Goal: Task Accomplishment & Management: Complete application form

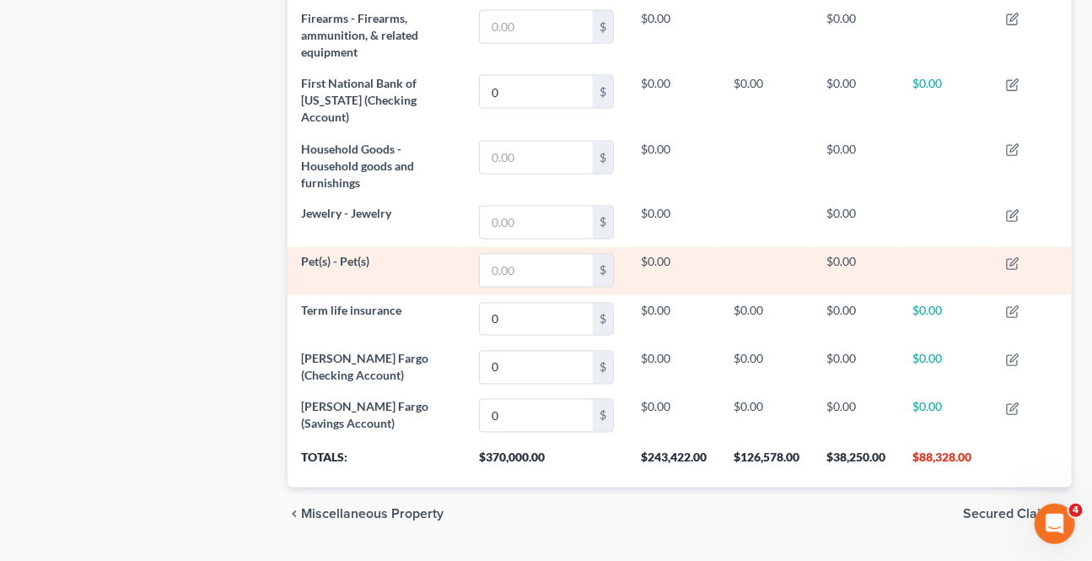
scroll to position [1008, 0]
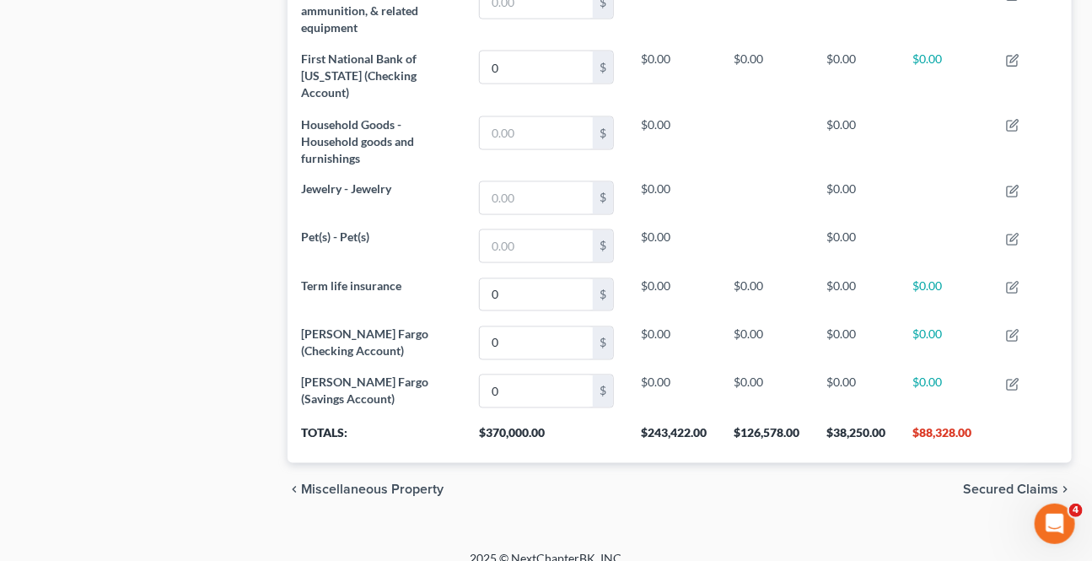
click at [999, 483] on span "Secured Claims" at bounding box center [1010, 489] width 95 height 13
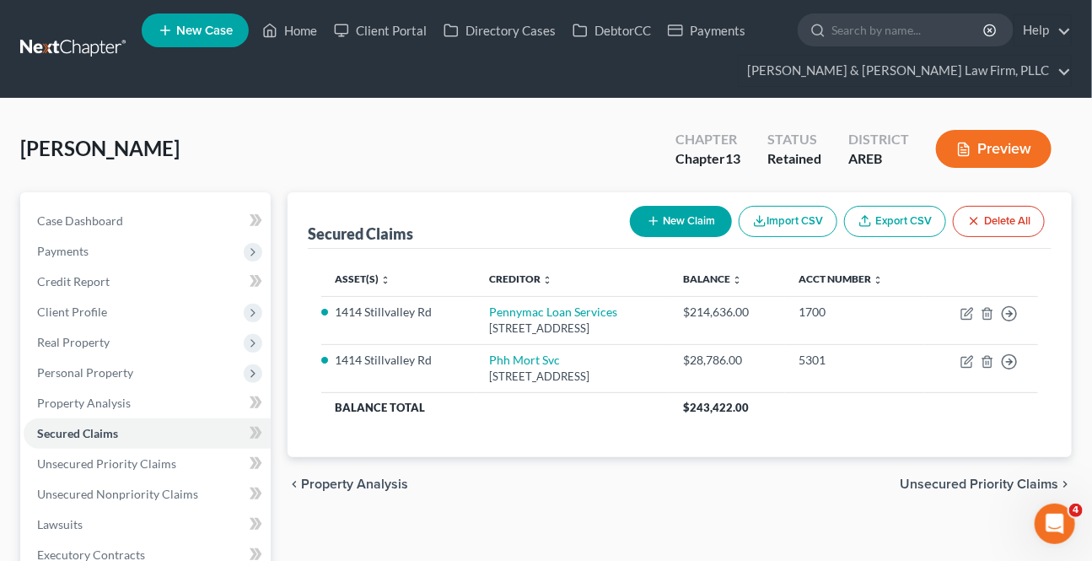
click at [996, 477] on span "Unsecured Priority Claims" at bounding box center [978, 483] width 158 height 13
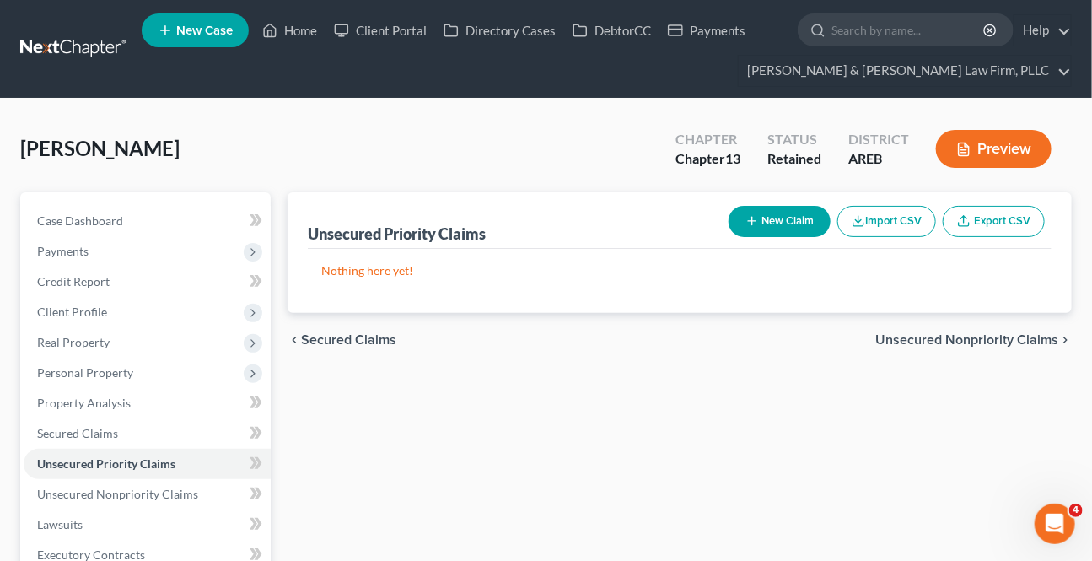
click at [959, 340] on span "Unsecured Nonpriority Claims" at bounding box center [966, 339] width 183 height 13
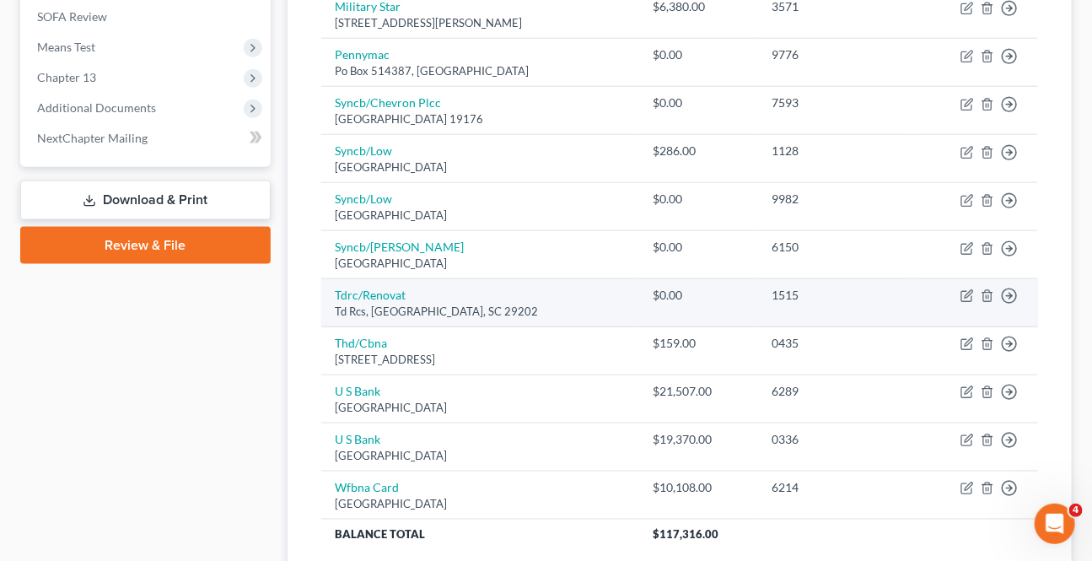
scroll to position [827, 0]
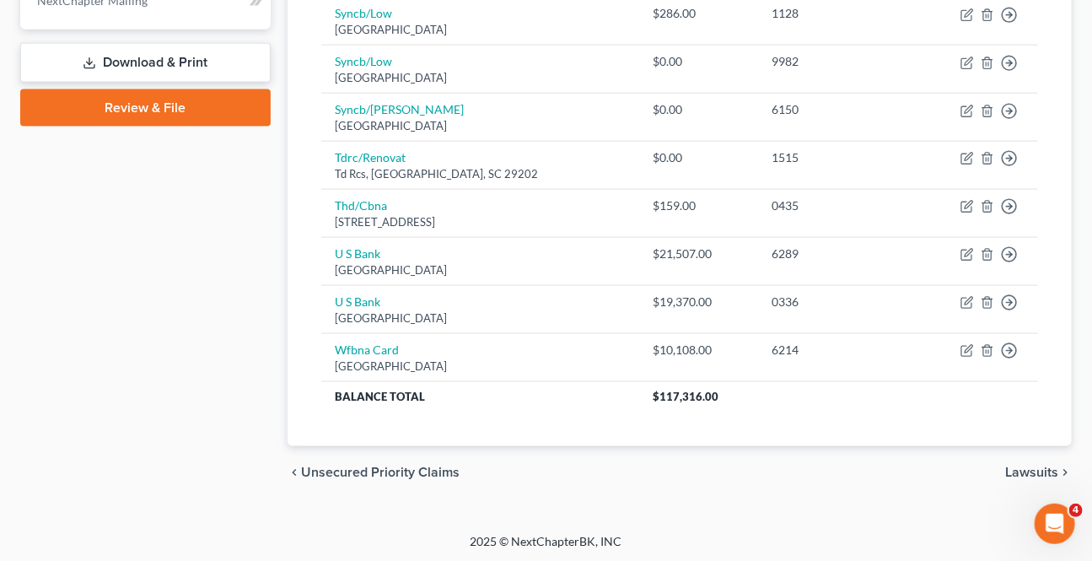
click at [1049, 466] on span "Lawsuits" at bounding box center [1031, 472] width 53 height 13
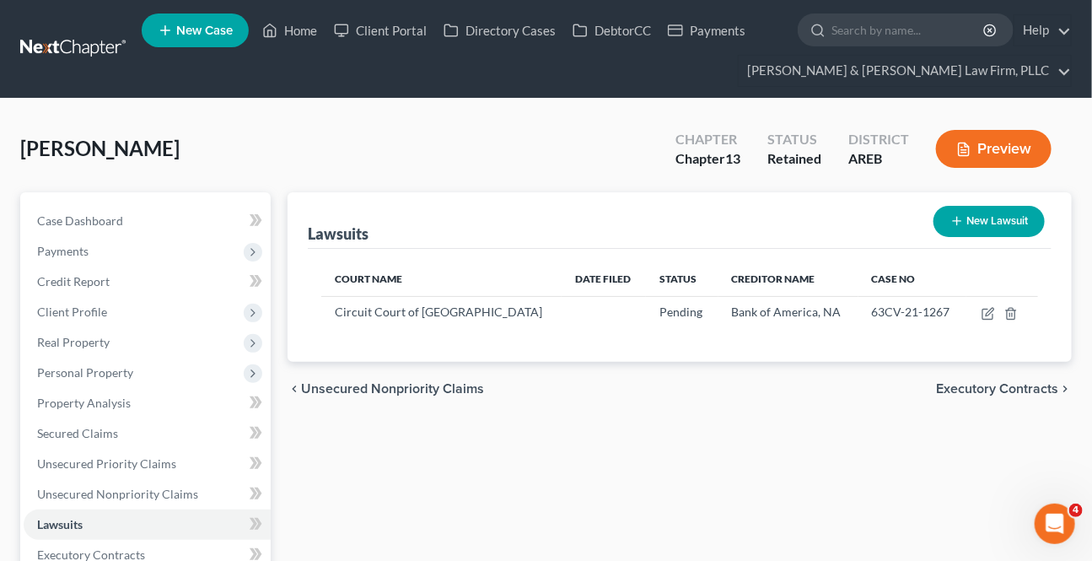
click at [985, 382] on span "Executory Contracts" at bounding box center [997, 388] width 122 height 13
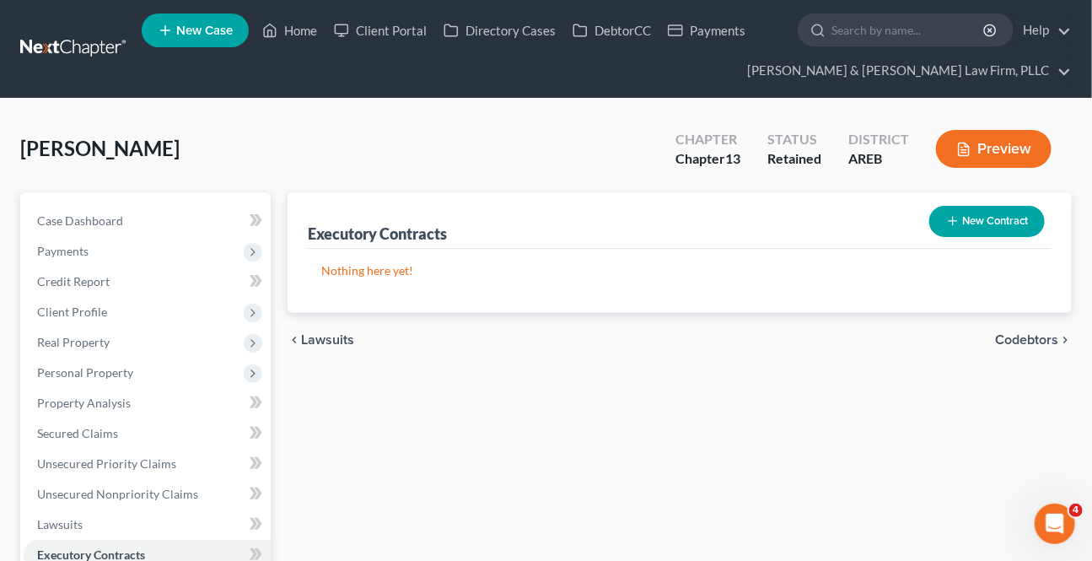
click at [1006, 346] on div "chevron_left Lawsuits Codebtors chevron_right" at bounding box center [679, 340] width 784 height 54
click at [1008, 343] on span "Codebtors" at bounding box center [1026, 339] width 63 height 13
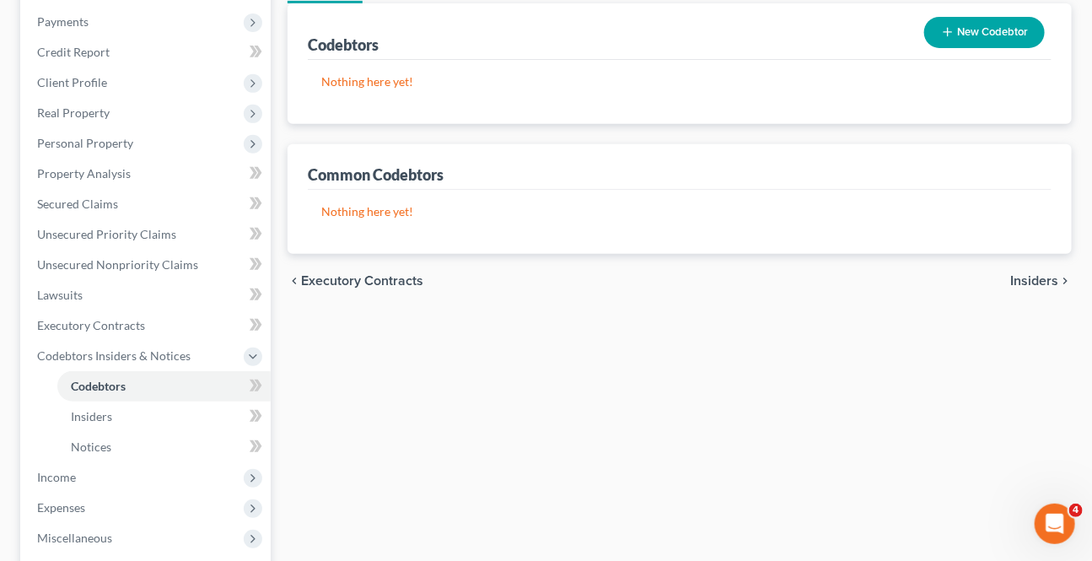
click at [1022, 274] on span "Insiders" at bounding box center [1034, 280] width 48 height 13
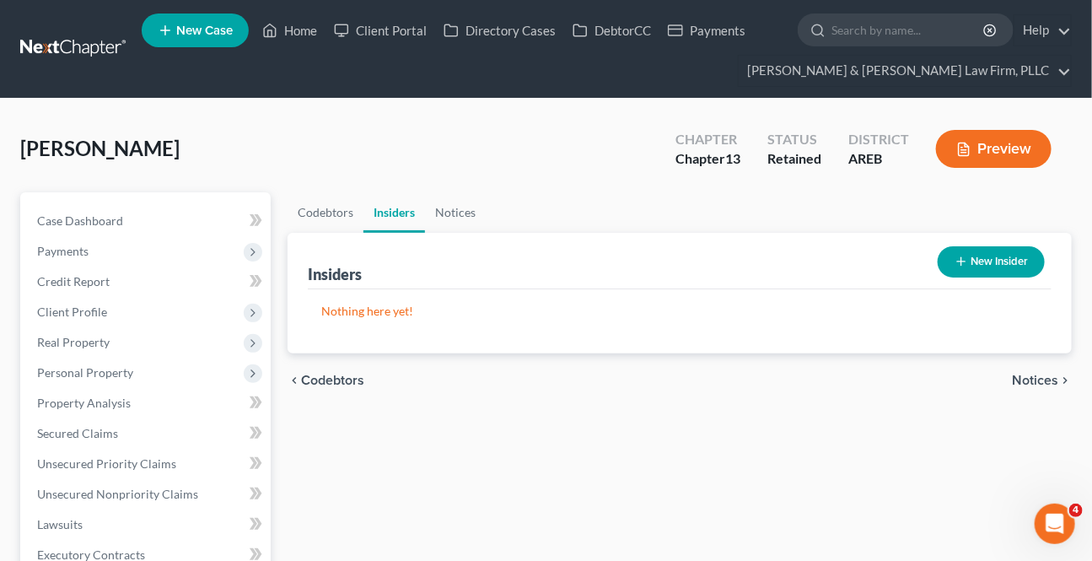
click at [1027, 378] on span "Notices" at bounding box center [1035, 379] width 46 height 13
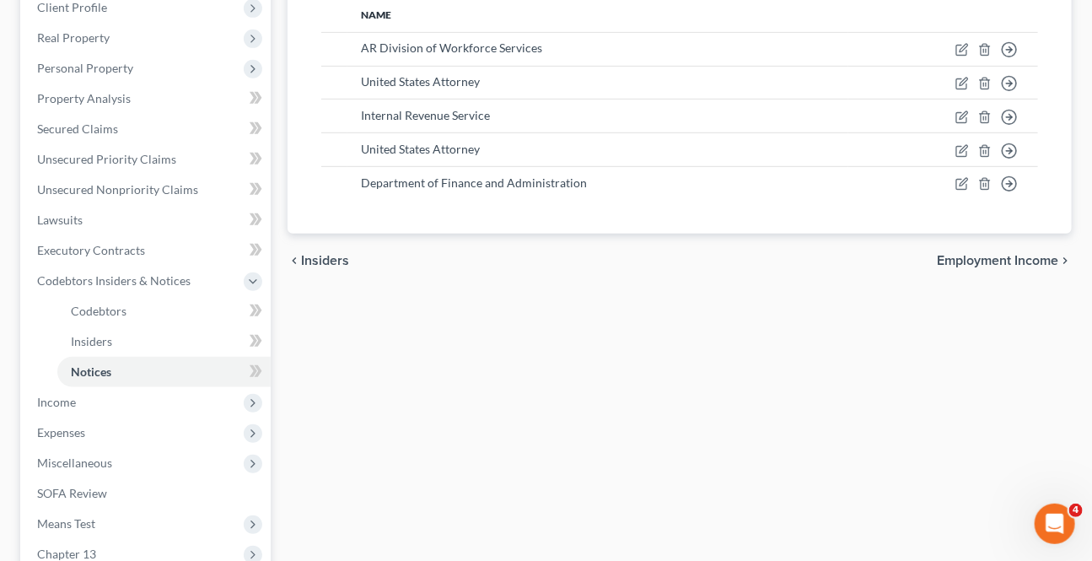
scroll to position [306, 0]
click at [974, 242] on div "chevron_left Insiders Employment Income chevron_right" at bounding box center [679, 259] width 784 height 54
click at [963, 257] on span "Employment Income" at bounding box center [997, 258] width 121 height 13
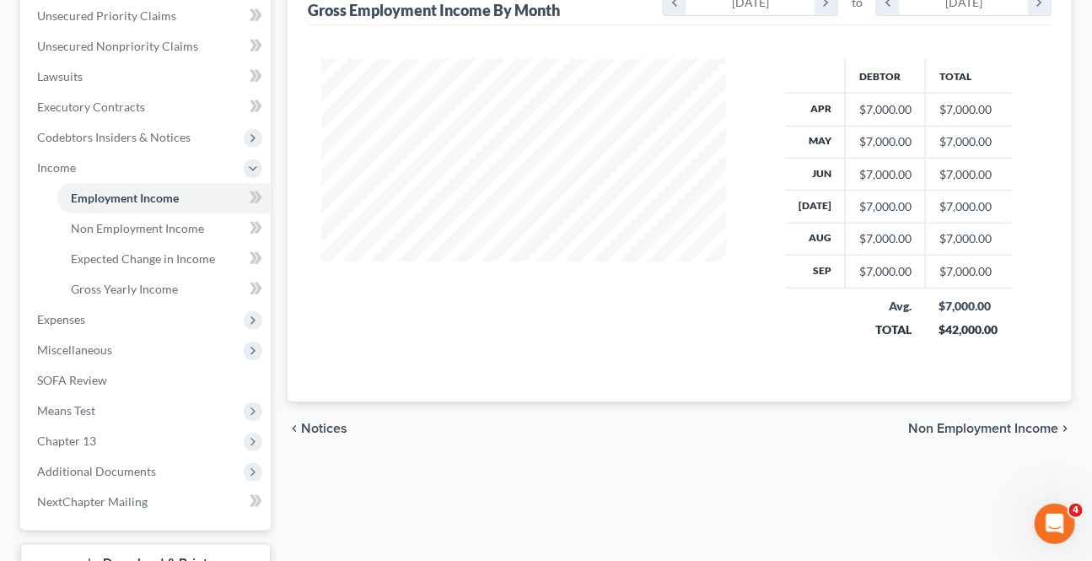
scroll to position [536, 0]
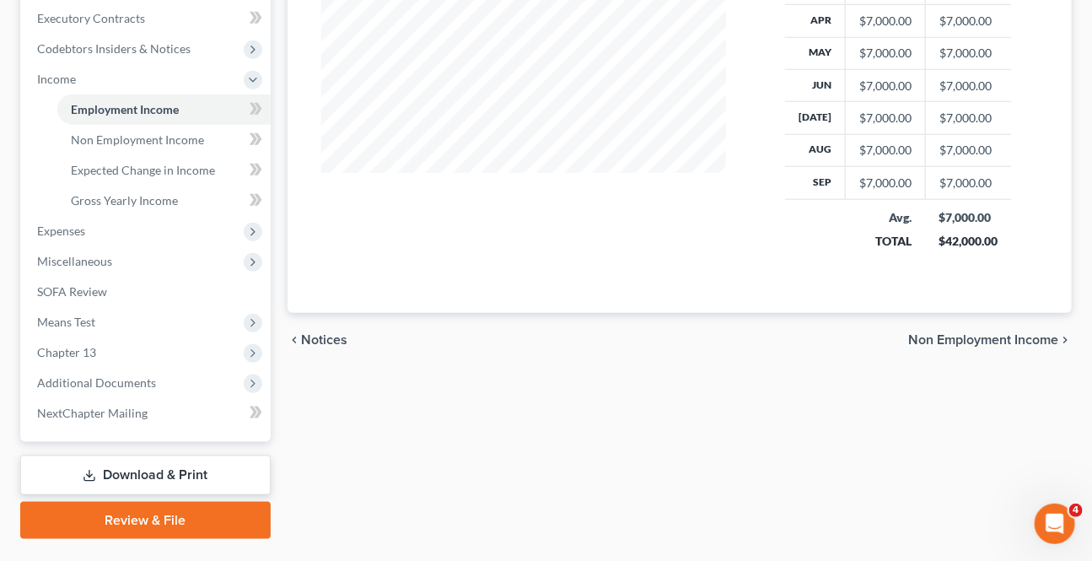
click at [982, 339] on span "Non Employment Income" at bounding box center [983, 339] width 150 height 13
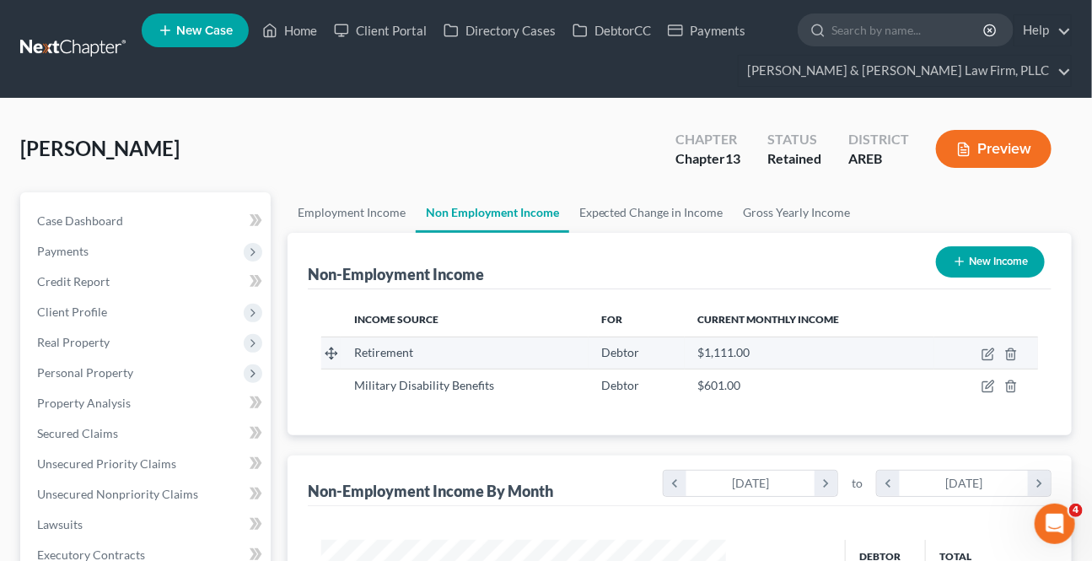
scroll to position [302, 438]
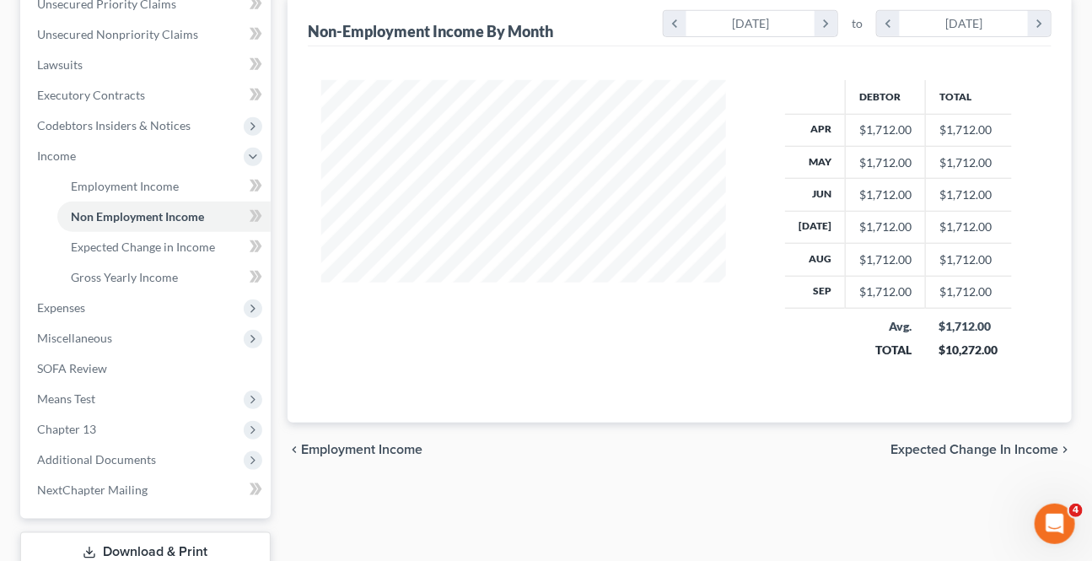
click at [957, 443] on span "Expected Change in Income" at bounding box center [974, 449] width 168 height 13
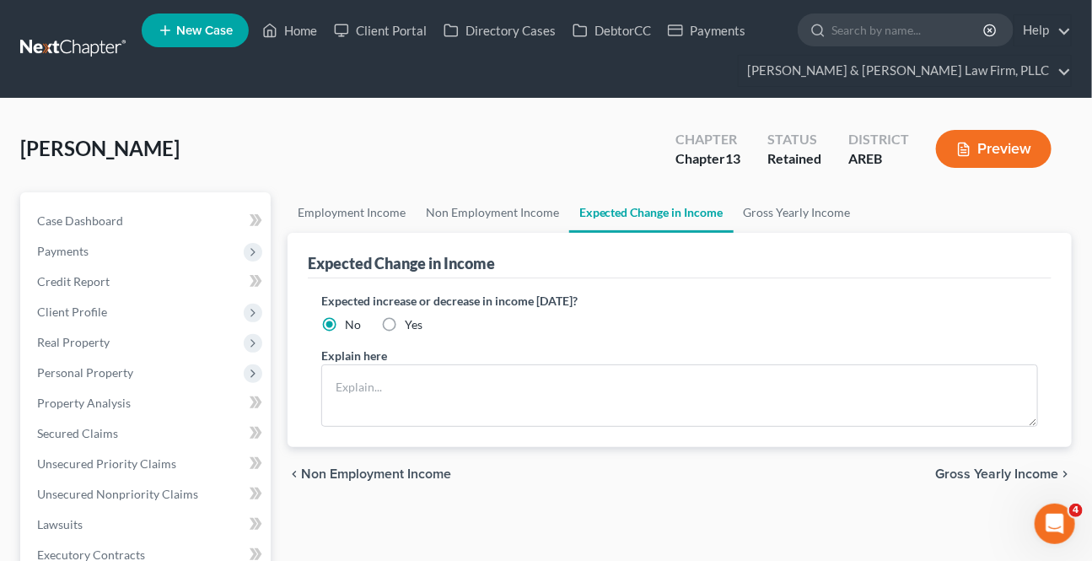
click at [962, 471] on span "Gross Yearly Income" at bounding box center [996, 473] width 123 height 13
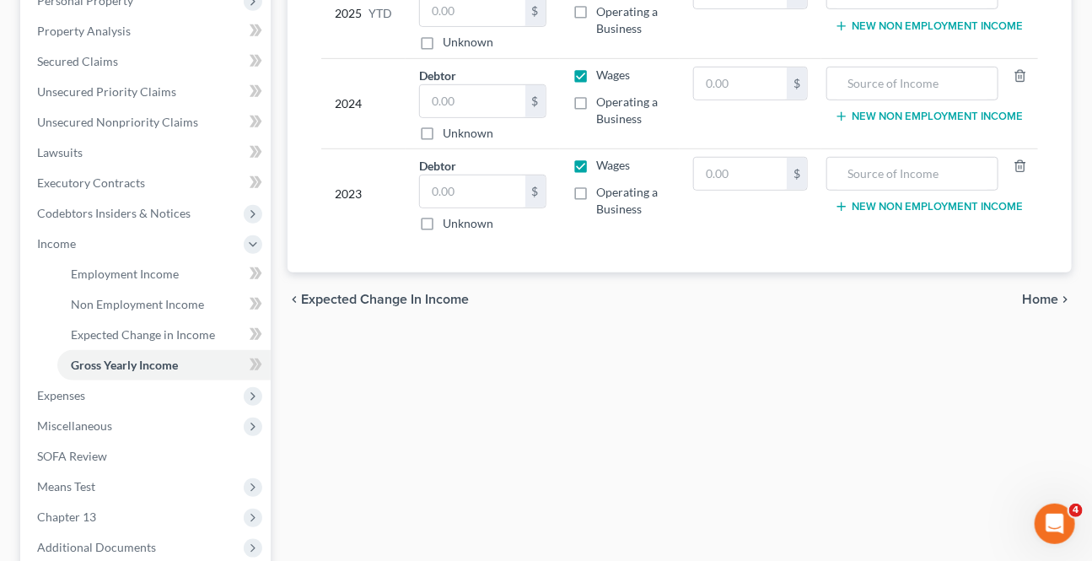
scroll to position [383, 0]
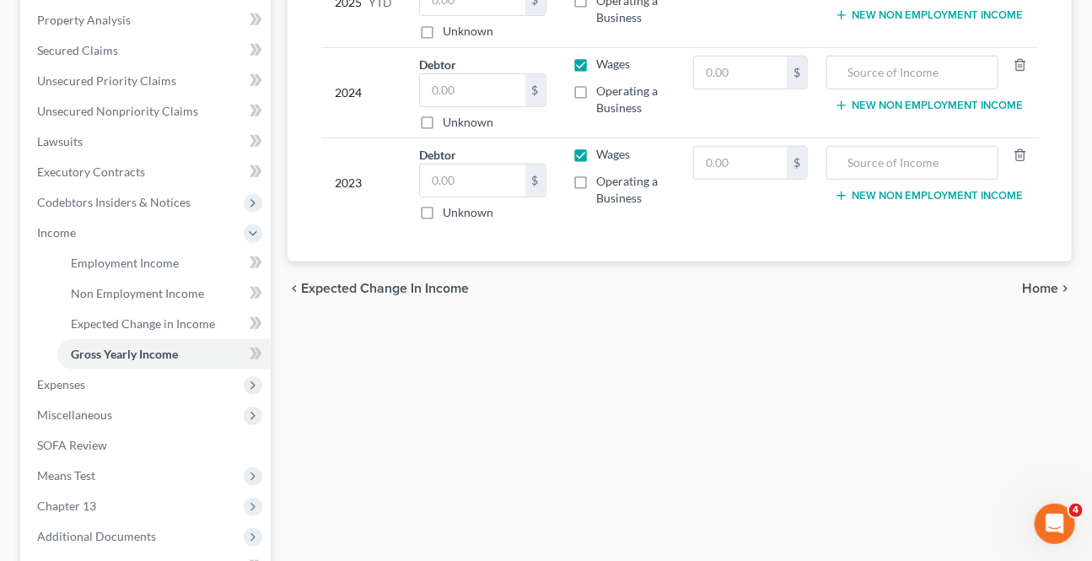
click at [1039, 287] on span "Home" at bounding box center [1040, 288] width 36 height 13
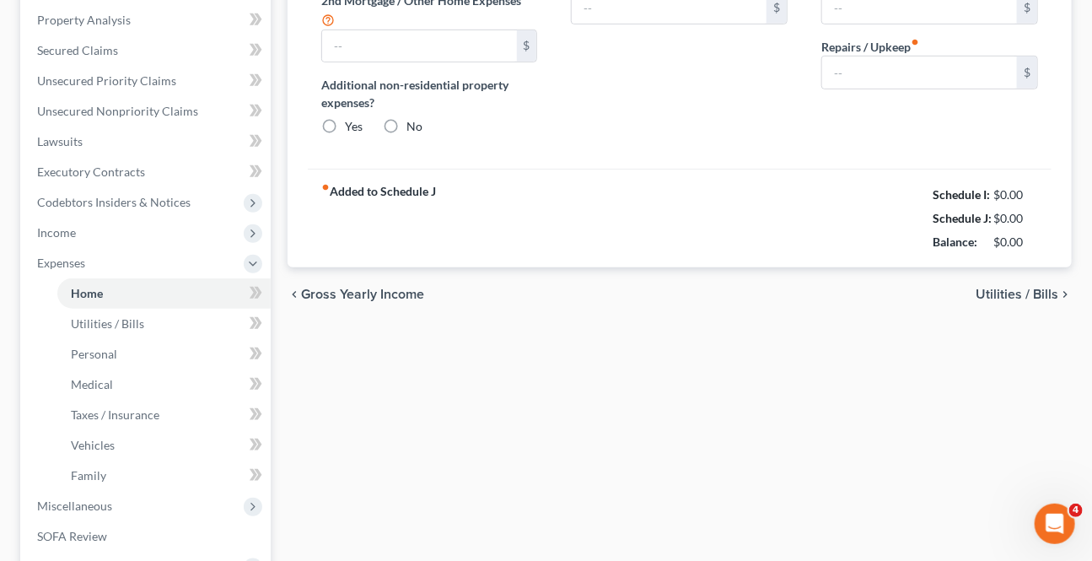
scroll to position [25, 0]
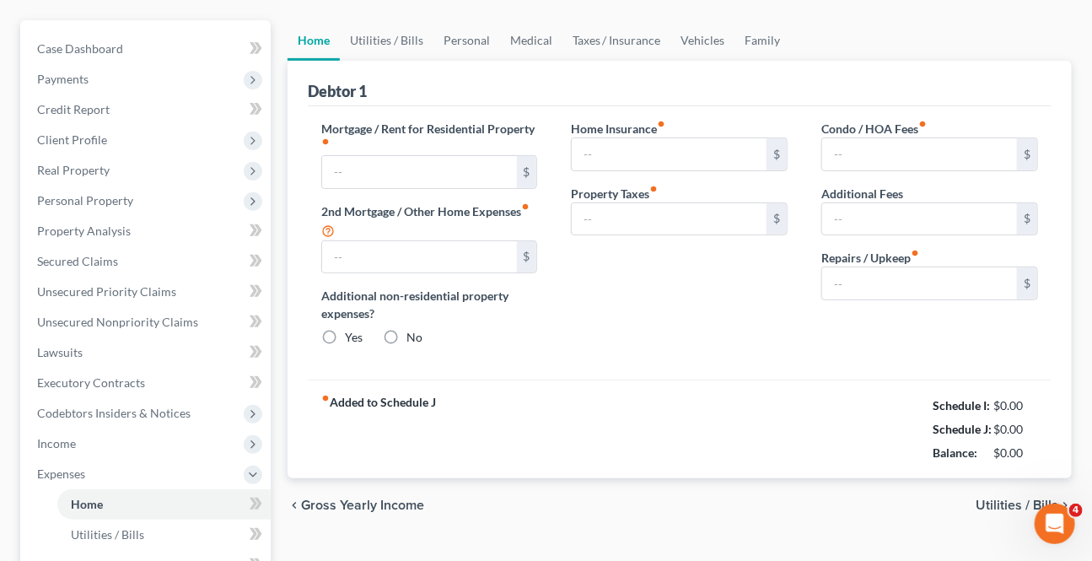
type input "0.00"
radio input "true"
type input "0.00"
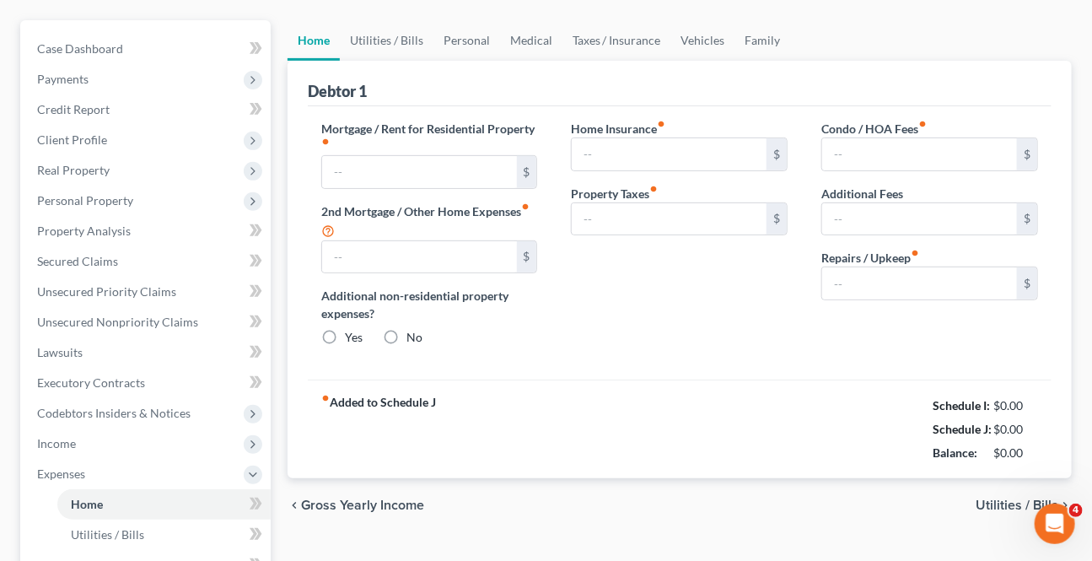
type input "0.00"
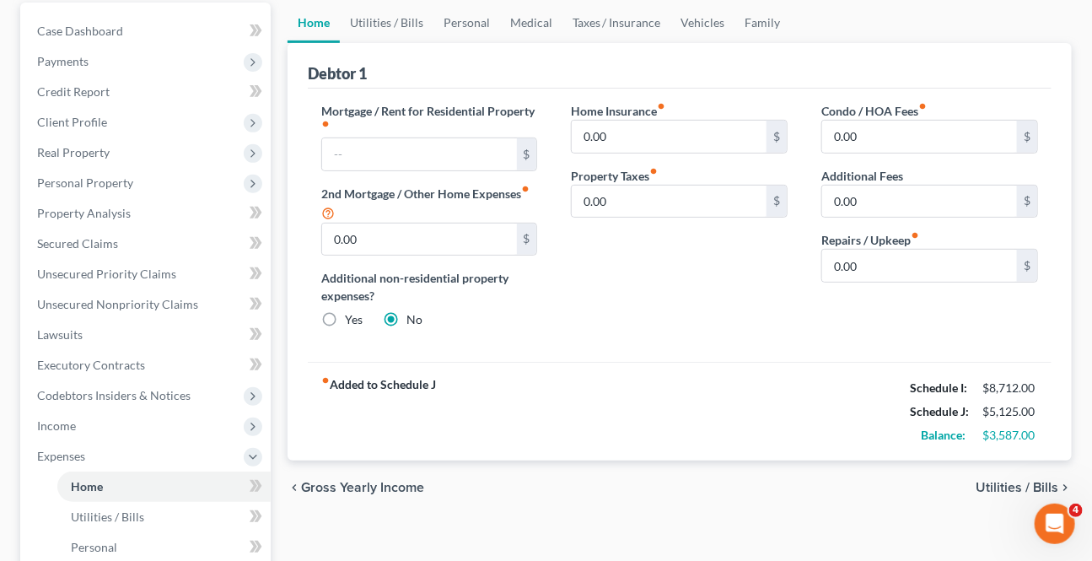
scroll to position [153, 0]
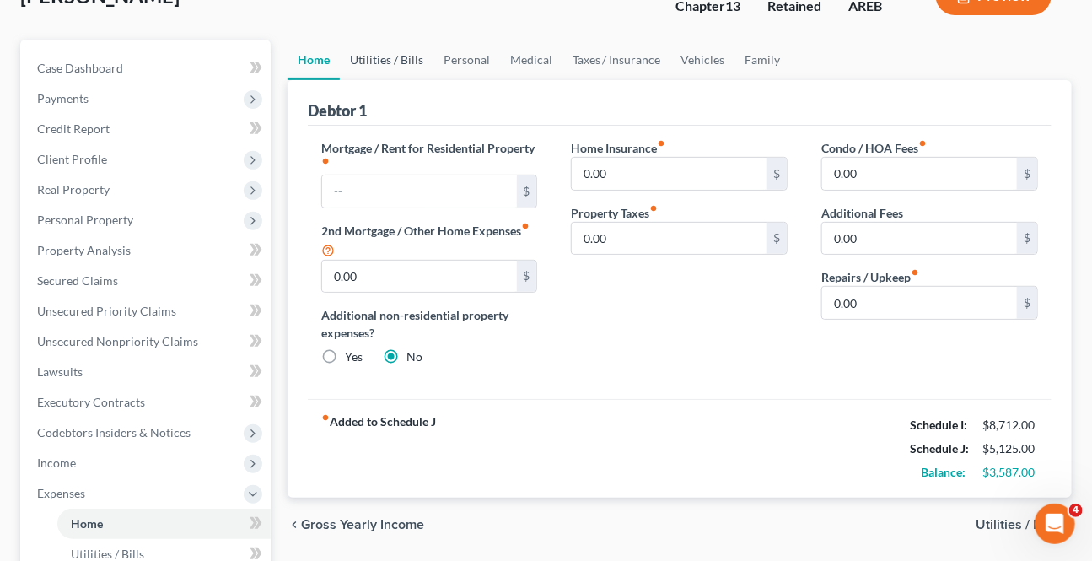
click at [380, 59] on link "Utilities / Bills" at bounding box center [387, 60] width 94 height 40
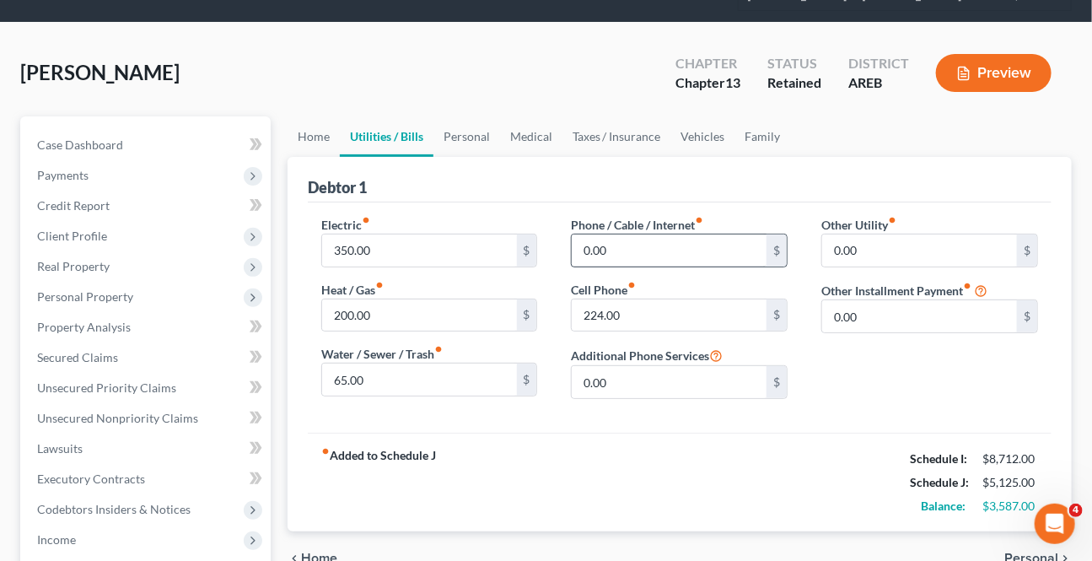
scroll to position [153, 0]
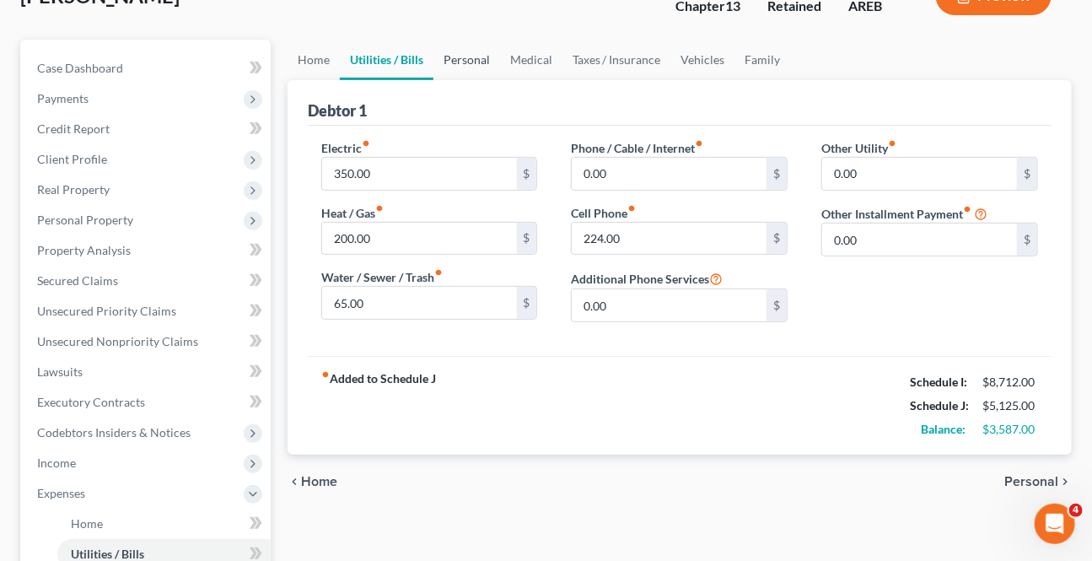
click at [460, 46] on link "Personal" at bounding box center [466, 60] width 67 height 40
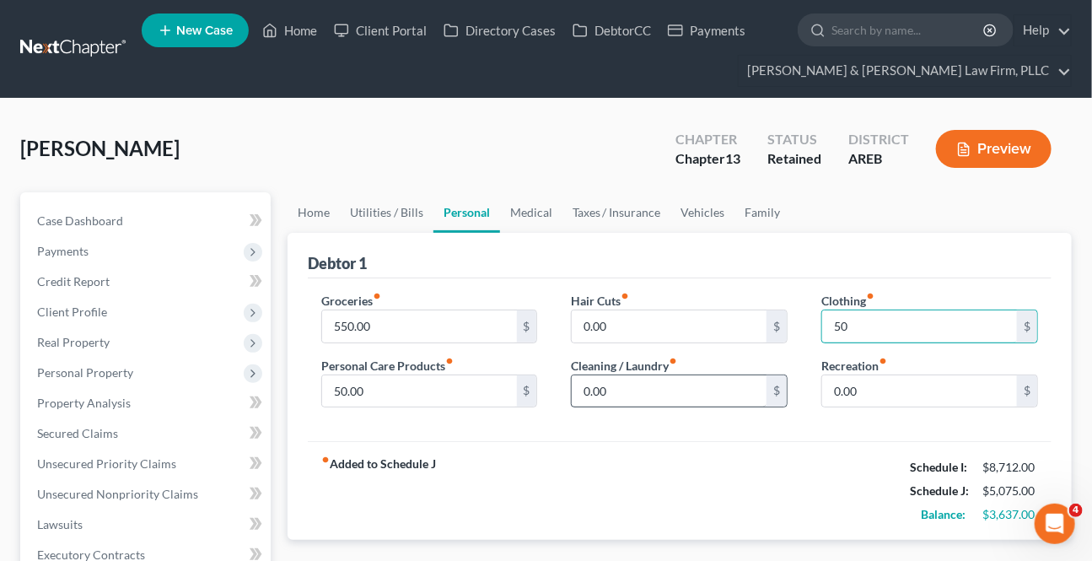
type input "50"
click at [621, 390] on input "0.00" at bounding box center [669, 391] width 195 height 32
type input "2"
type input "4"
type input "35"
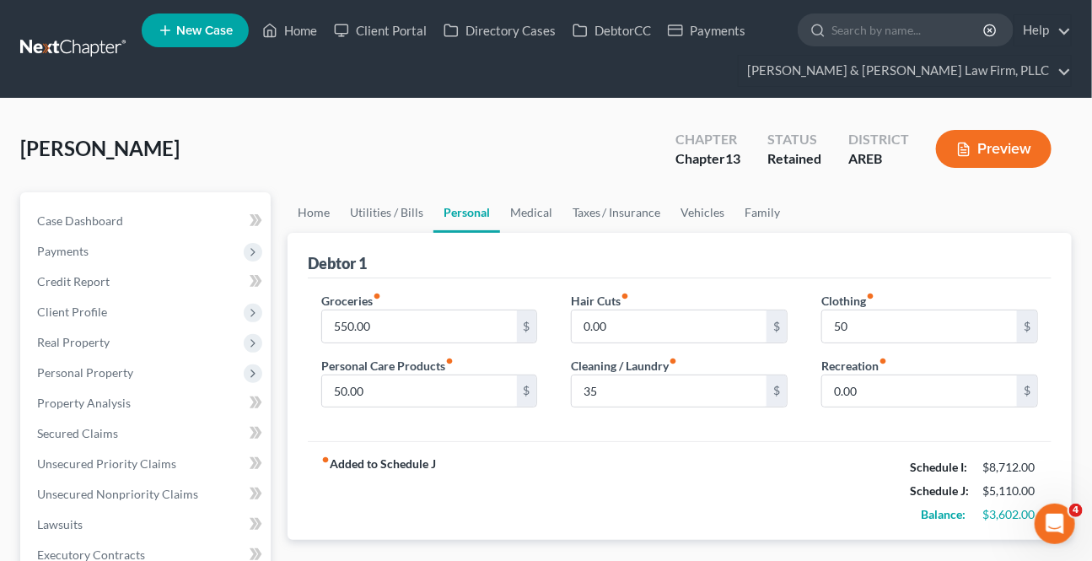
click at [547, 444] on div "fiber_manual_record Added to Schedule J Schedule I: $8,712.00 Schedule J: $5,11…" at bounding box center [679, 490] width 743 height 99
click at [531, 212] on link "Medical" at bounding box center [531, 212] width 62 height 40
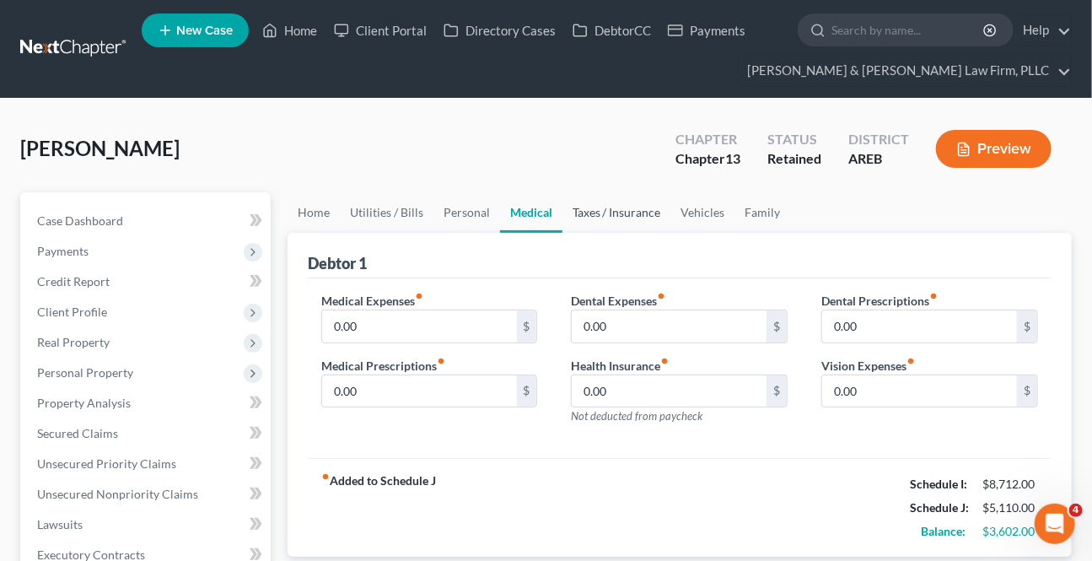
drag, startPoint x: 572, startPoint y: 207, endPoint x: 613, endPoint y: 218, distance: 43.0
click at [572, 206] on link "Taxes / Insurance" at bounding box center [616, 212] width 109 height 40
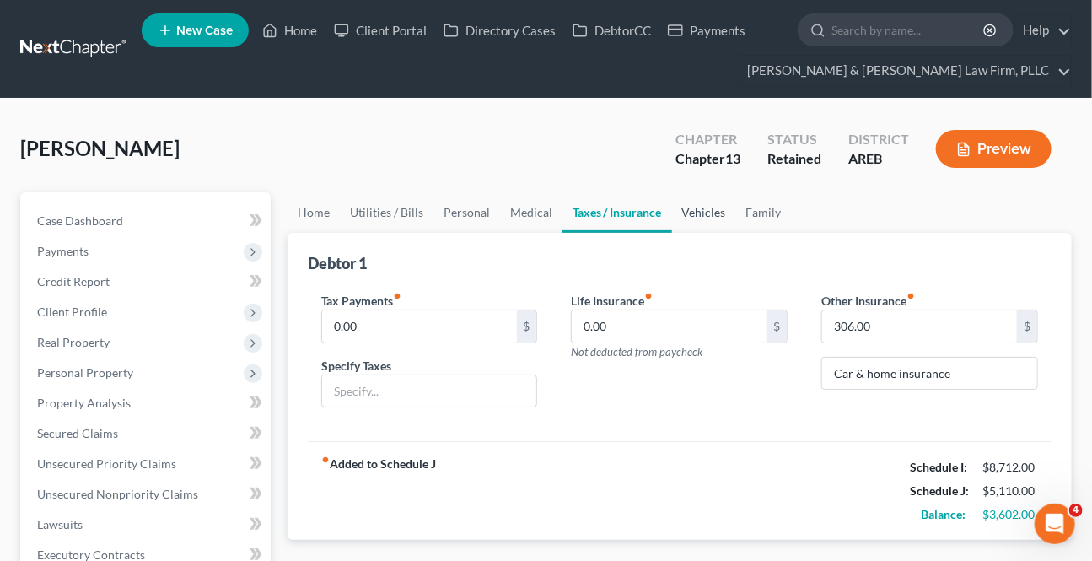
click at [682, 203] on link "Vehicles" at bounding box center [704, 212] width 64 height 40
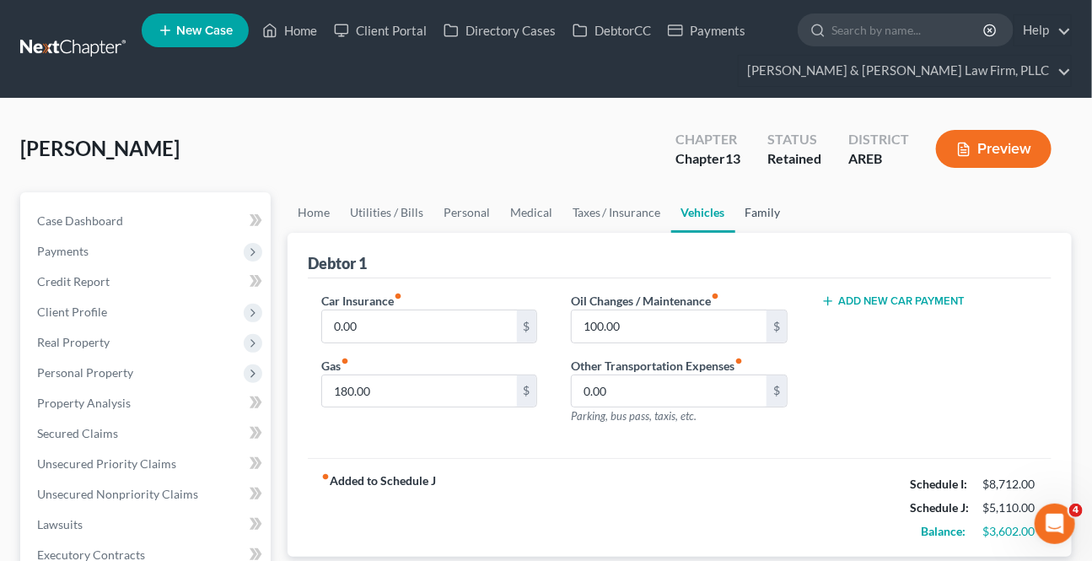
click at [740, 210] on link "Family" at bounding box center [763, 212] width 56 height 40
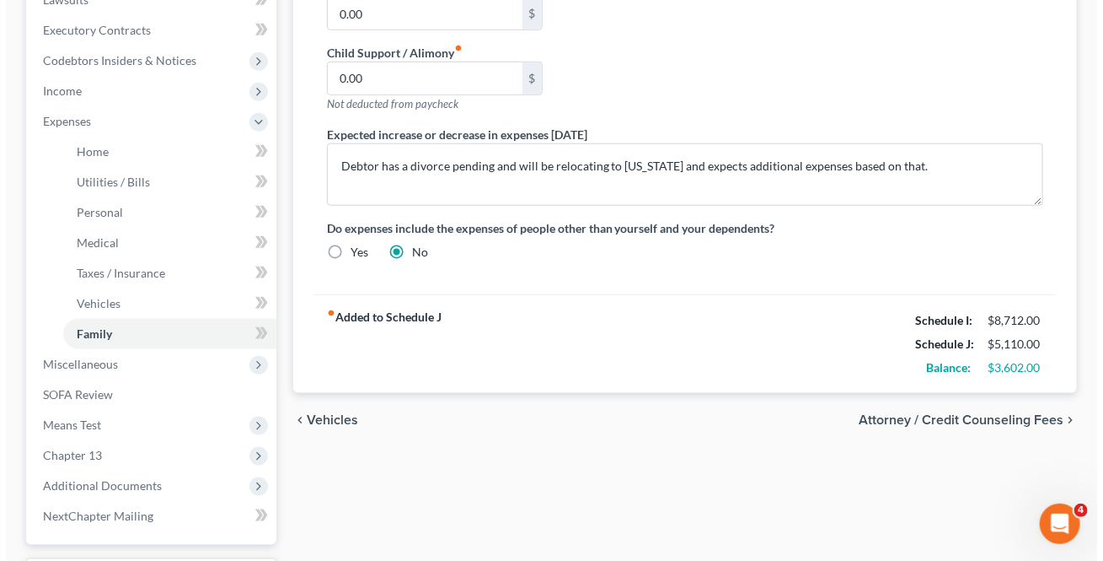
scroll to position [536, 0]
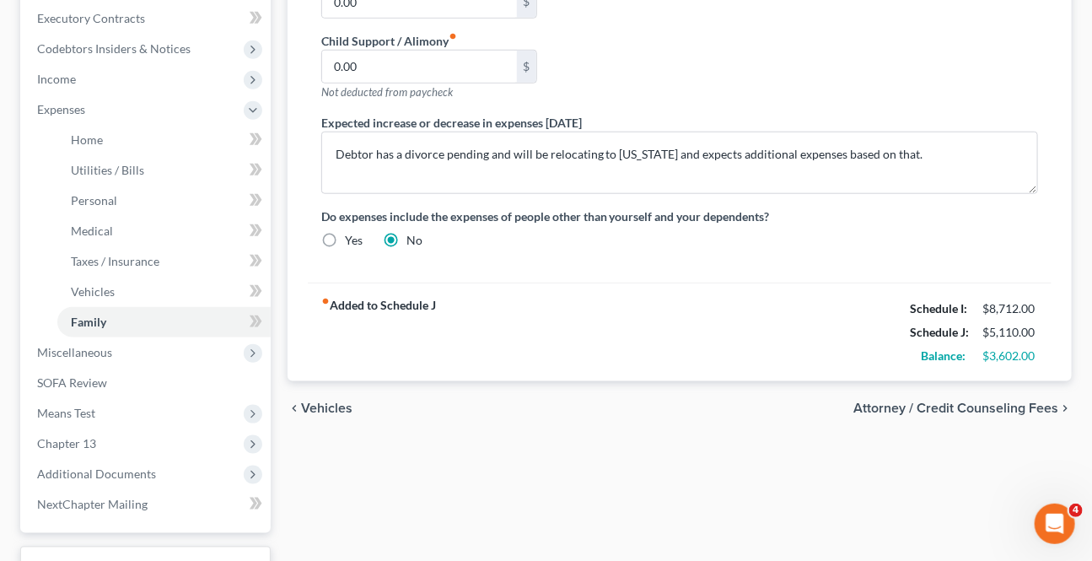
click at [942, 395] on div "chevron_left Vehicles Attorney / Credit Counseling Fees chevron_right" at bounding box center [679, 408] width 784 height 54
click at [961, 395] on div "chevron_left Vehicles Attorney / Credit Counseling Fees chevron_right" at bounding box center [679, 408] width 784 height 54
click at [958, 406] on span "Attorney / Credit Counseling Fees" at bounding box center [955, 407] width 205 height 13
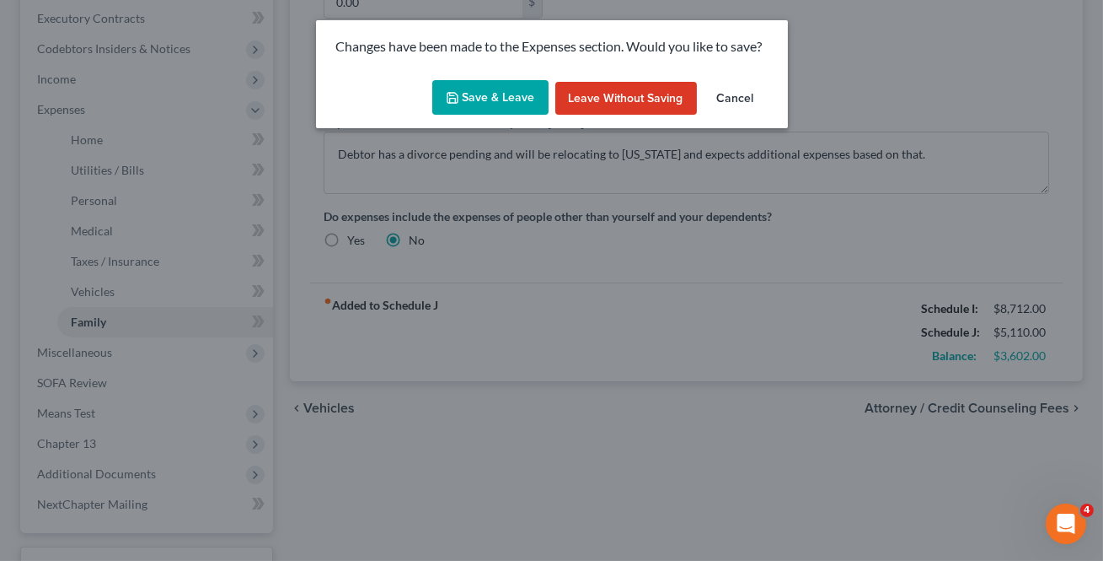
drag, startPoint x: 457, startPoint y: 94, endPoint x: 625, endPoint y: 525, distance: 462.6
click at [457, 95] on icon "button" at bounding box center [452, 97] width 13 height 13
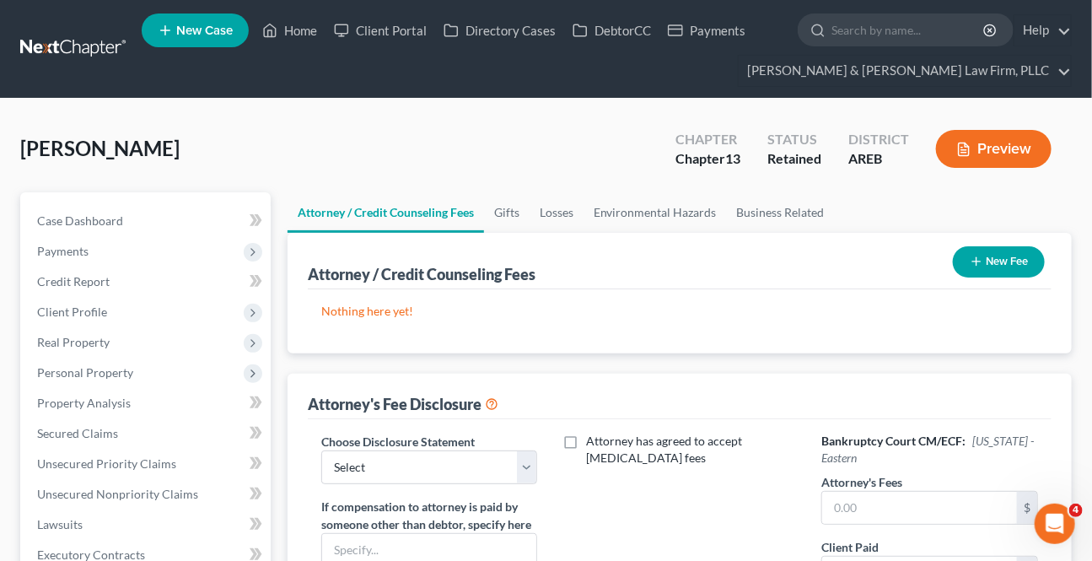
click at [974, 252] on button "New Fee" at bounding box center [999, 261] width 92 height 31
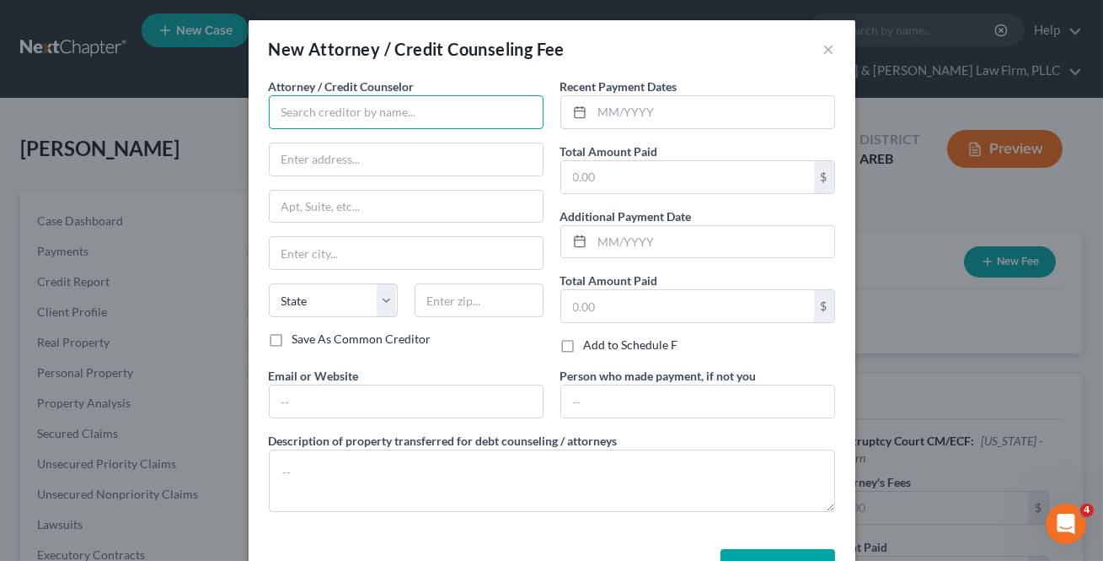
drag, startPoint x: 337, startPoint y: 116, endPoint x: 358, endPoint y: 135, distance: 28.1
click at [337, 115] on input "text" at bounding box center [406, 112] width 275 height 34
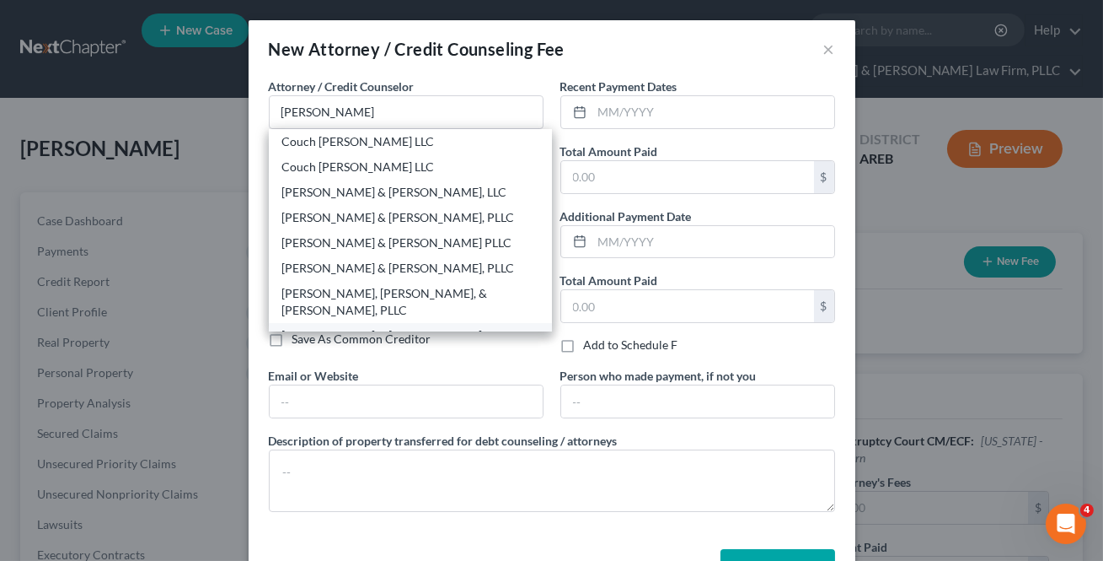
click at [336, 327] on div "[PERSON_NAME] & [PERSON_NAME] Law Firm, PLLC" at bounding box center [410, 344] width 256 height 34
type input "[PERSON_NAME] & [PERSON_NAME] Law Firm, PLLC"
type input "900 S [PERSON_NAME]"
type input "Suite 300"
type input "Little Rock"
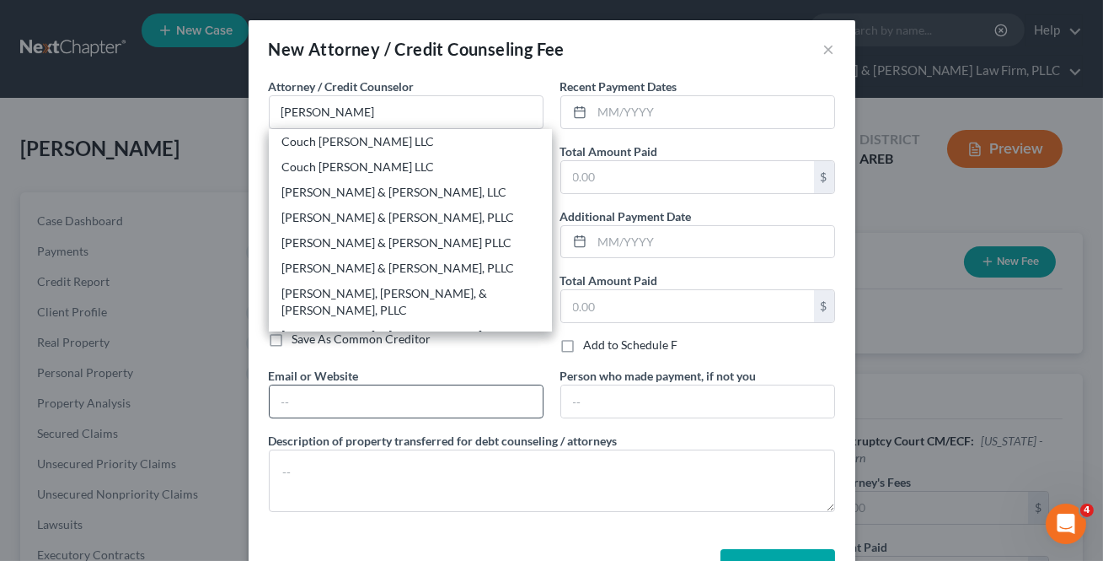
select select "2"
type input "72211"
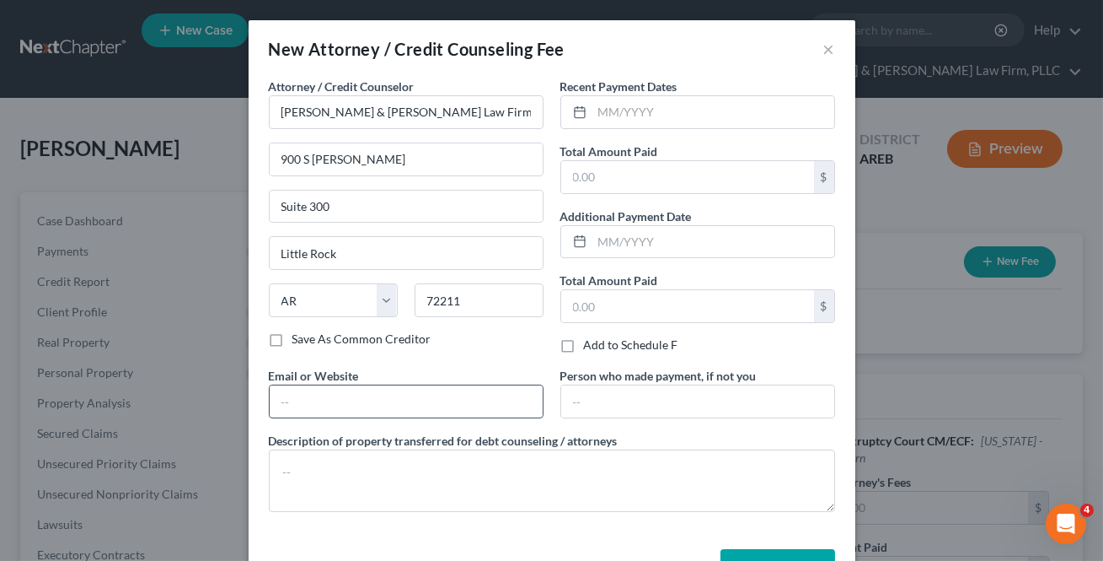
drag, startPoint x: 333, startPoint y: 389, endPoint x: 385, endPoint y: 416, distance: 58.8
click at [333, 389] on input "text" at bounding box center [406, 401] width 273 height 32
type input "[EMAIL_ADDRESS][DOMAIN_NAME]"
type input "Ste. 300"
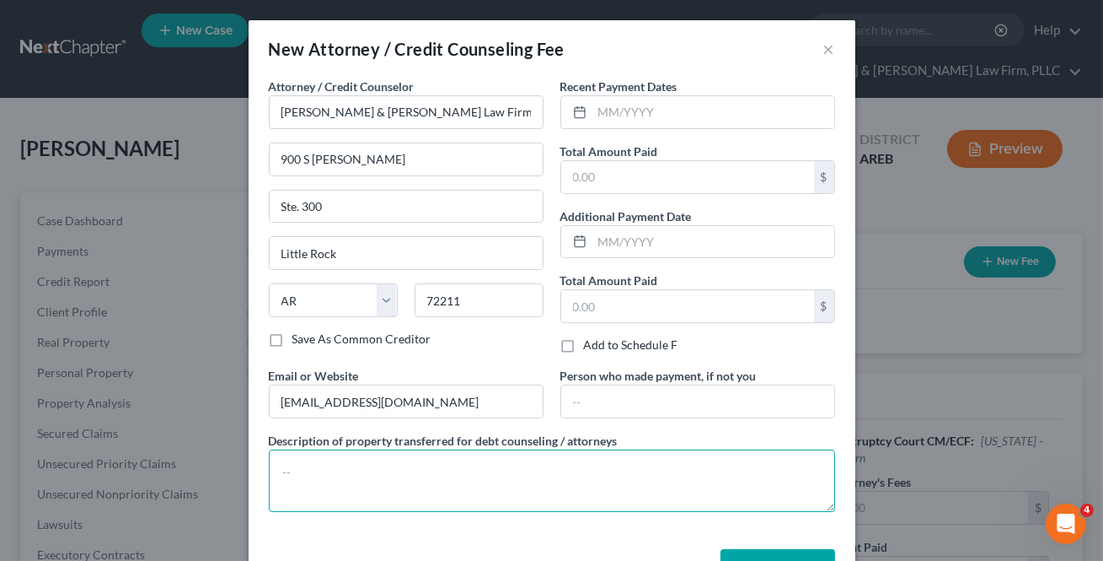
click at [378, 461] on textarea at bounding box center [552, 480] width 566 height 62
paste textarea "$313 Filing Fee $39 Credit Report $20 Credit Counseling $15 Debtor's Education"
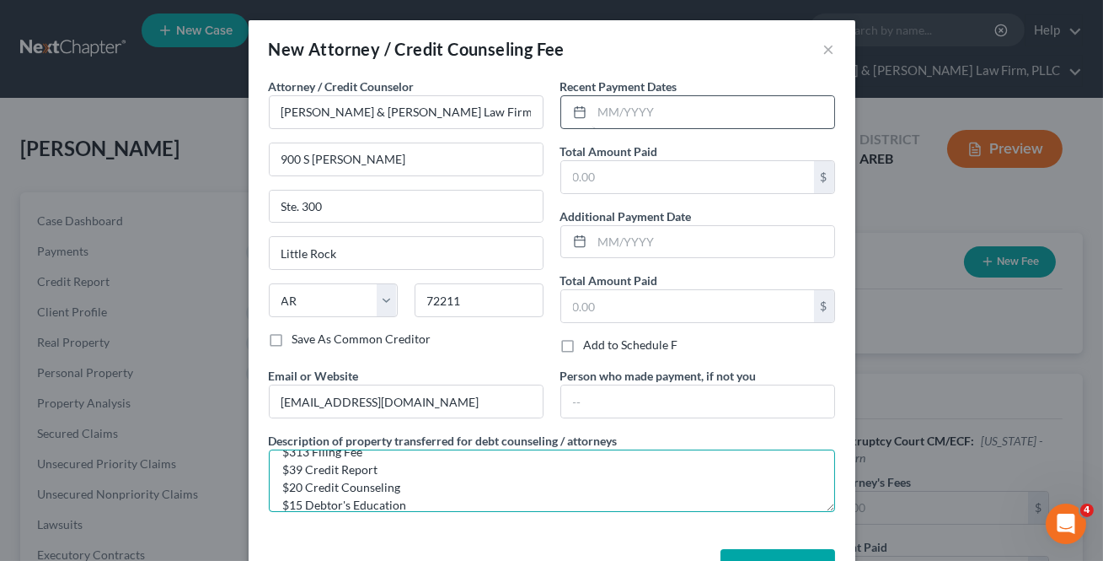
type textarea "$313 Filing Fee $39 Credit Report $20 Credit Counseling $15 Debtor's Education"
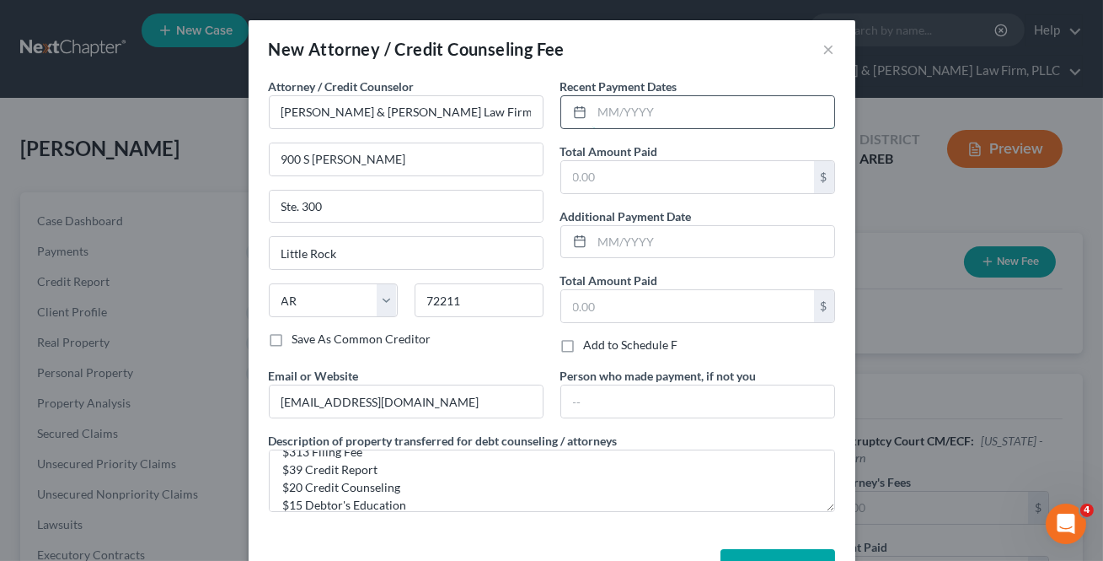
click at [655, 119] on input "text" at bounding box center [714, 112] width 242 height 32
type input "1"
type input "[DATE]"
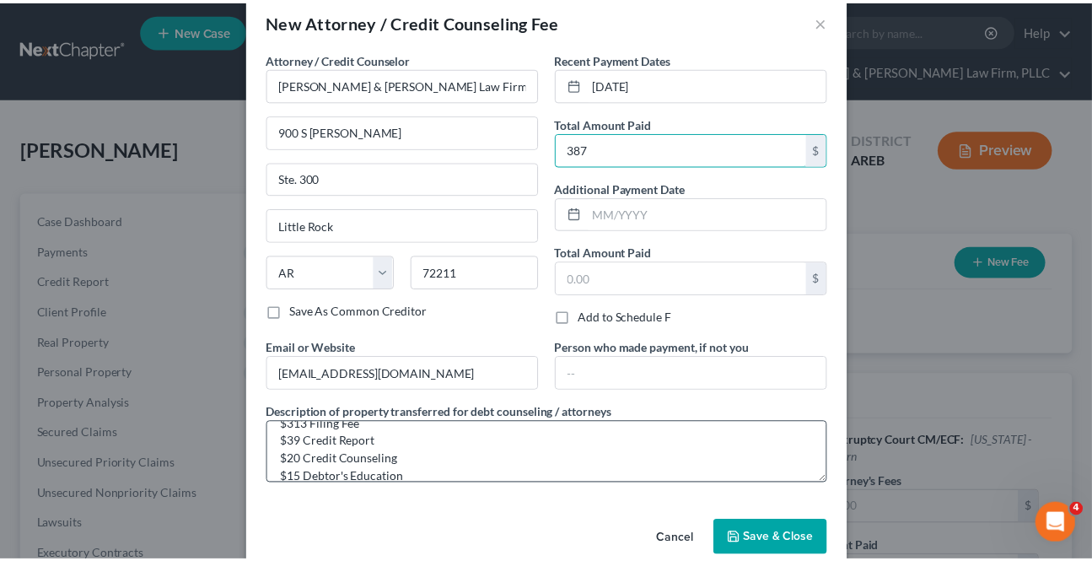
scroll to position [56, 0]
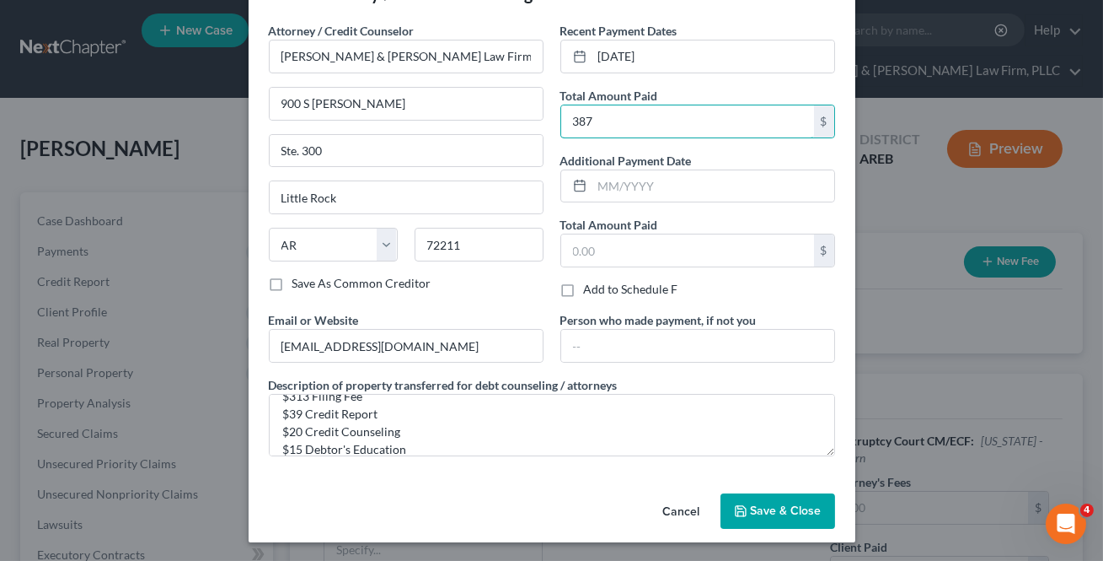
type input "387"
drag, startPoint x: 778, startPoint y: 503, endPoint x: 793, endPoint y: 518, distance: 21.5
click at [778, 503] on span "Save & Close" at bounding box center [786, 510] width 71 height 14
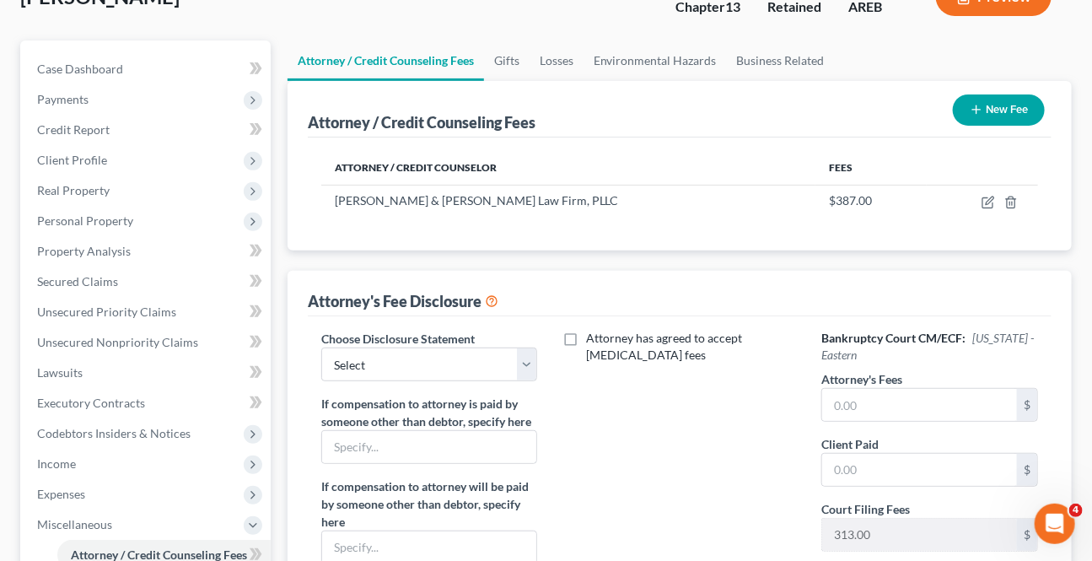
scroll to position [153, 0]
drag, startPoint x: 534, startPoint y: 367, endPoint x: 518, endPoint y: 376, distance: 17.8
click at [534, 367] on select "Select Attorney Fee Disclosure - Western Attorney Fee Disclosure - Eastern" at bounding box center [429, 363] width 217 height 34
select select "1"
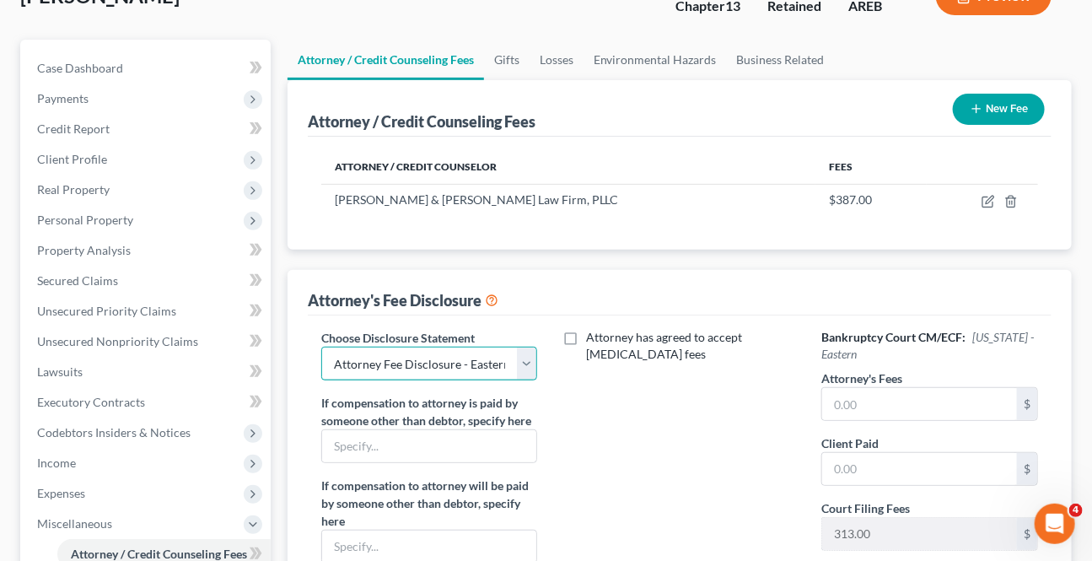
click at [321, 346] on select "Select Attorney Fee Disclosure - Western Attorney Fee Disclosure - Eastern" at bounding box center [429, 363] width 217 height 34
click at [953, 408] on input "text" at bounding box center [919, 404] width 195 height 32
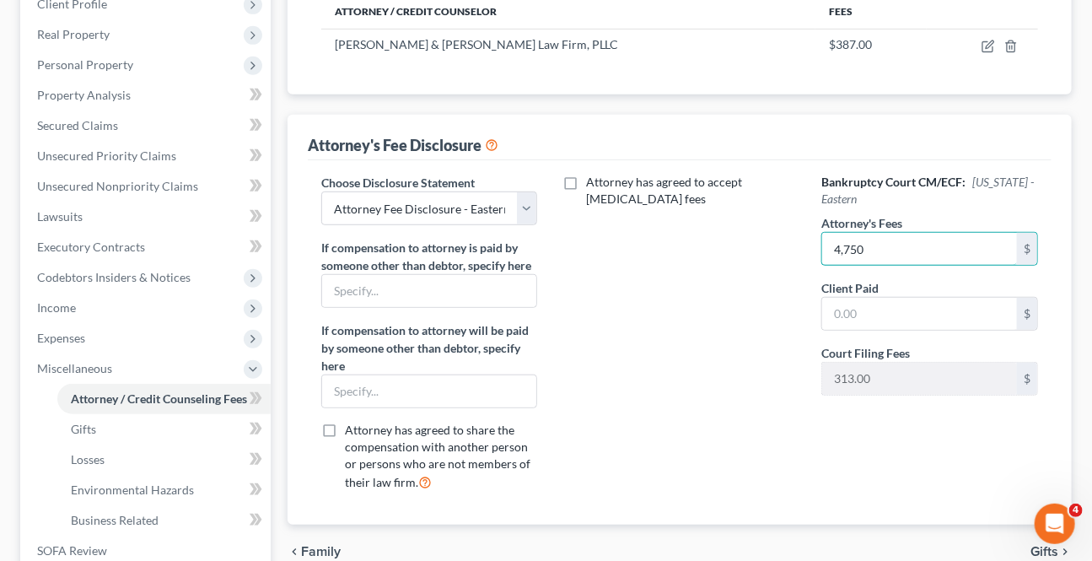
scroll to position [607, 0]
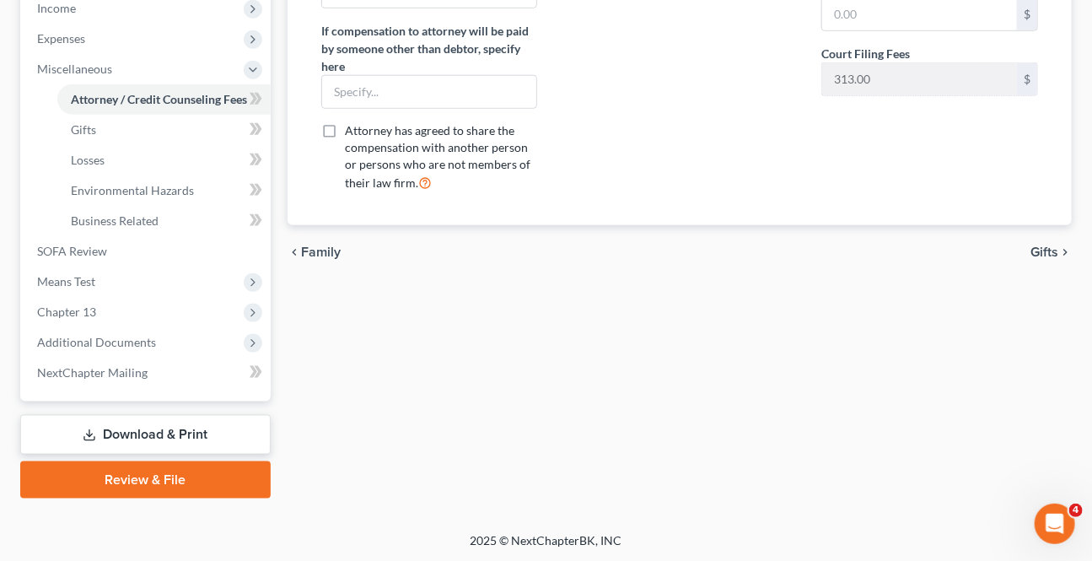
type input "4,750"
drag, startPoint x: 1062, startPoint y: 256, endPoint x: 1051, endPoint y: 268, distance: 16.1
click at [1062, 257] on div "chevron_left Family Gifts chevron_right" at bounding box center [679, 252] width 784 height 54
click at [1037, 245] on span "Gifts" at bounding box center [1044, 251] width 28 height 13
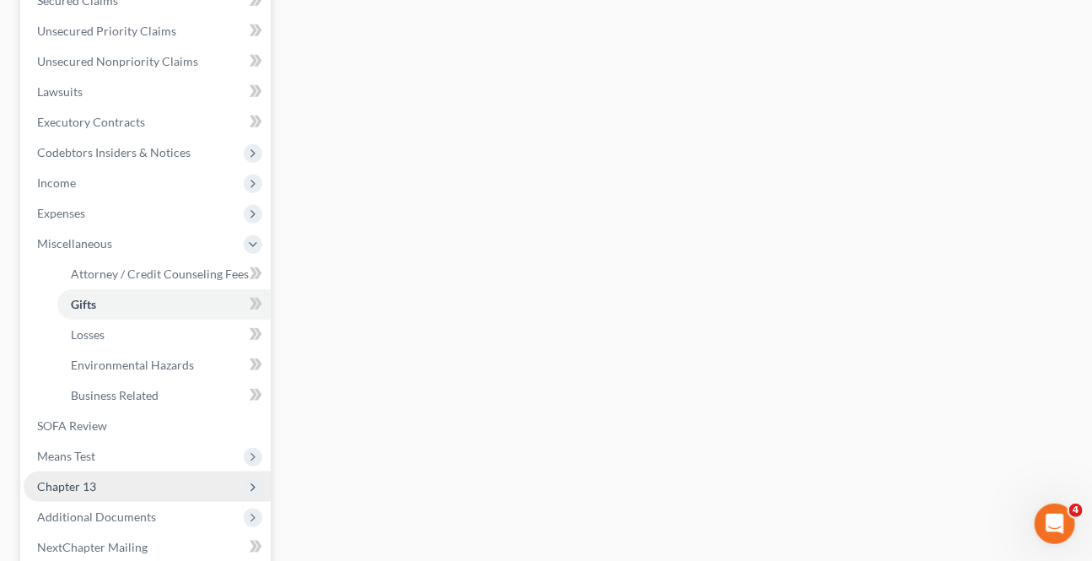
scroll to position [459, 0]
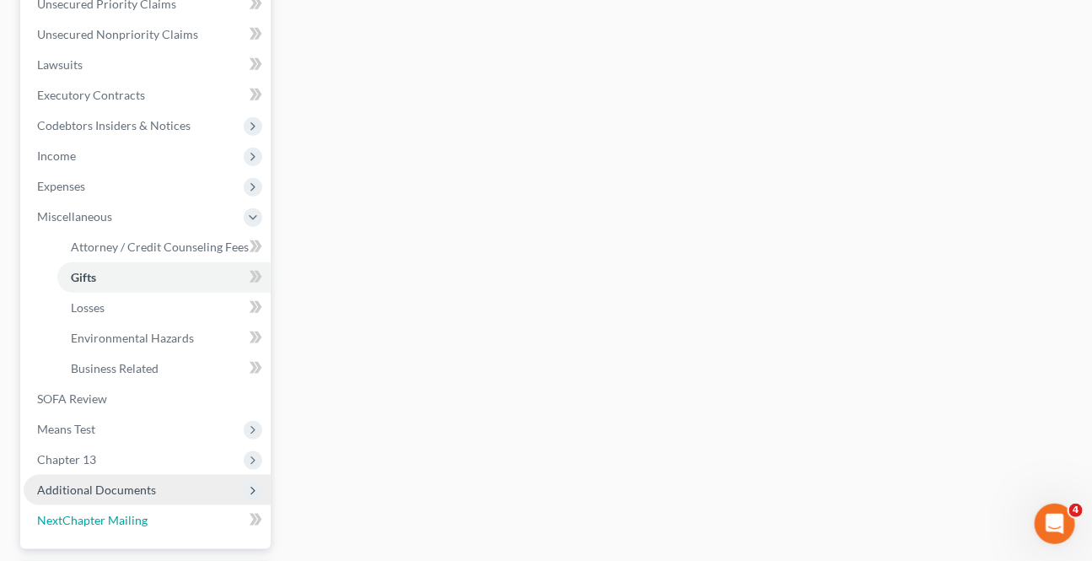
drag, startPoint x: 75, startPoint y: 504, endPoint x: 80, endPoint y: 496, distance: 9.1
click at [76, 502] on ul "Case Dashboard Payments Invoices Payments Payments Credit Report Client Profile" at bounding box center [147, 140] width 247 height 789
click at [83, 489] on span "Additional Documents" at bounding box center [96, 489] width 119 height 14
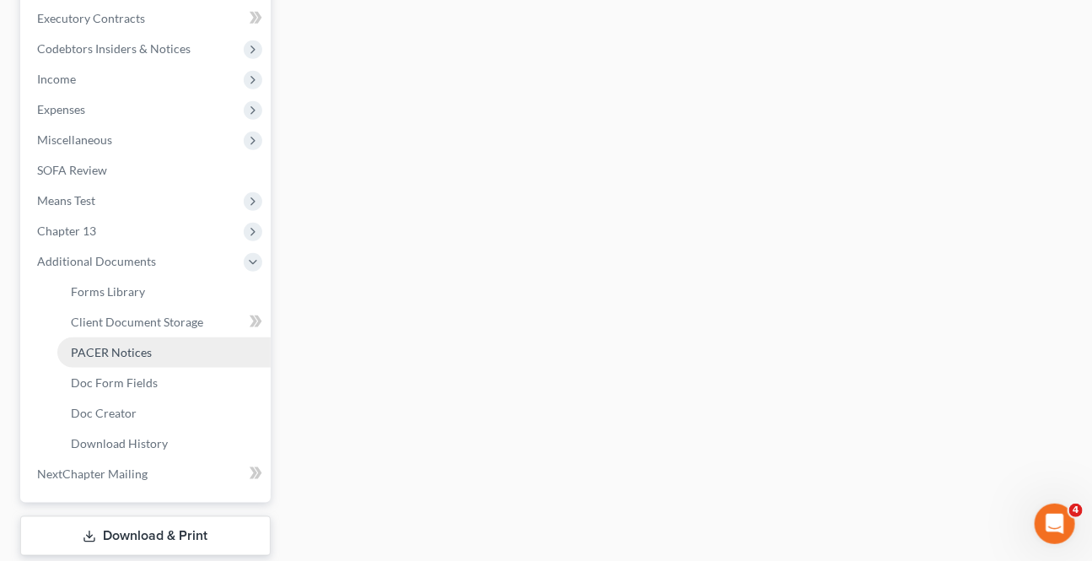
click at [135, 361] on link "PACER Notices" at bounding box center [163, 352] width 213 height 30
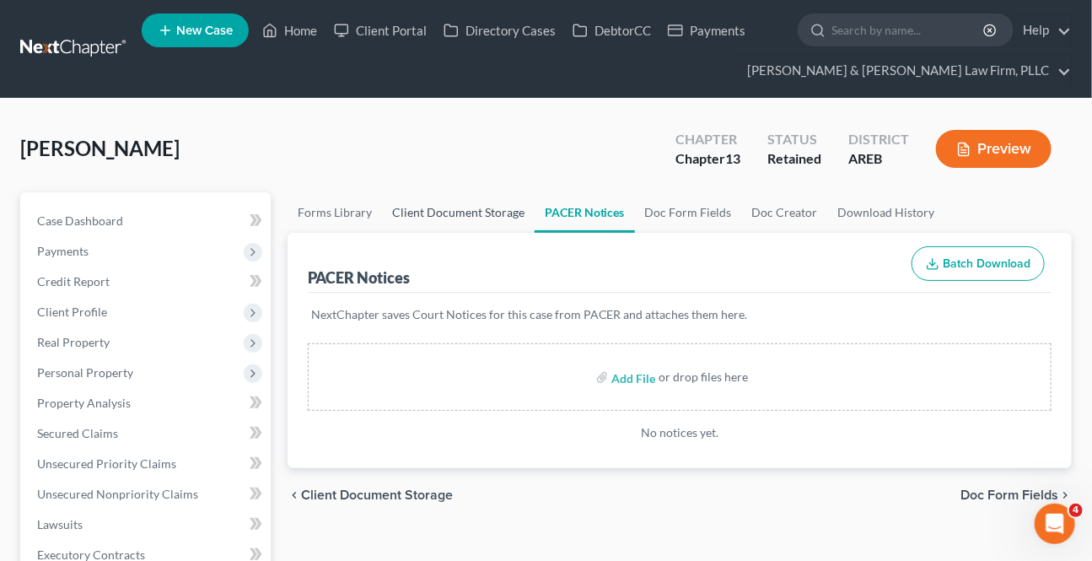
click at [483, 212] on link "Client Document Storage" at bounding box center [458, 212] width 153 height 40
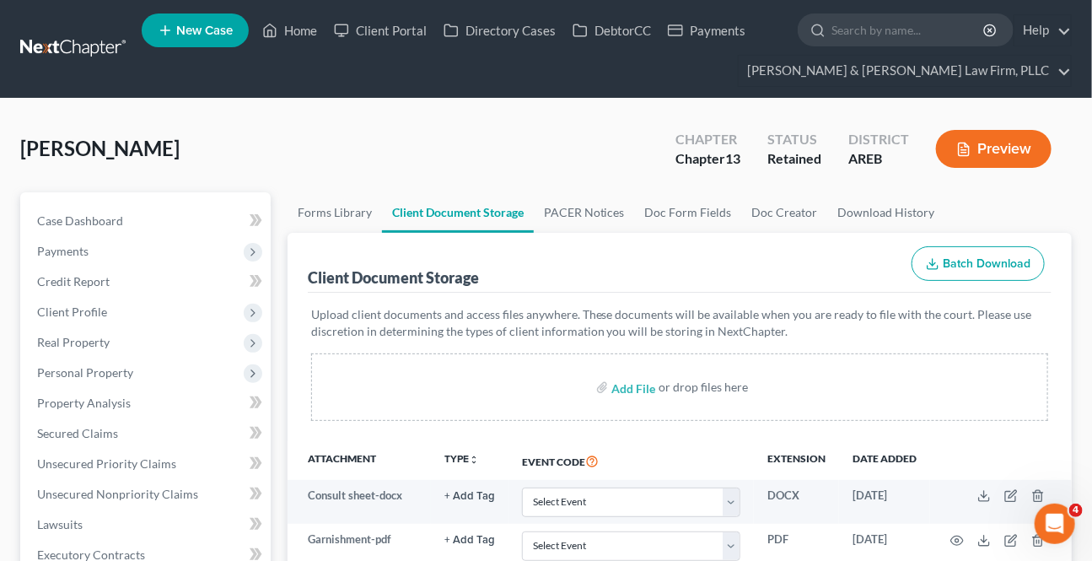
click at [995, 152] on button "Preview" at bounding box center [993, 149] width 115 height 38
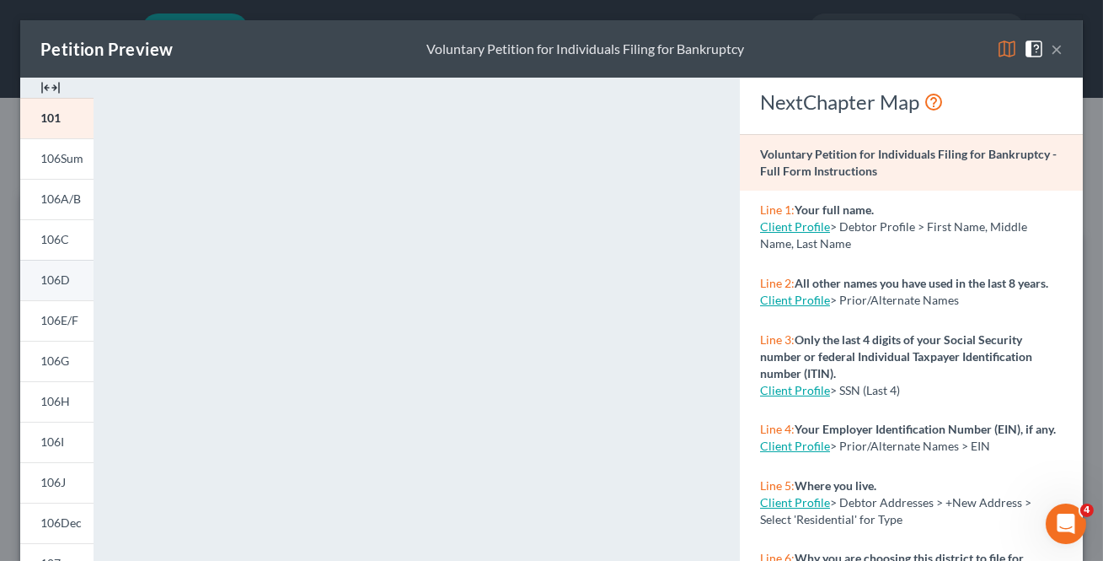
click at [53, 278] on span "106D" at bounding box center [55, 279] width 30 height 14
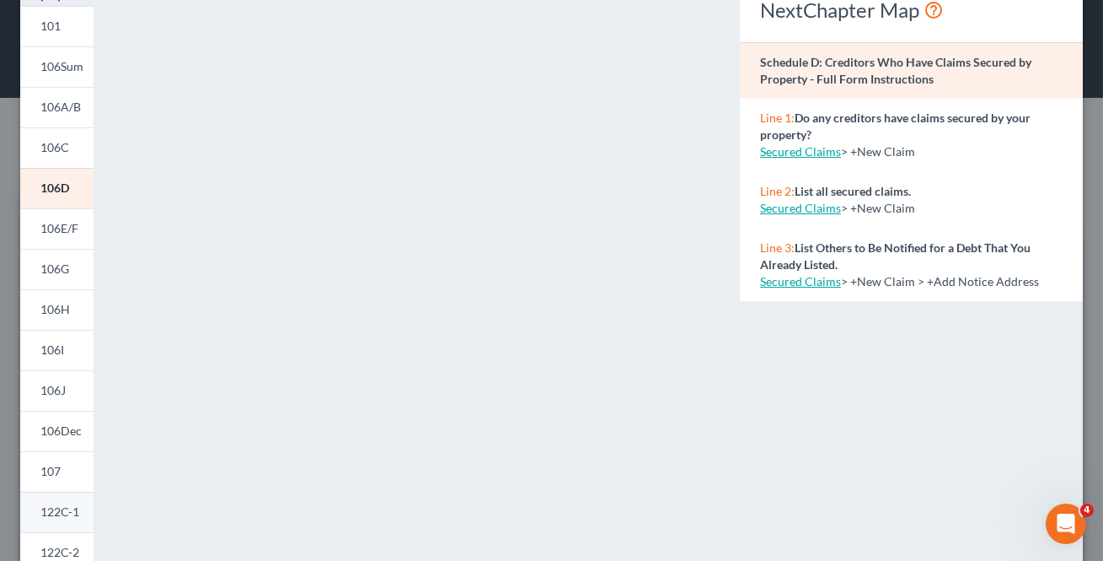
scroll to position [229, 0]
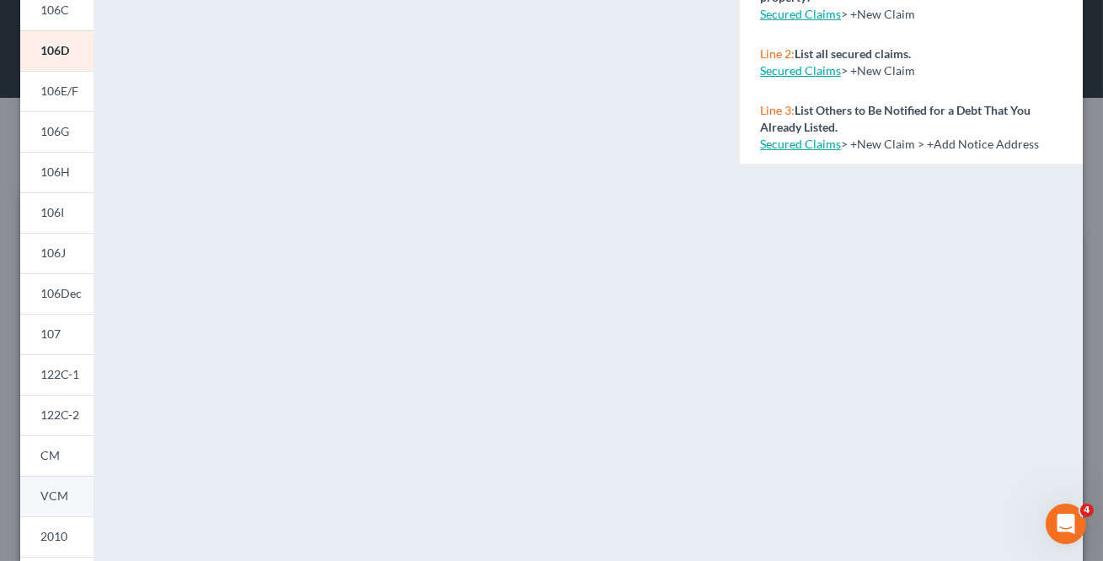
drag, startPoint x: 45, startPoint y: 464, endPoint x: 37, endPoint y: 486, distance: 22.4
click at [45, 464] on link "CM" at bounding box center [56, 455] width 73 height 40
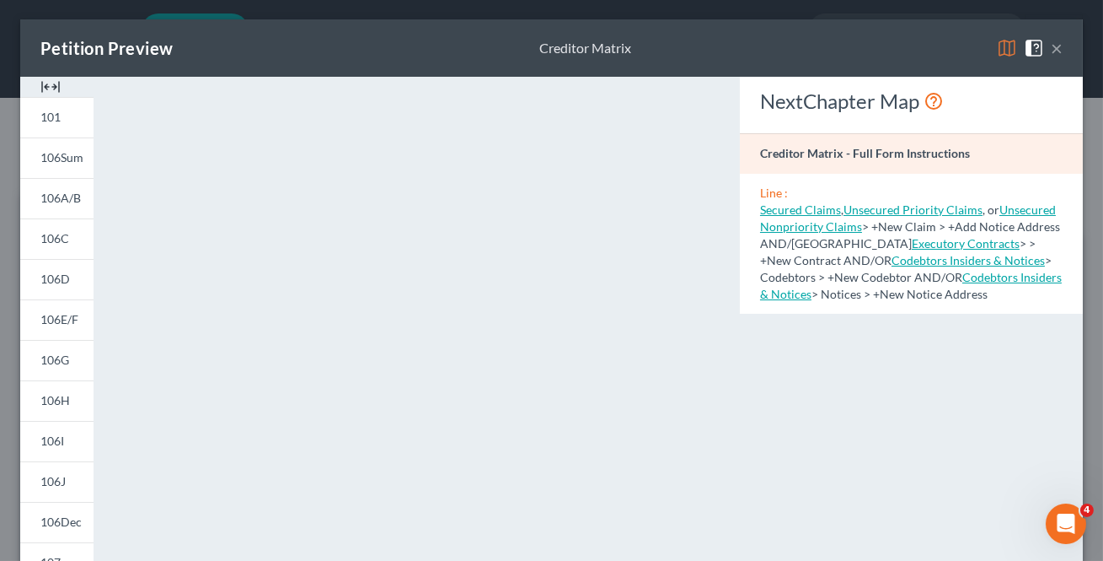
scroll to position [0, 0]
drag, startPoint x: 77, startPoint y: 189, endPoint x: 4, endPoint y: 225, distance: 81.1
click at [77, 189] on link "106A/B" at bounding box center [56, 199] width 73 height 40
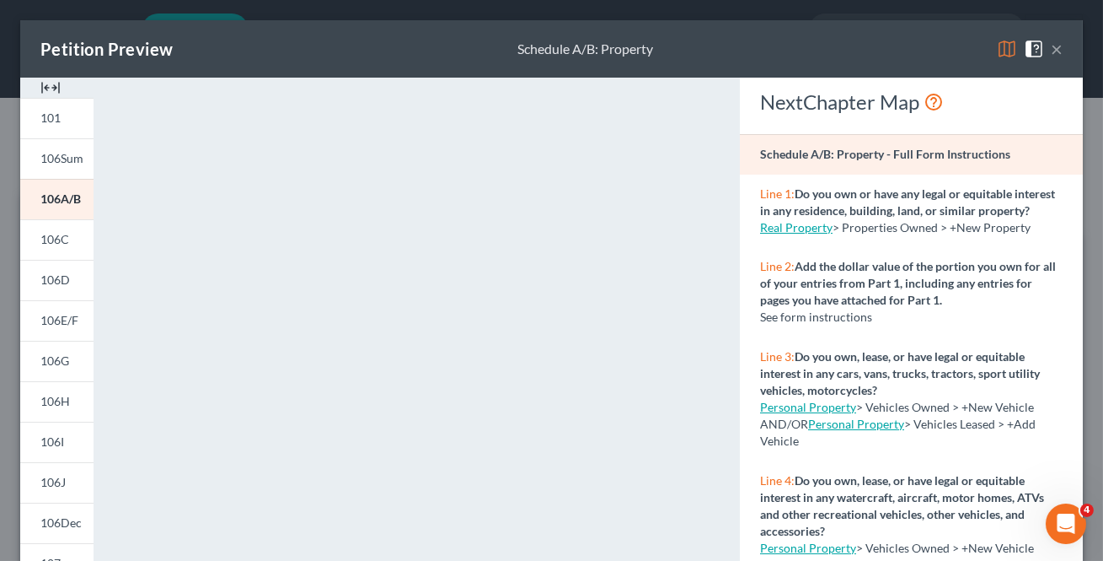
click at [1051, 47] on button "×" at bounding box center [1057, 49] width 12 height 20
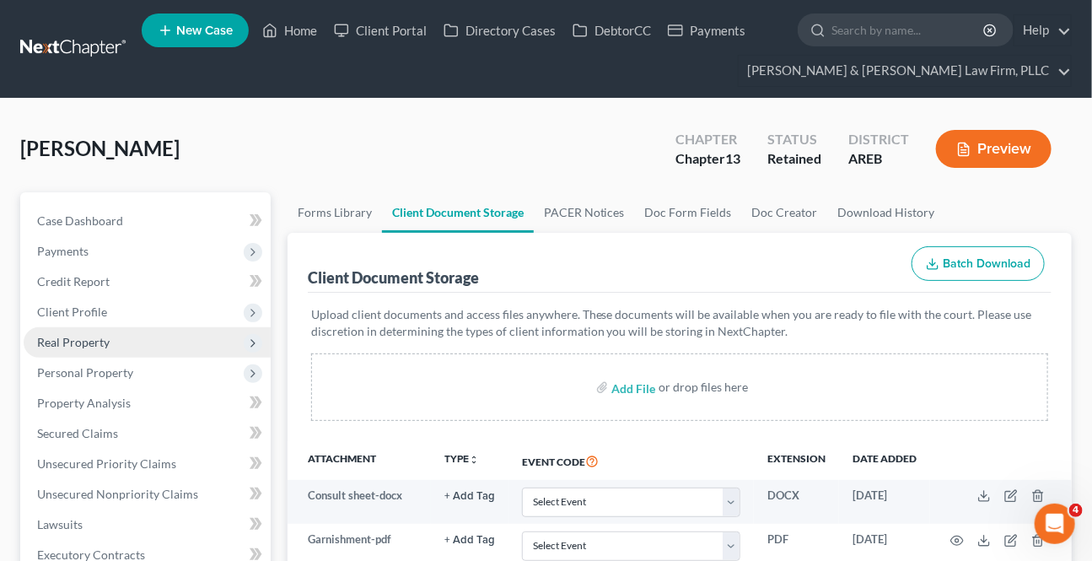
click at [92, 345] on span "Real Property" at bounding box center [73, 342] width 72 height 14
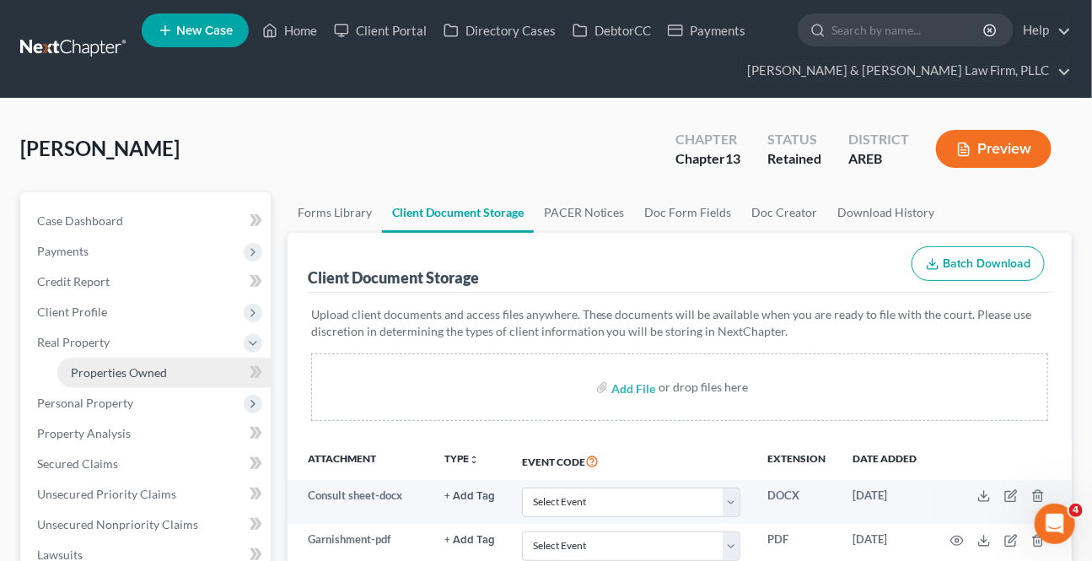
click at [107, 373] on span "Properties Owned" at bounding box center [119, 372] width 96 height 14
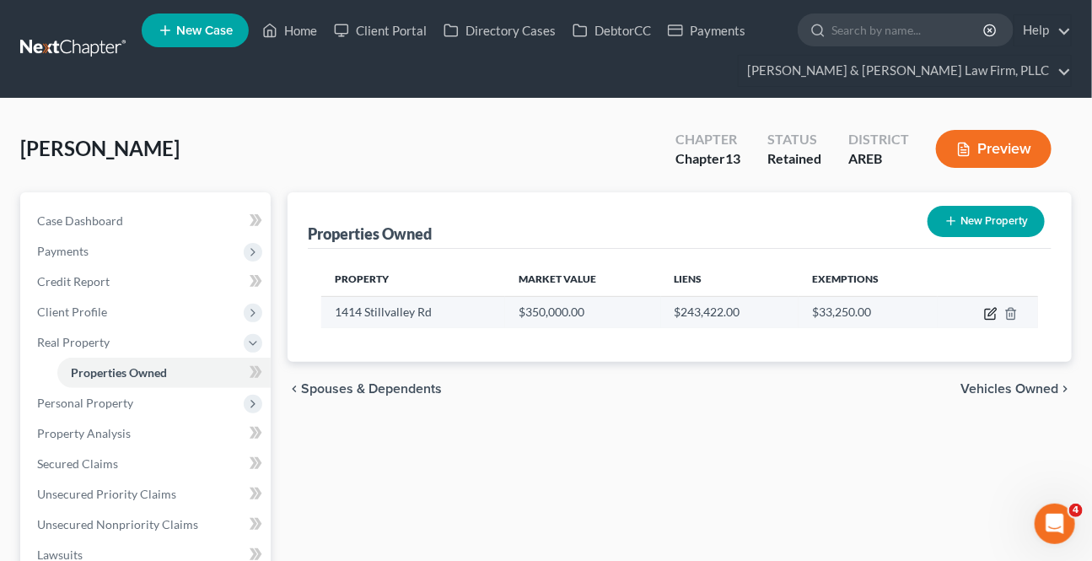
click at [987, 313] on icon "button" at bounding box center [990, 313] width 13 height 13
select select "1"
select select "3"
select select "0"
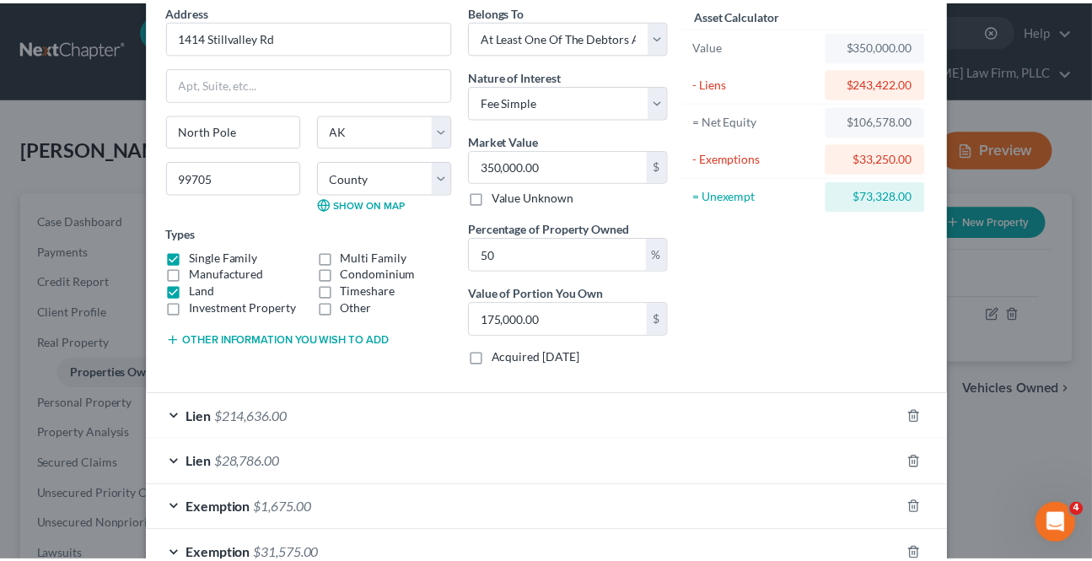
scroll to position [184, 0]
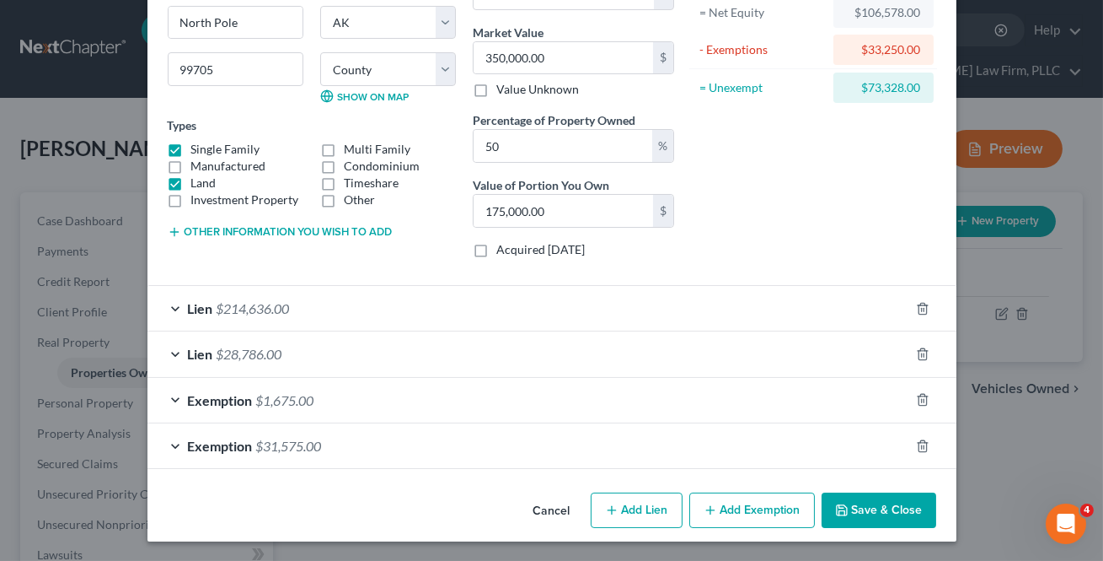
click at [547, 512] on button "Cancel" at bounding box center [552, 511] width 64 height 34
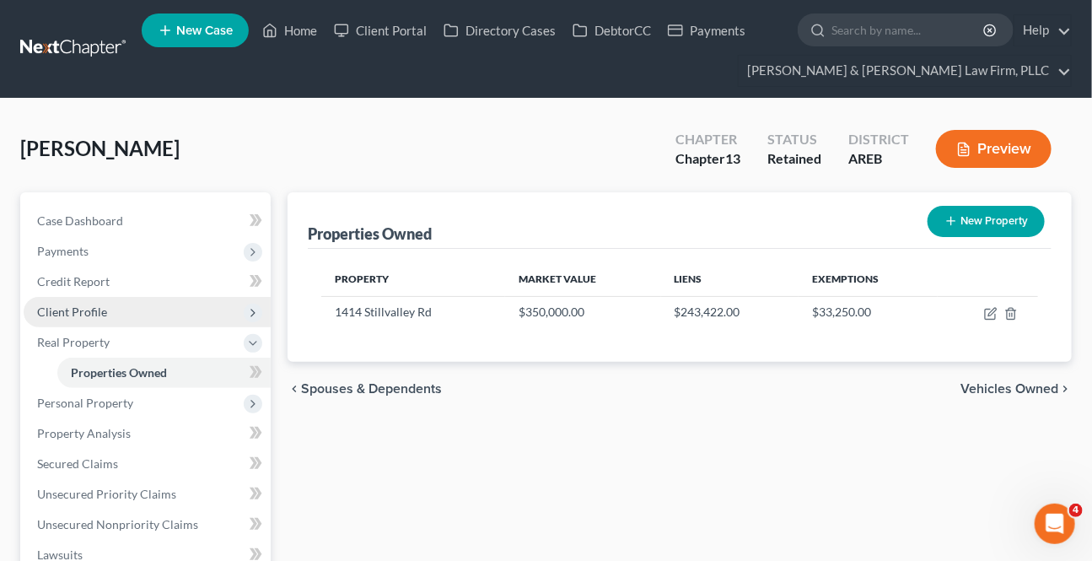
click at [74, 302] on span "Client Profile" at bounding box center [147, 312] width 247 height 30
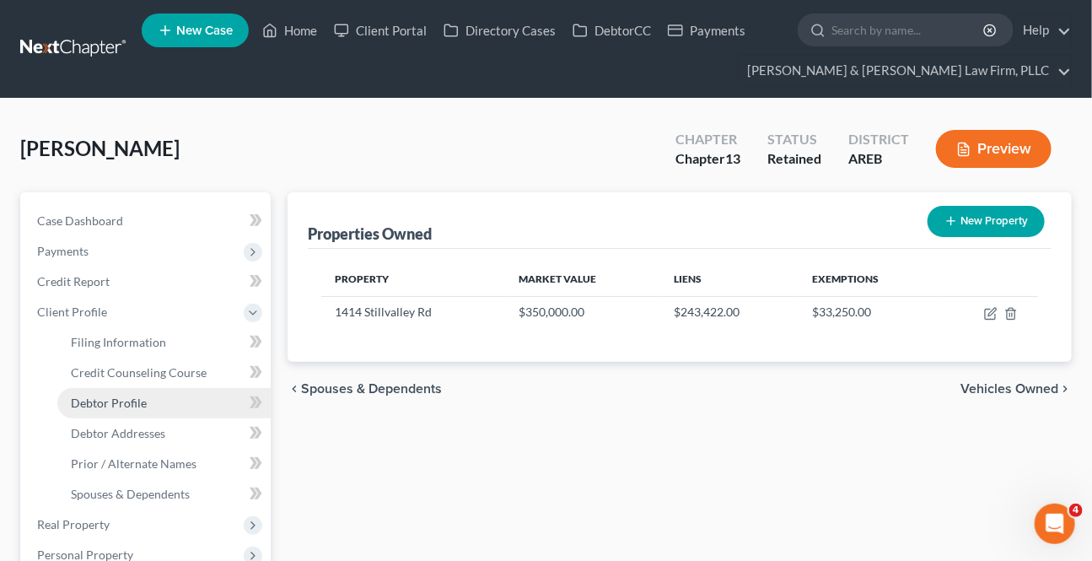
click at [115, 406] on span "Debtor Profile" at bounding box center [109, 402] width 76 height 14
select select "1"
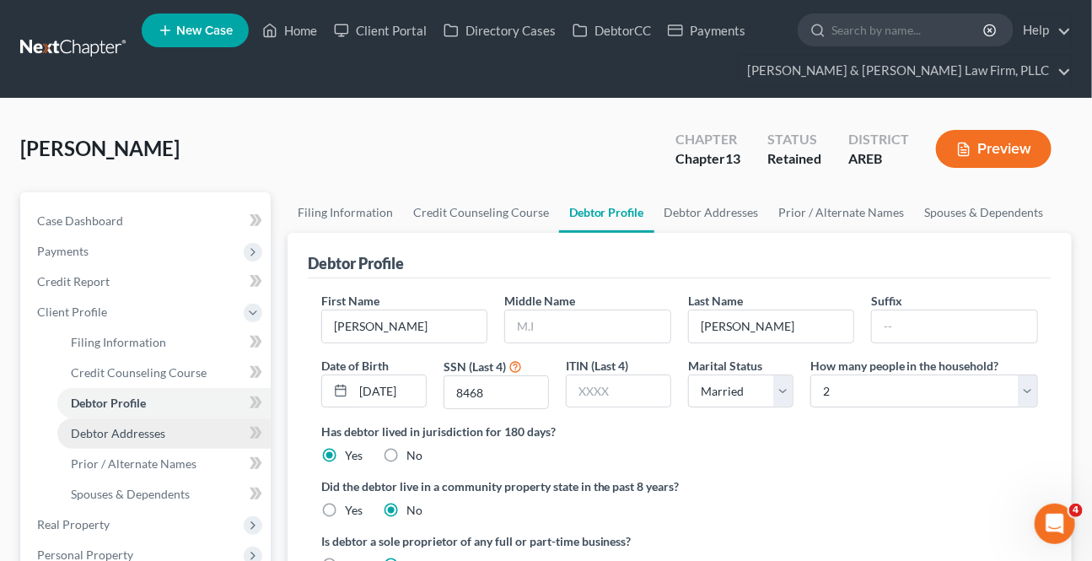
click at [115, 438] on span "Debtor Addresses" at bounding box center [118, 433] width 94 height 14
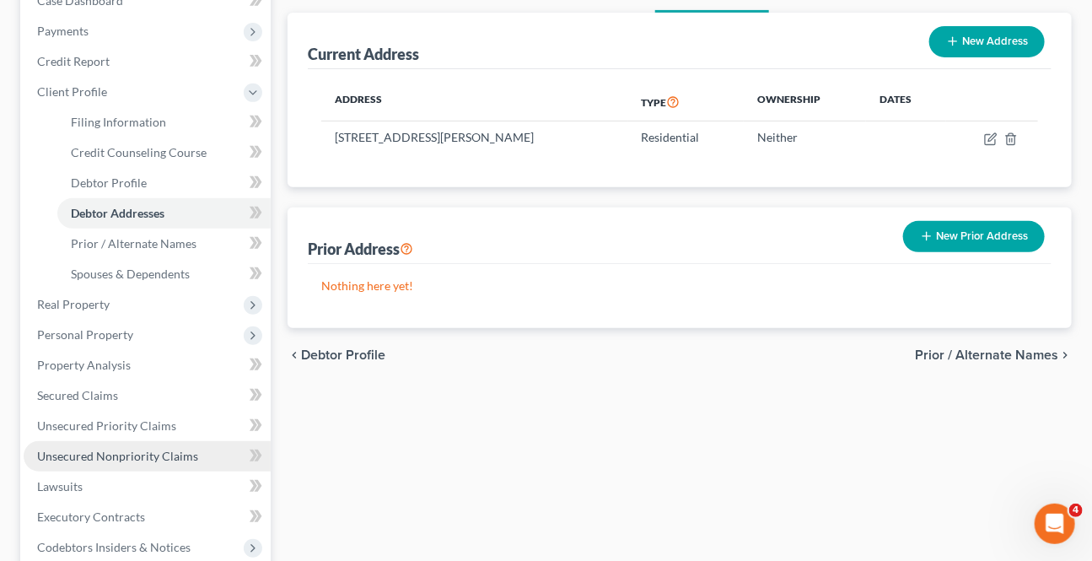
scroll to position [229, 0]
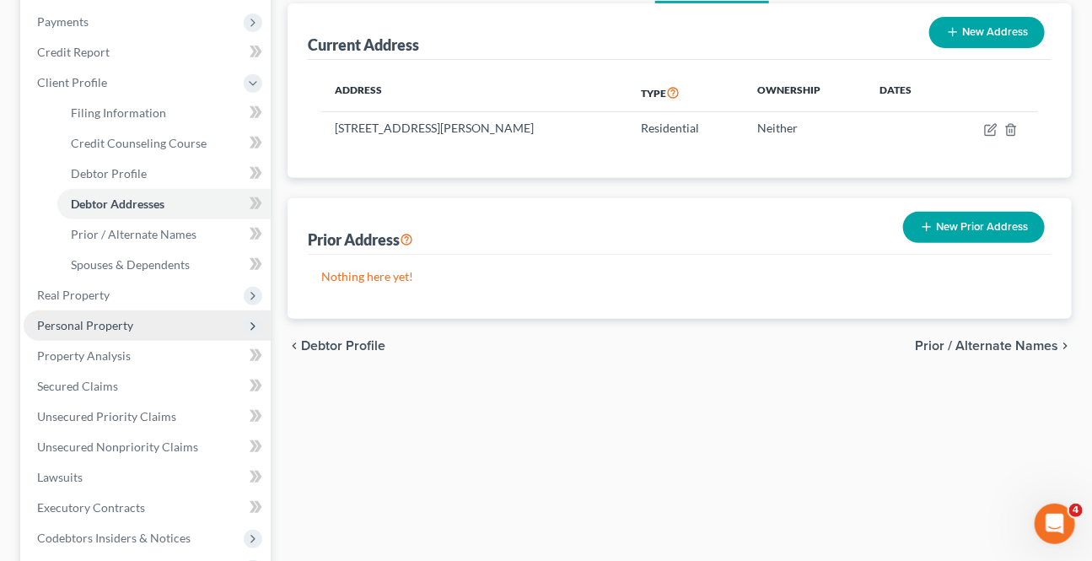
click at [108, 325] on span "Personal Property" at bounding box center [85, 325] width 96 height 14
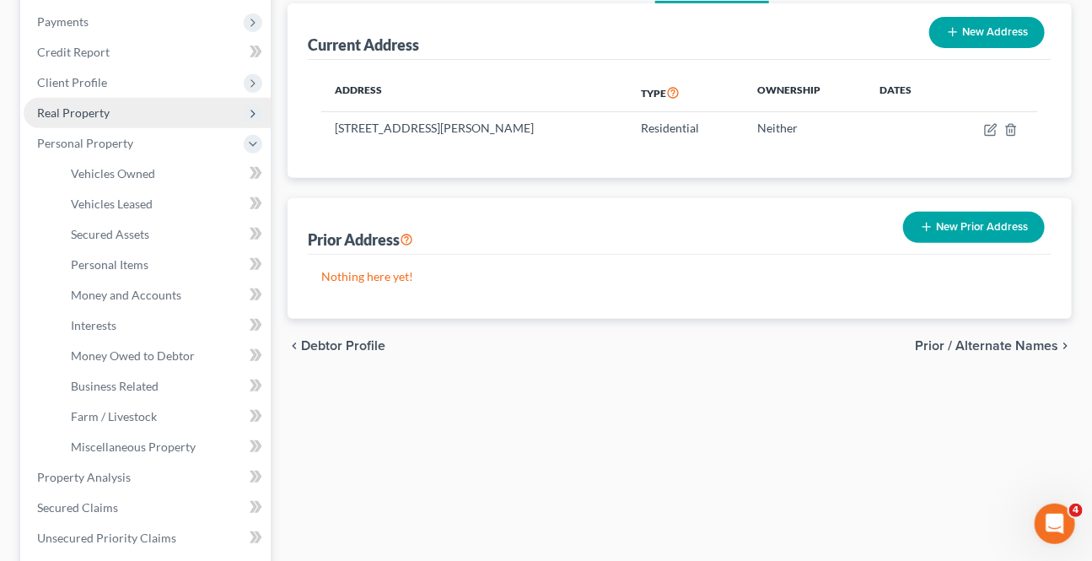
click at [82, 105] on span "Real Property" at bounding box center [73, 112] width 72 height 14
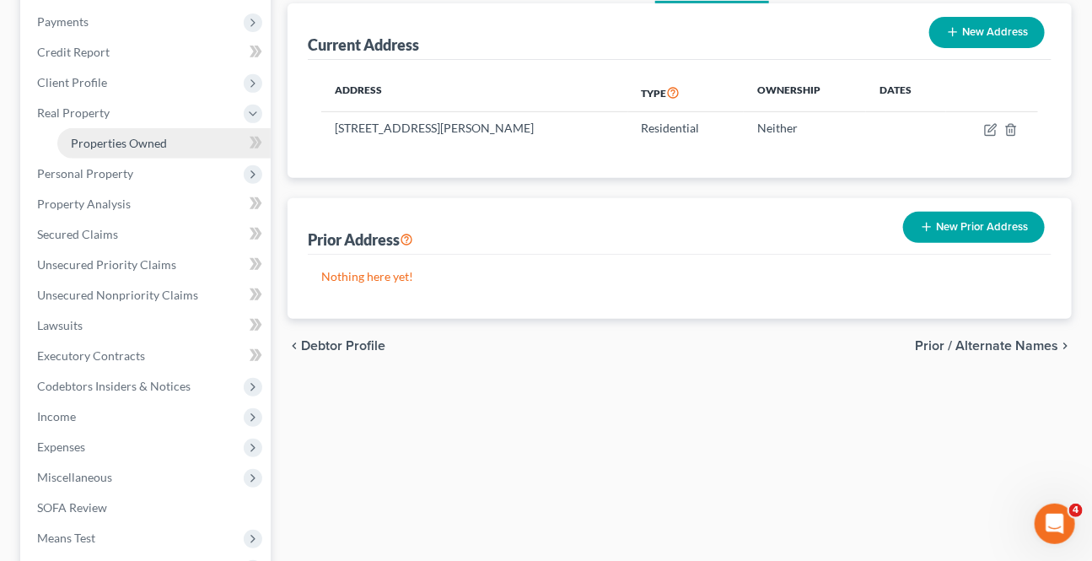
click at [115, 148] on link "Properties Owned" at bounding box center [163, 143] width 213 height 30
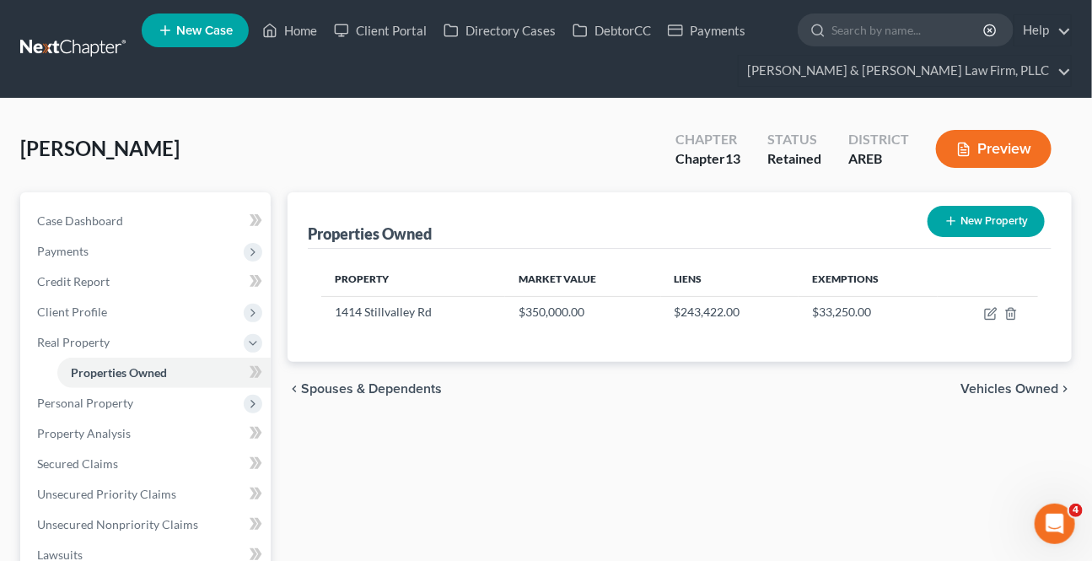
click at [969, 140] on button "Preview" at bounding box center [993, 149] width 115 height 38
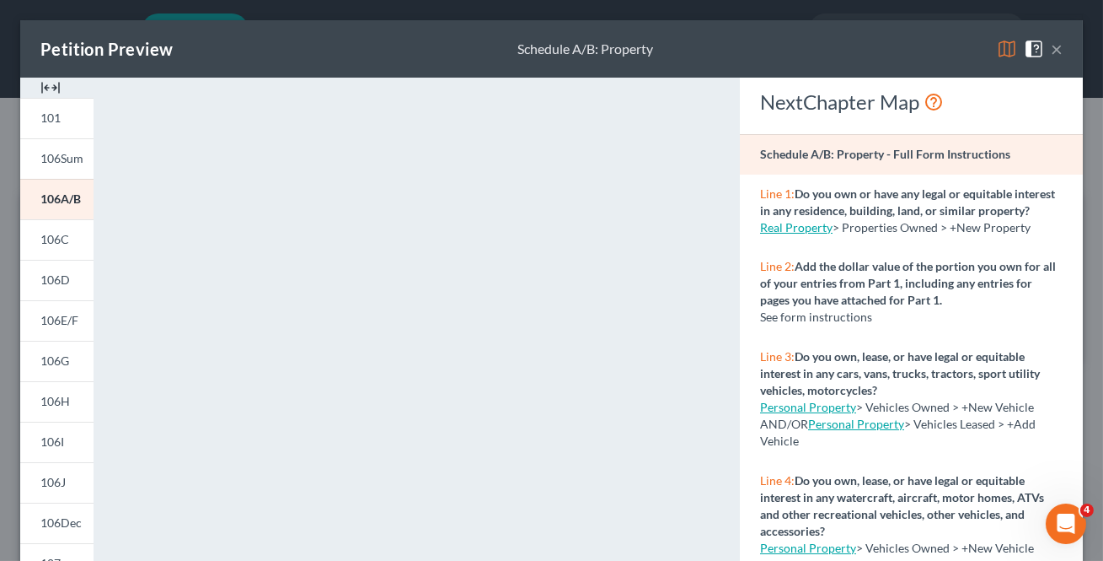
drag, startPoint x: 67, startPoint y: 282, endPoint x: 8, endPoint y: 325, distance: 73.5
click at [67, 282] on span "106D" at bounding box center [55, 279] width 30 height 14
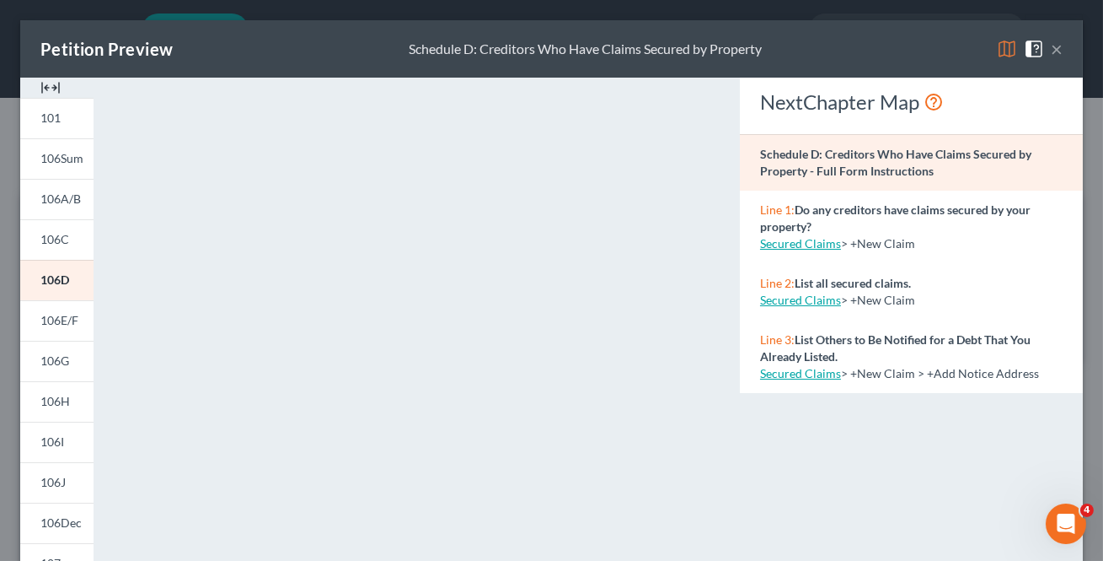
click at [1051, 50] on button "×" at bounding box center [1057, 49] width 12 height 20
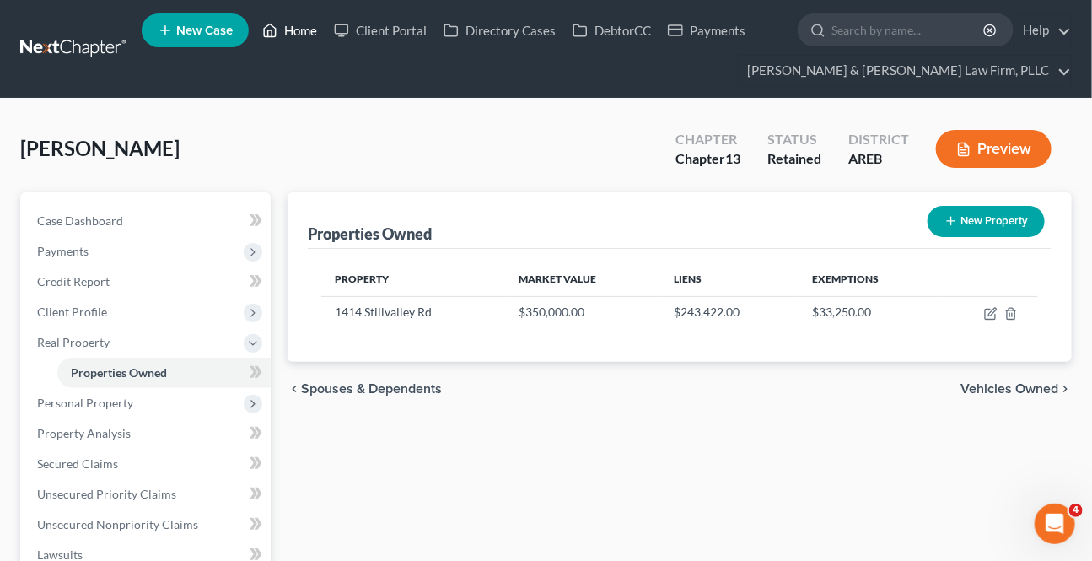
click at [303, 31] on link "Home" at bounding box center [290, 30] width 72 height 30
click at [305, 30] on link "Home" at bounding box center [290, 30] width 72 height 30
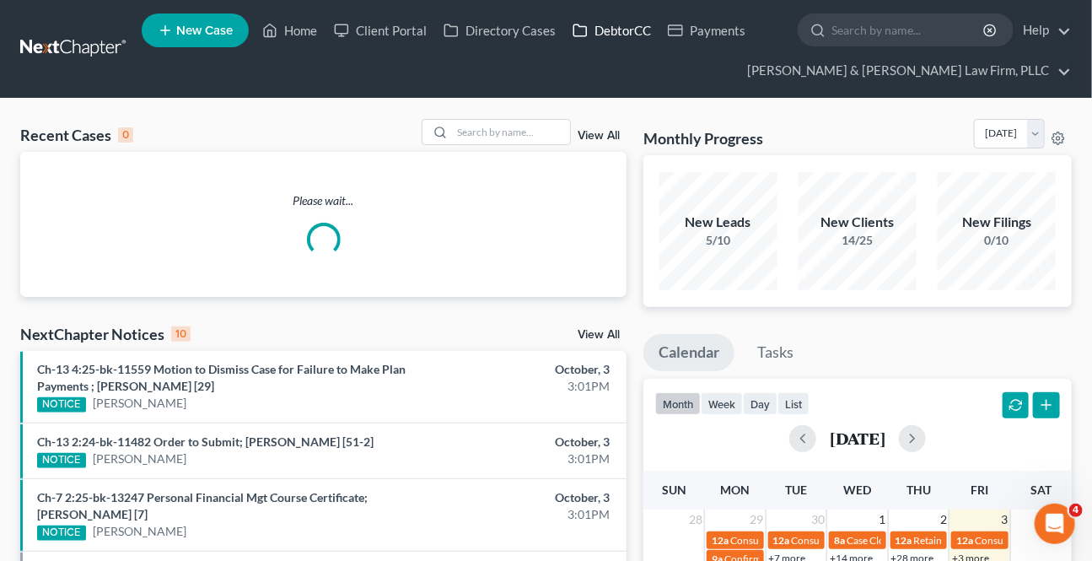
click at [610, 42] on link "DebtorCC" at bounding box center [611, 30] width 95 height 30
click at [605, 42] on link "DebtorCC" at bounding box center [611, 30] width 95 height 30
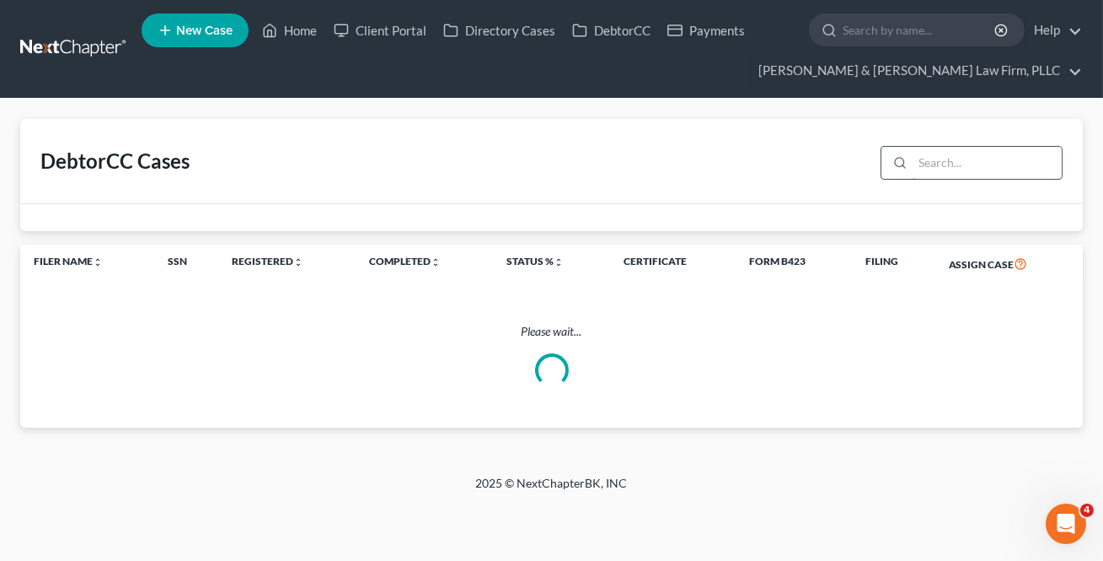
click at [924, 167] on input "search" at bounding box center [987, 163] width 149 height 32
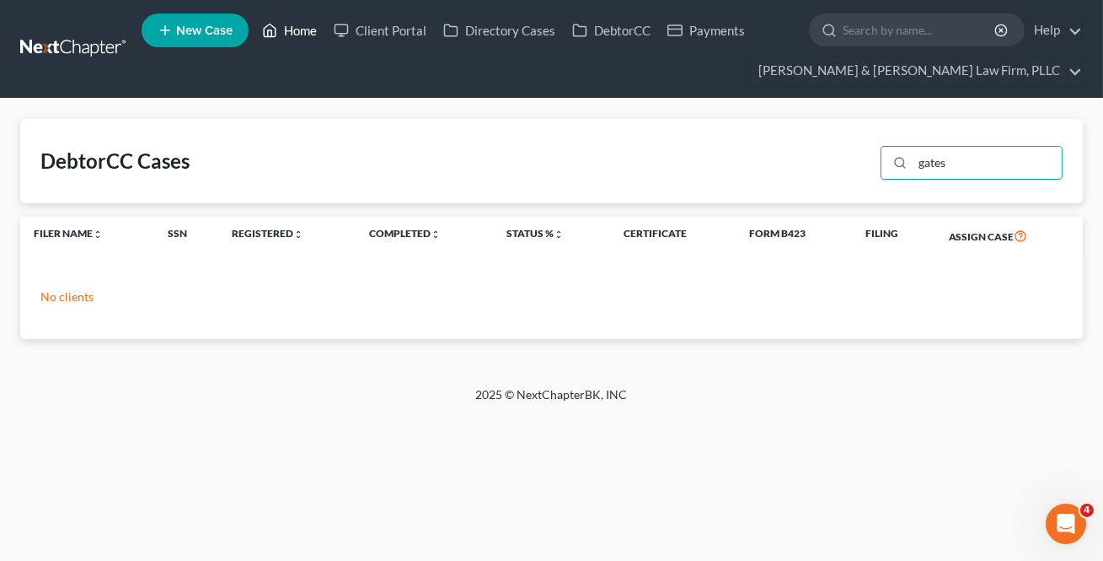
type input "gates"
click at [298, 30] on link "Home" at bounding box center [290, 30] width 72 height 30
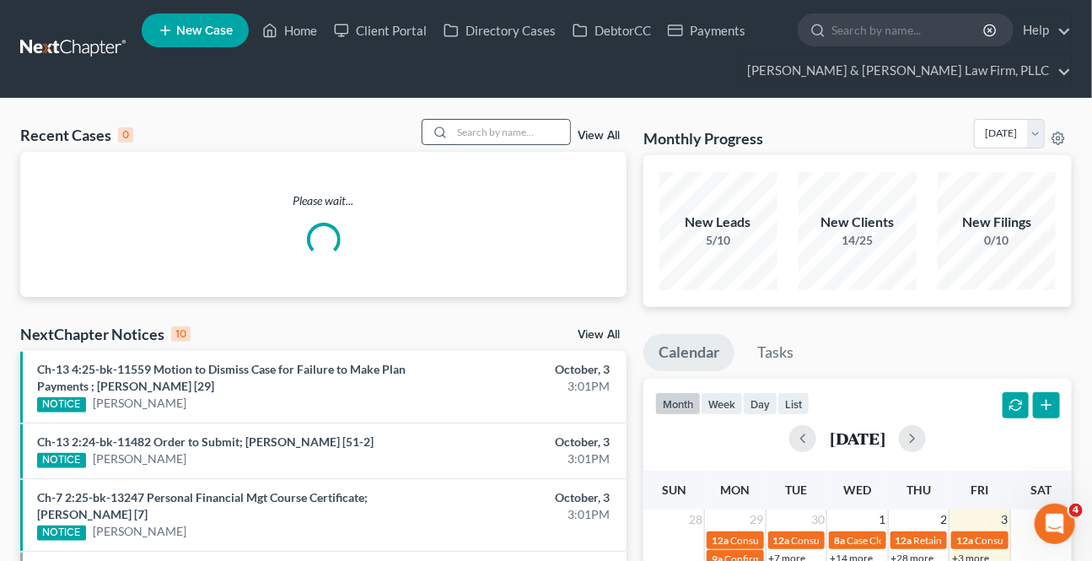
click at [508, 141] on input "search" at bounding box center [511, 132] width 118 height 24
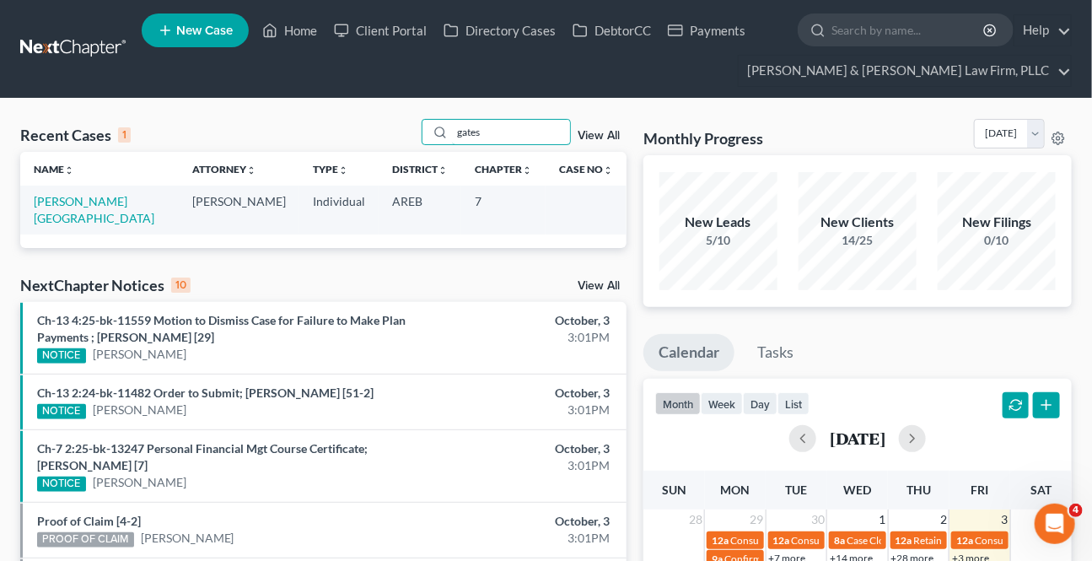
type input "gates"
click at [78, 204] on link "[PERSON_NAME][GEOGRAPHIC_DATA]" at bounding box center [94, 209] width 121 height 31
select select "5"
select select "6"
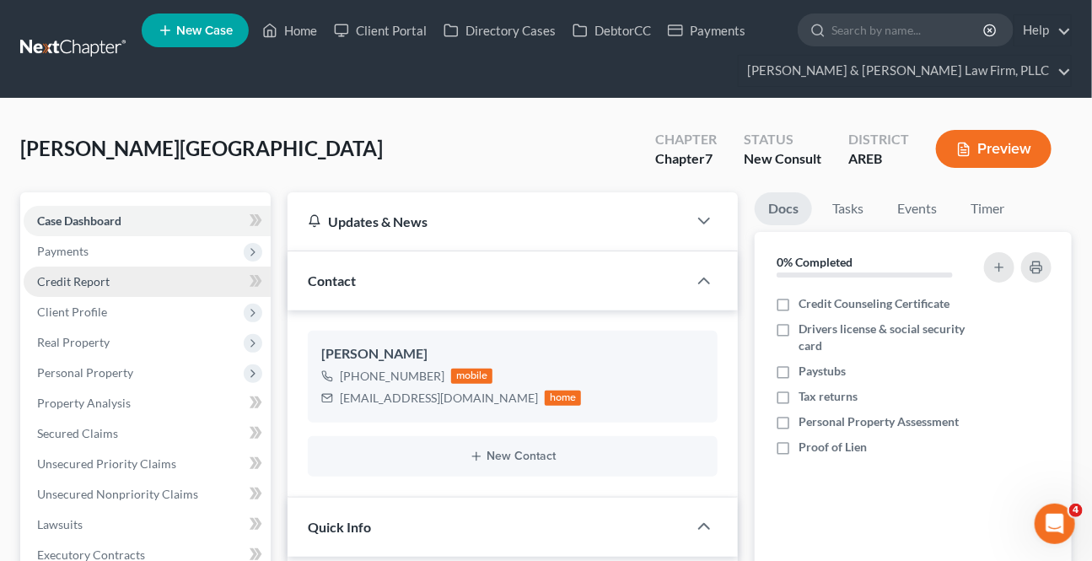
drag, startPoint x: 78, startPoint y: 248, endPoint x: 106, endPoint y: 287, distance: 47.7
click at [79, 246] on span "Payments" at bounding box center [62, 251] width 51 height 14
click at [106, 286] on span "Invoices" at bounding box center [92, 281] width 43 height 14
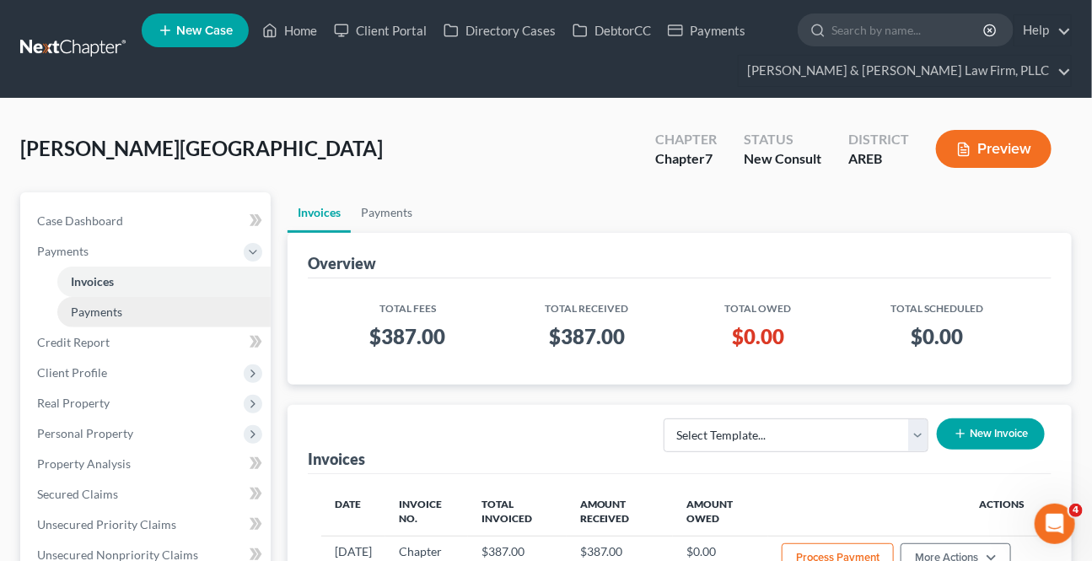
click at [103, 312] on span "Payments" at bounding box center [96, 311] width 51 height 14
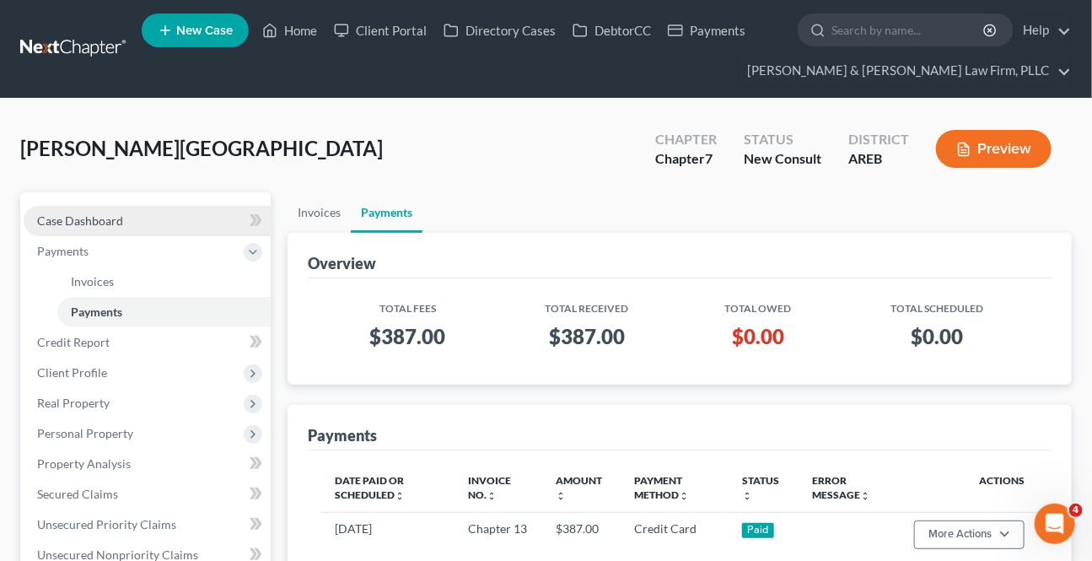
click at [105, 216] on span "Case Dashboard" at bounding box center [80, 220] width 86 height 14
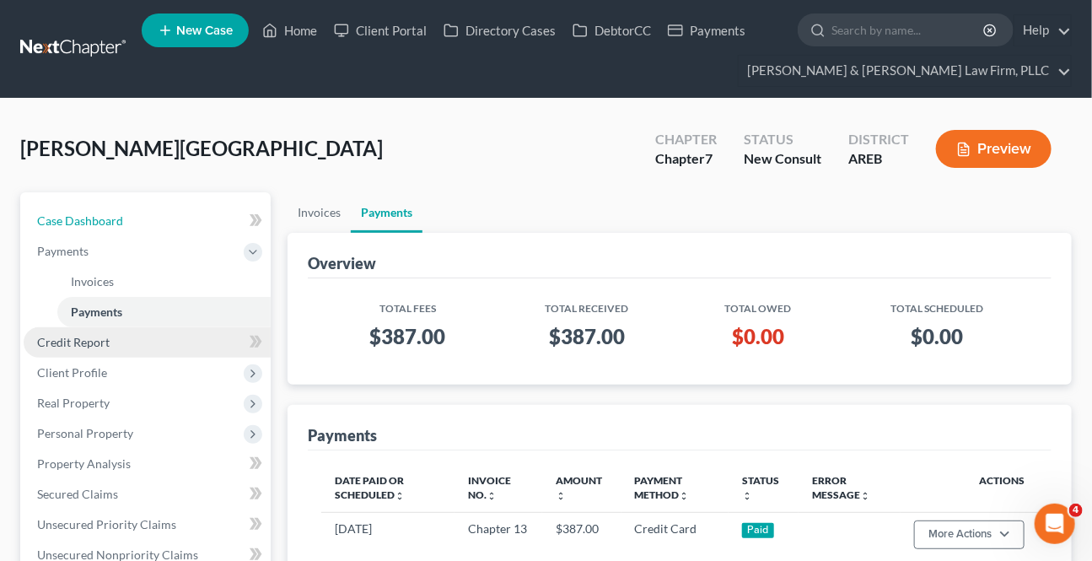
select select "6"
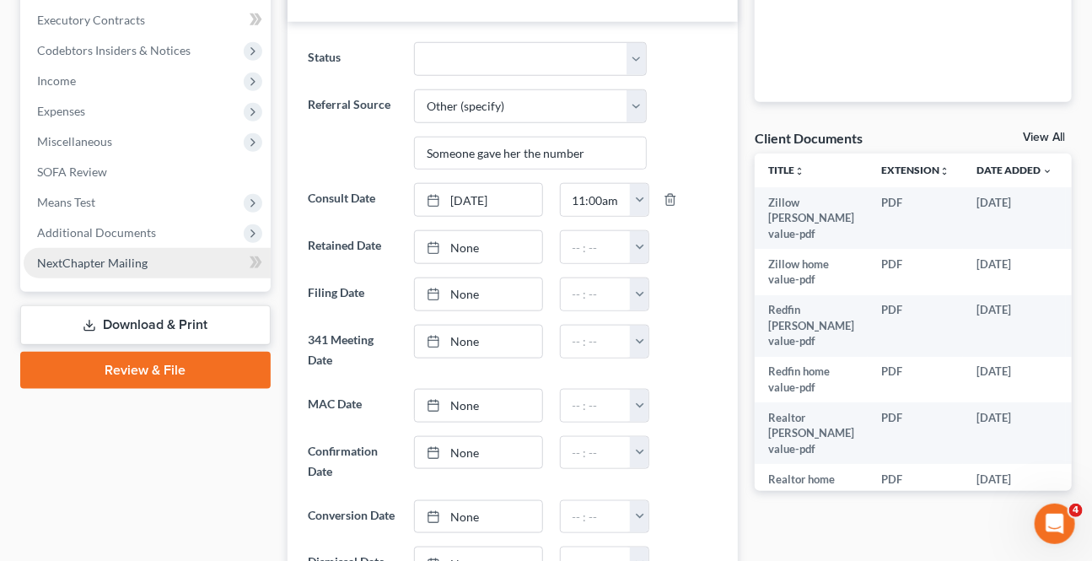
scroll to position [536, 0]
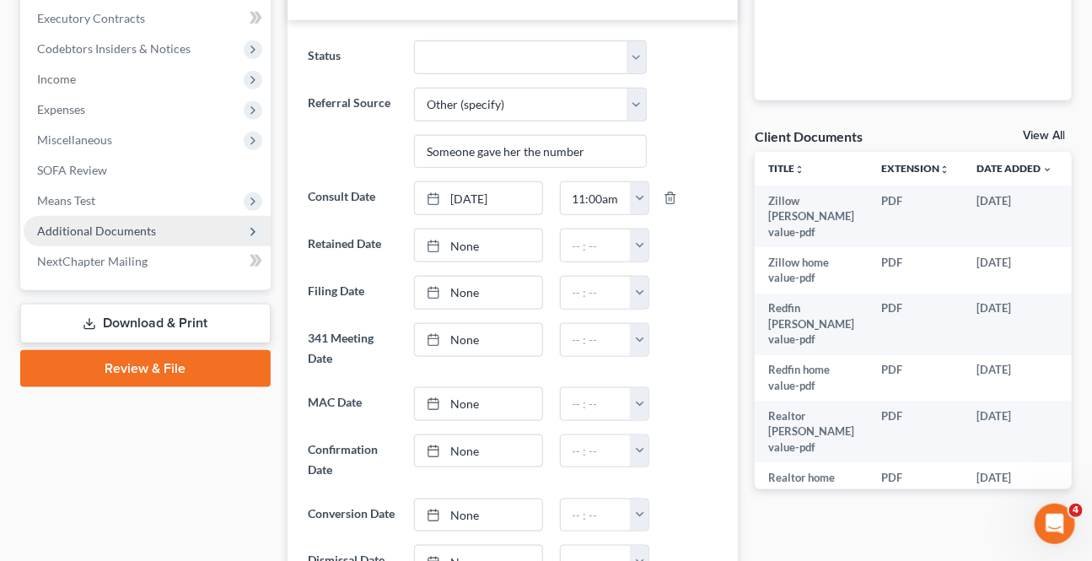
click at [79, 224] on span "Additional Documents" at bounding box center [96, 230] width 119 height 14
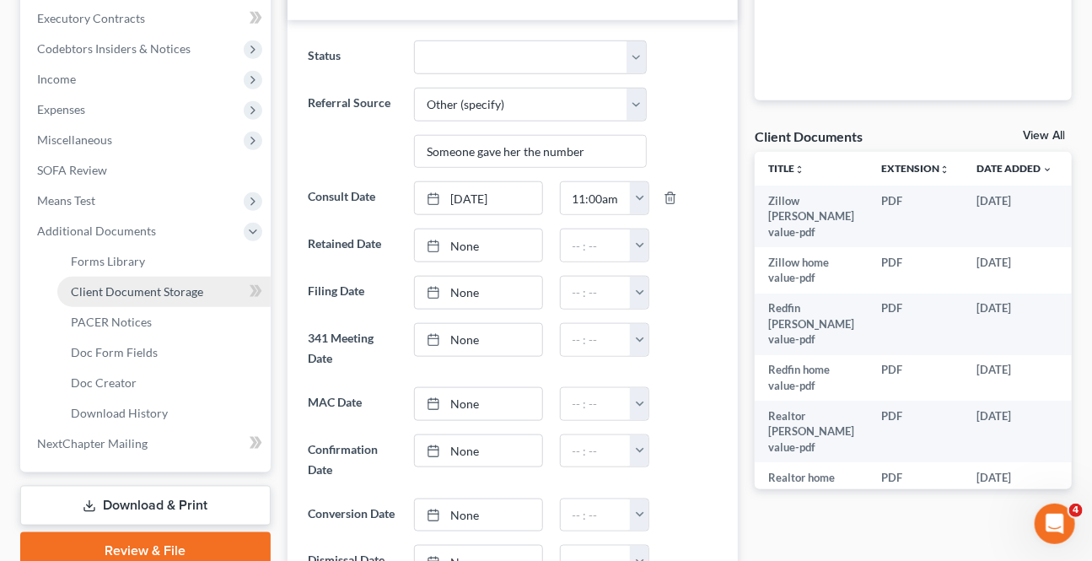
click at [141, 298] on link "Client Document Storage" at bounding box center [163, 291] width 213 height 30
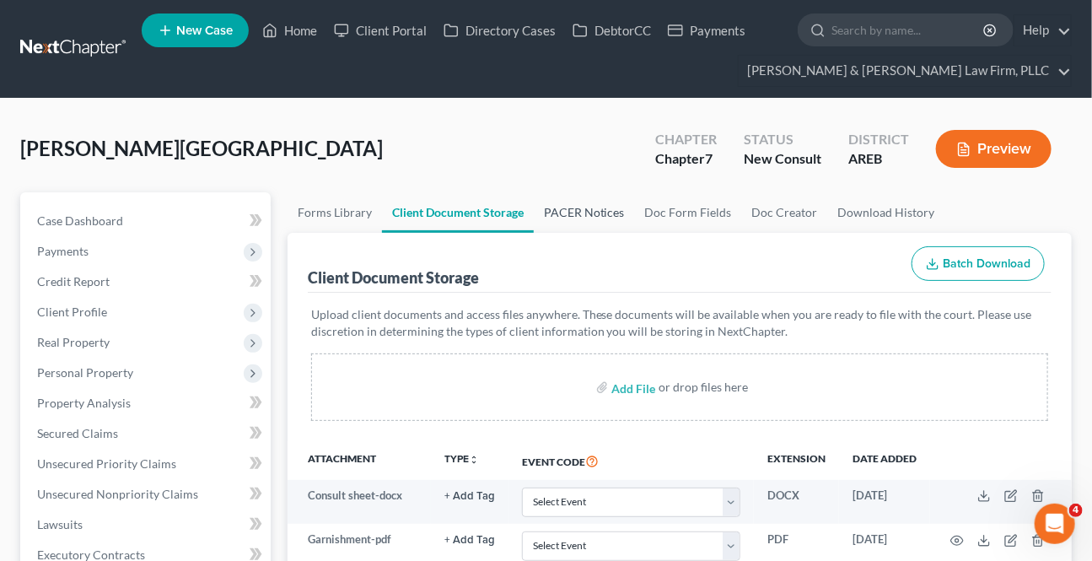
click at [585, 209] on link "PACER Notices" at bounding box center [584, 212] width 101 height 40
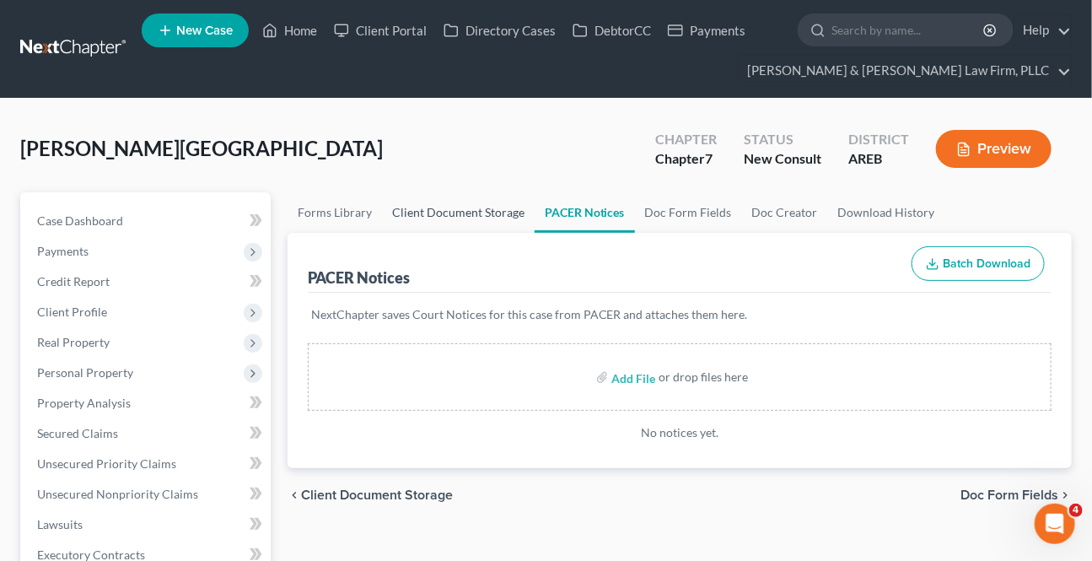
drag, startPoint x: 460, startPoint y: 218, endPoint x: 501, endPoint y: 253, distance: 53.2
click at [461, 216] on link "Client Document Storage" at bounding box center [458, 212] width 153 height 40
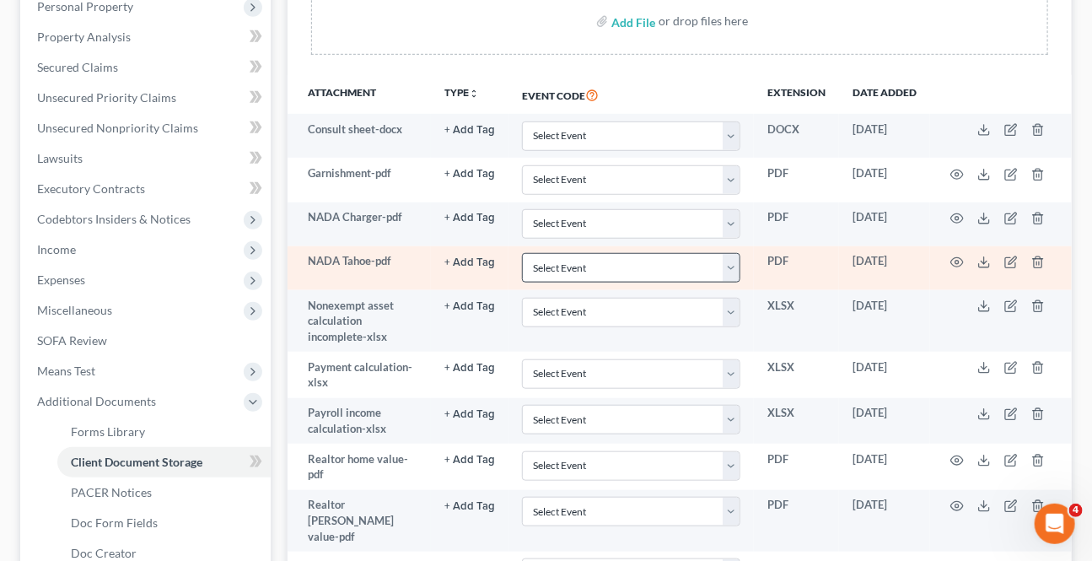
scroll to position [383, 0]
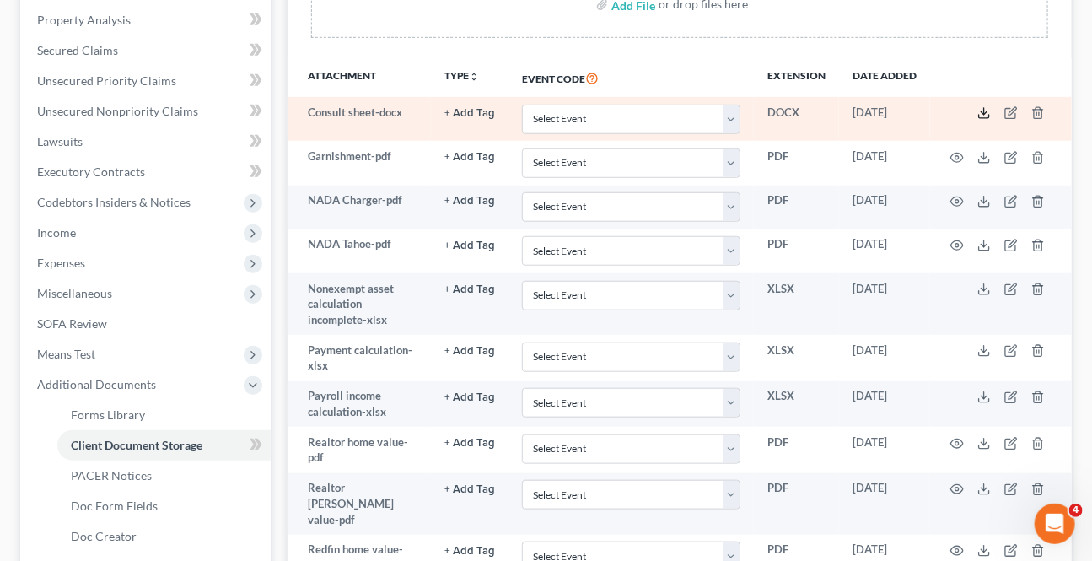
click at [980, 108] on icon at bounding box center [983, 112] width 13 height 13
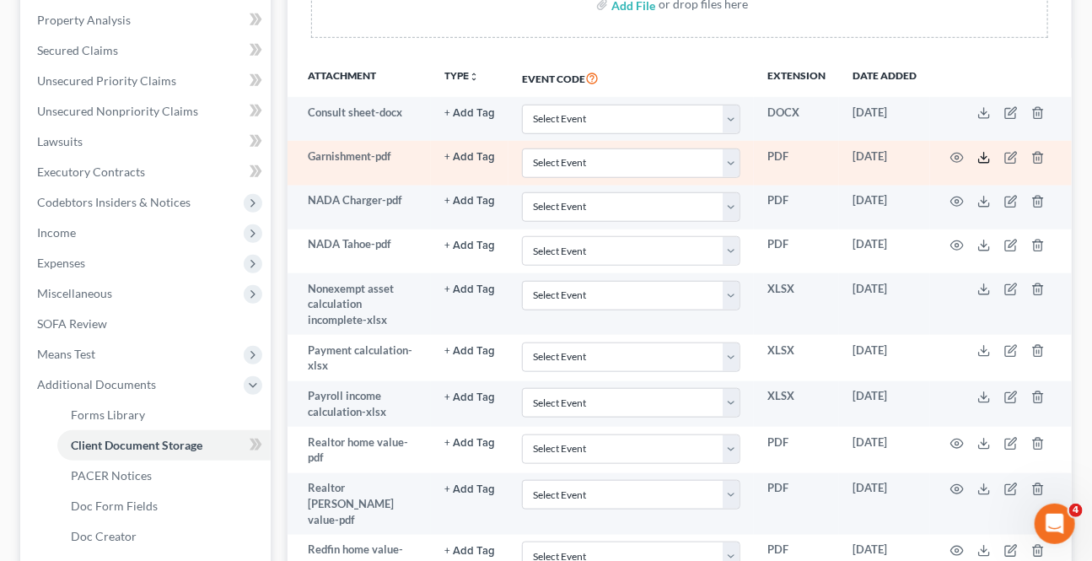
click at [987, 160] on icon at bounding box center [983, 157] width 13 height 13
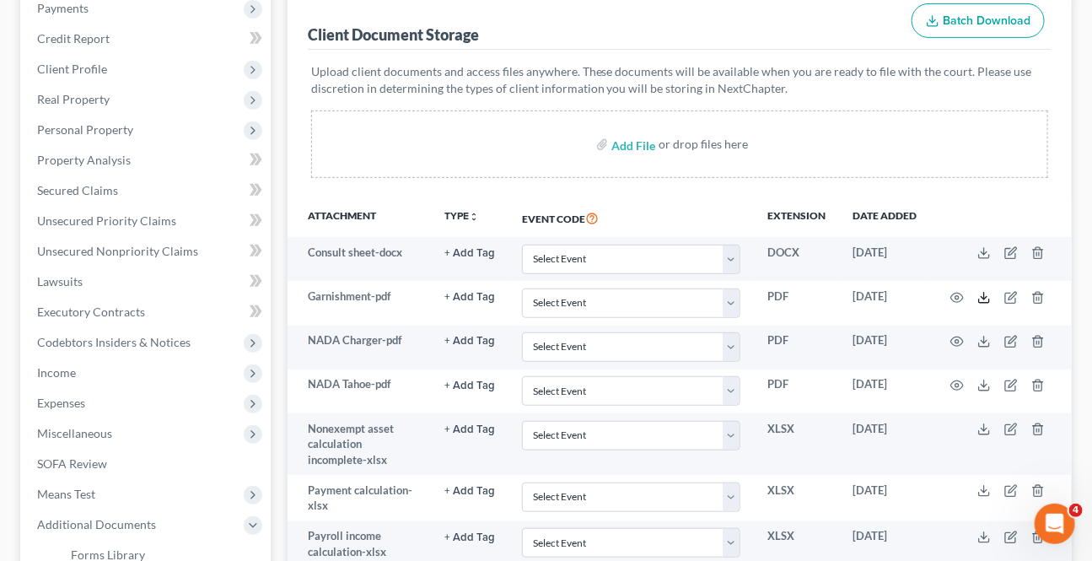
scroll to position [229, 0]
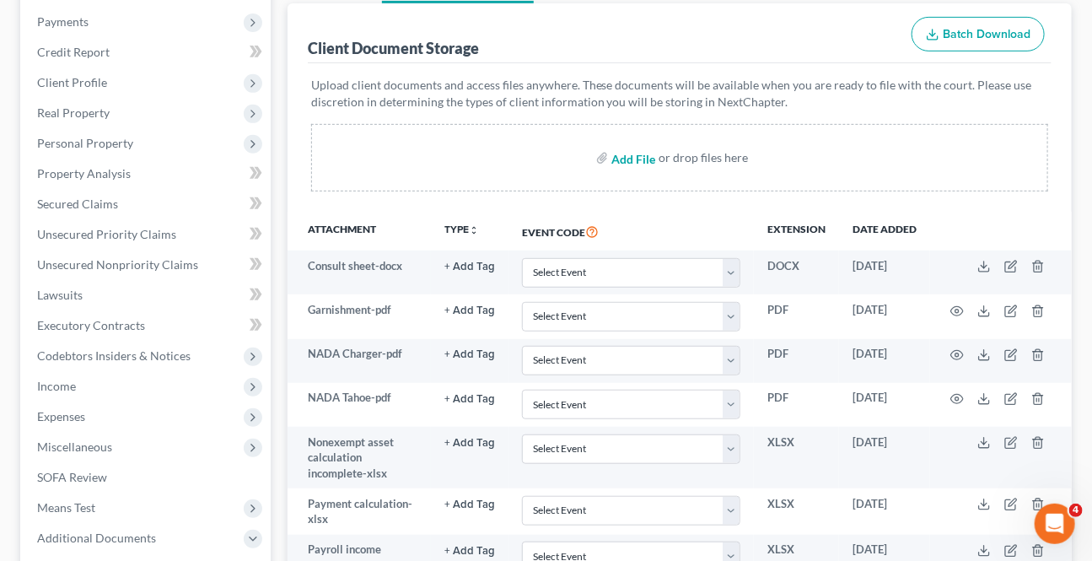
click at [644, 164] on input "file" at bounding box center [631, 157] width 40 height 30
type input "C:\fakepath\Form 1 Voluntary Petition Attachment A.pdf"
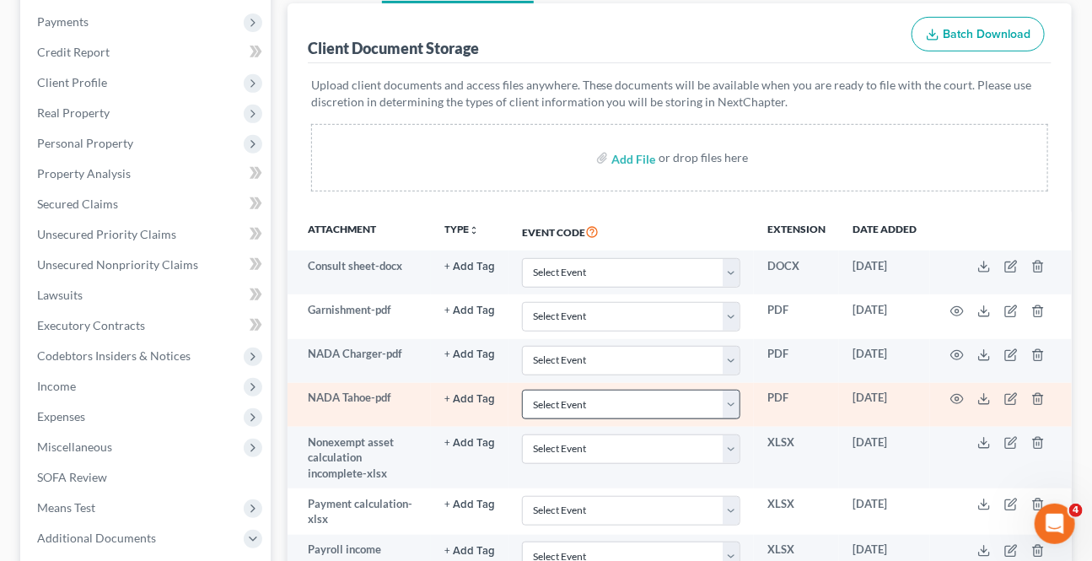
scroll to position [0, 0]
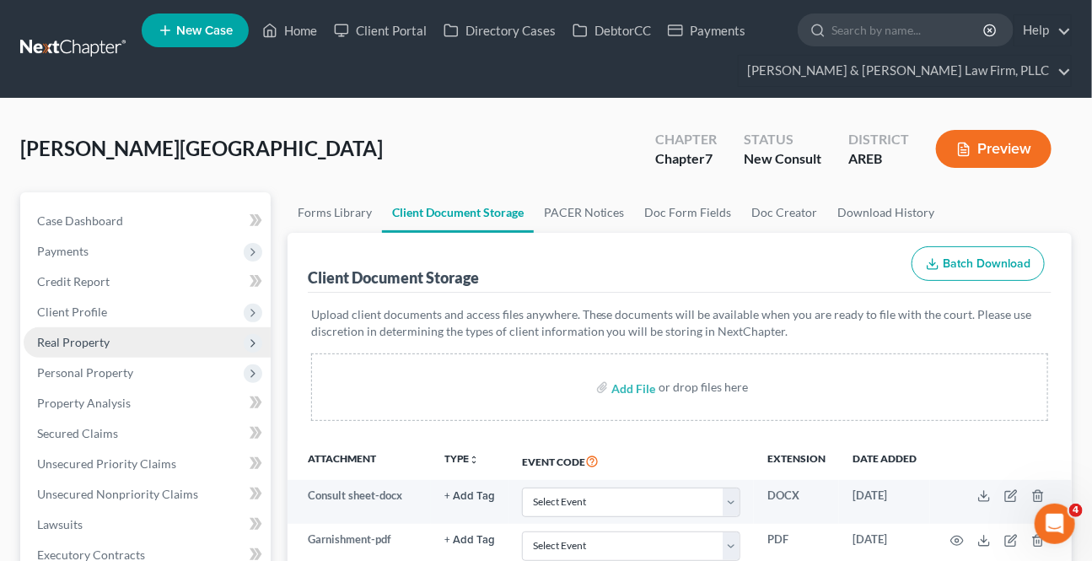
drag, startPoint x: 70, startPoint y: 311, endPoint x: 97, endPoint y: 337, distance: 37.6
click at [69, 311] on span "Client Profile" at bounding box center [72, 311] width 70 height 14
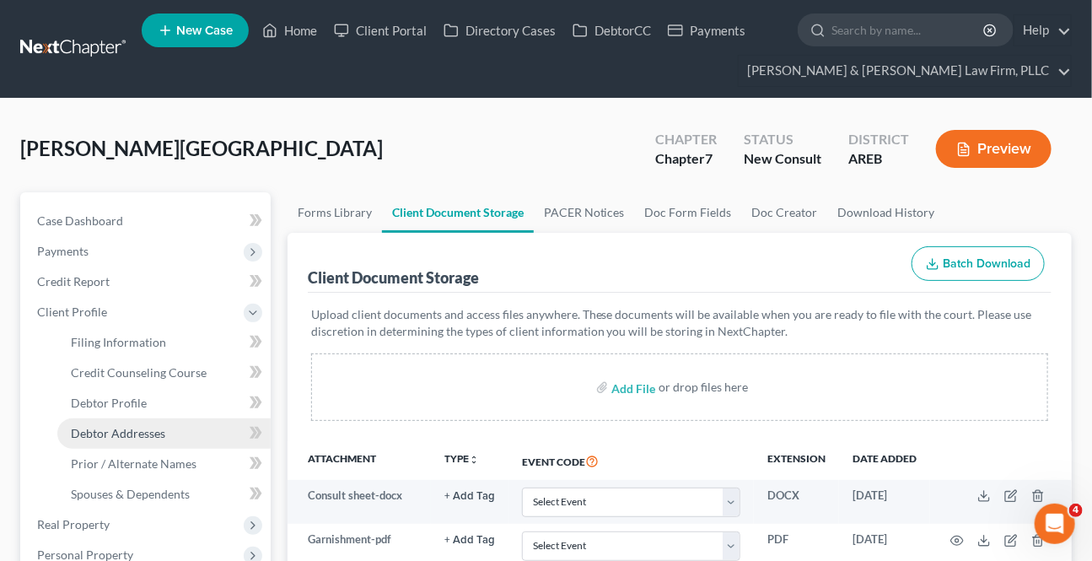
click at [108, 439] on link "Debtor Addresses" at bounding box center [163, 433] width 213 height 30
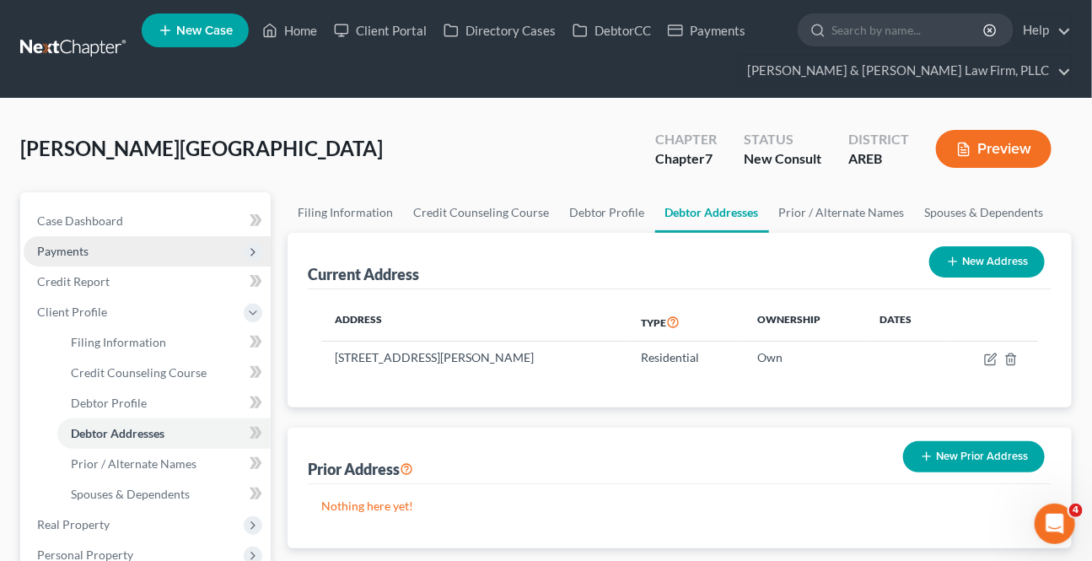
click at [90, 244] on span "Payments" at bounding box center [147, 251] width 247 height 30
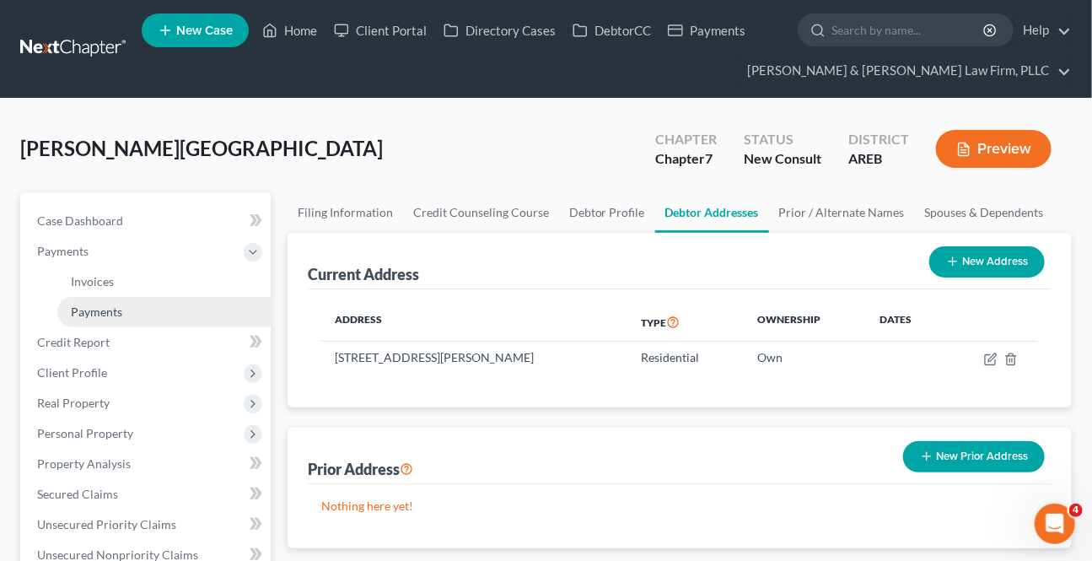
click at [110, 314] on span "Payments" at bounding box center [96, 311] width 51 height 14
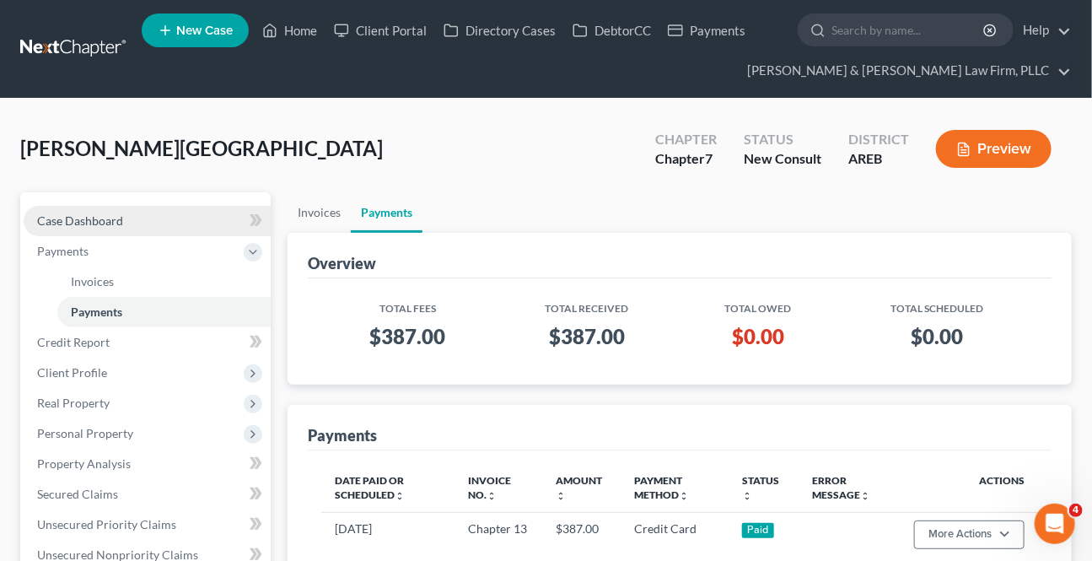
click at [154, 212] on link "Case Dashboard" at bounding box center [147, 221] width 247 height 30
select select "6"
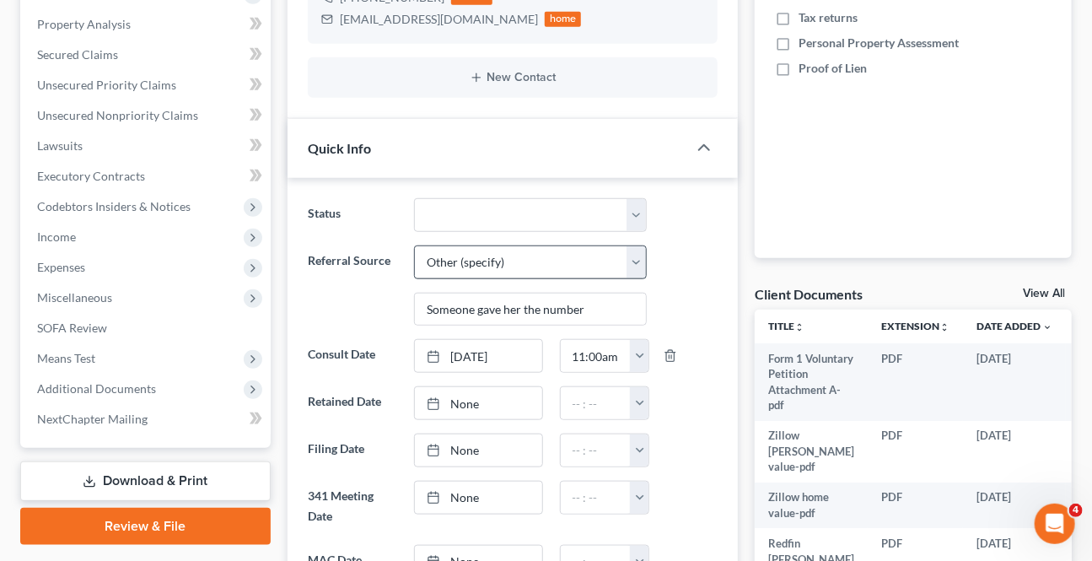
scroll to position [459, 0]
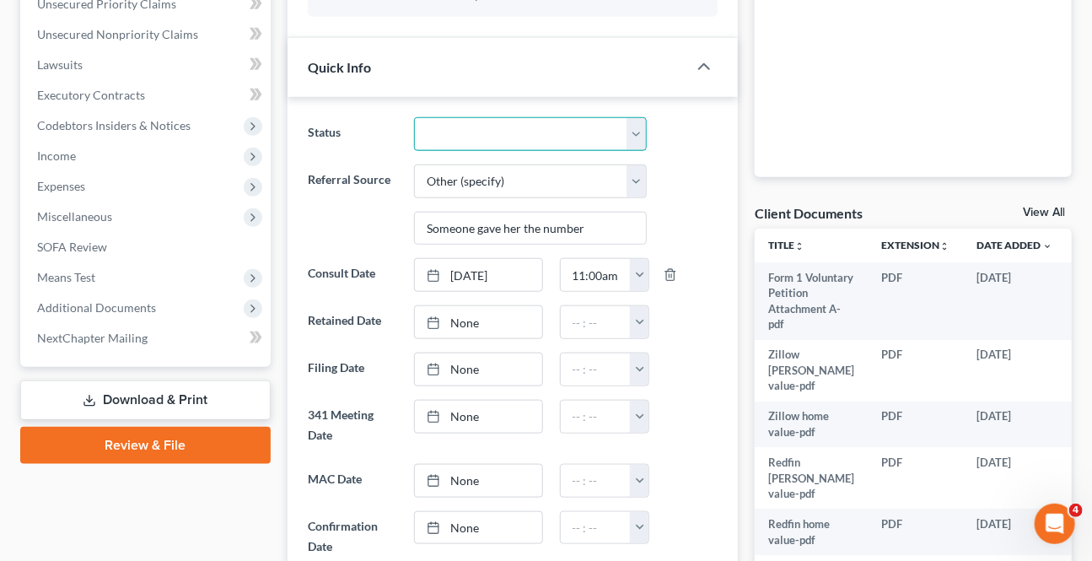
drag, startPoint x: 500, startPoint y: 126, endPoint x: 484, endPoint y: 148, distance: 26.5
click at [499, 126] on select "Awaiting 341 Chapter 7 - Attended Meeting Confirmed Discharged Dismissed New Co…" at bounding box center [530, 134] width 232 height 34
select select "8"
click at [414, 117] on select "Awaiting 341 Chapter 7 - Attended Meeting Confirmed Discharged Dismissed New Co…" at bounding box center [530, 134] width 232 height 34
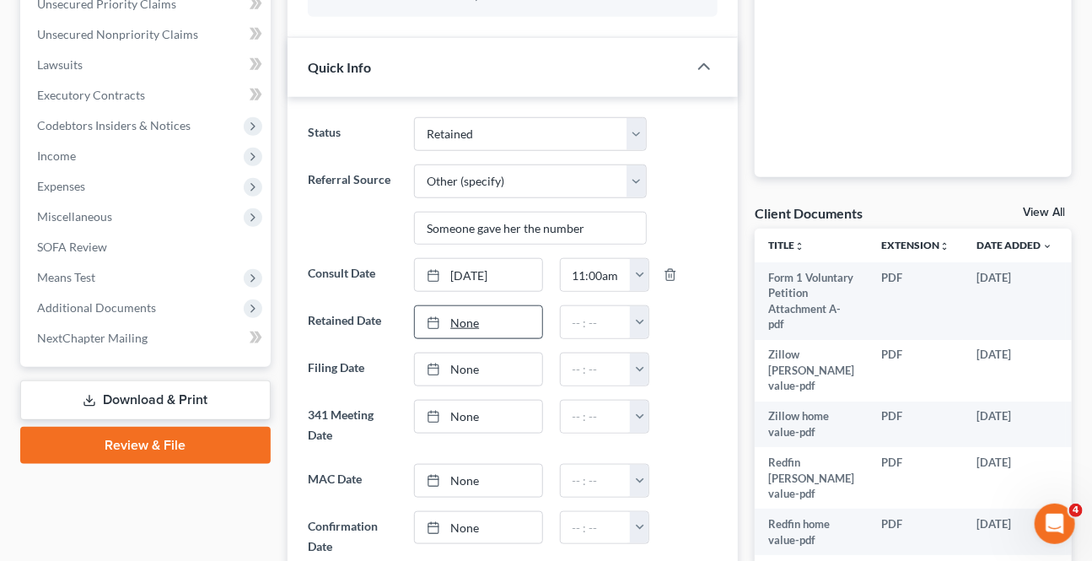
type input "[DATE]"
click at [475, 324] on link "None" at bounding box center [478, 322] width 126 height 32
drag, startPoint x: 543, startPoint y: 446, endPoint x: 569, endPoint y: 414, distance: 41.3
click at [642, 311] on button "button" at bounding box center [639, 322] width 19 height 32
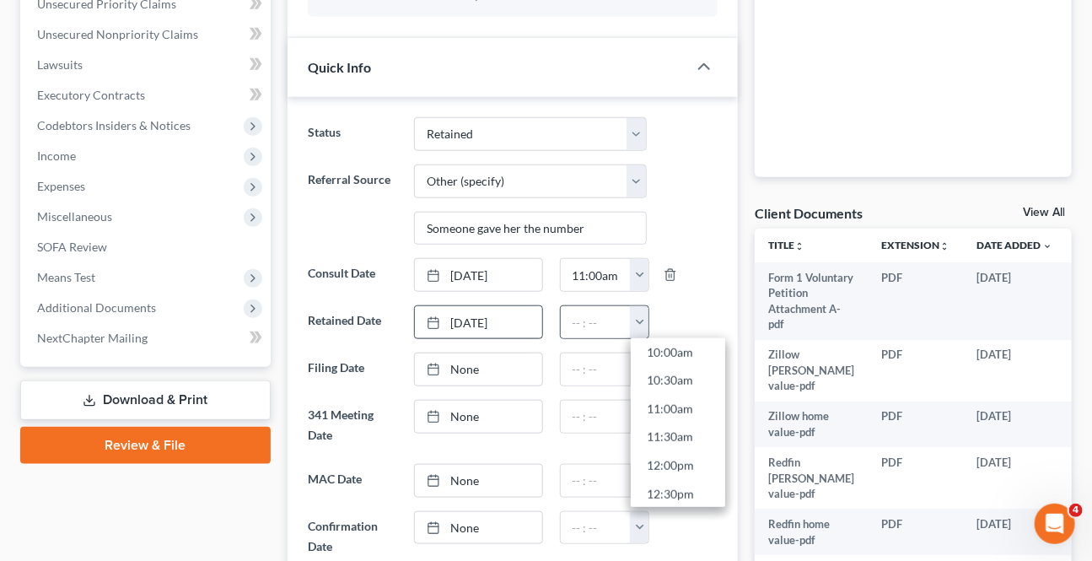
scroll to position [613, 0]
click at [674, 412] on link "12:00pm" at bounding box center [678, 425] width 94 height 29
type input "12:00pm"
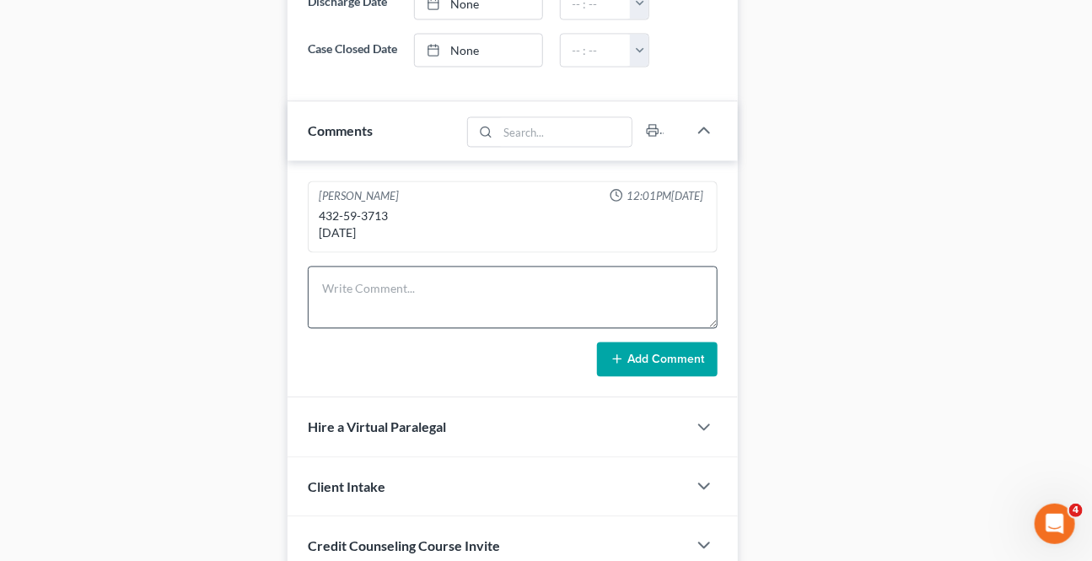
scroll to position [1149, 0]
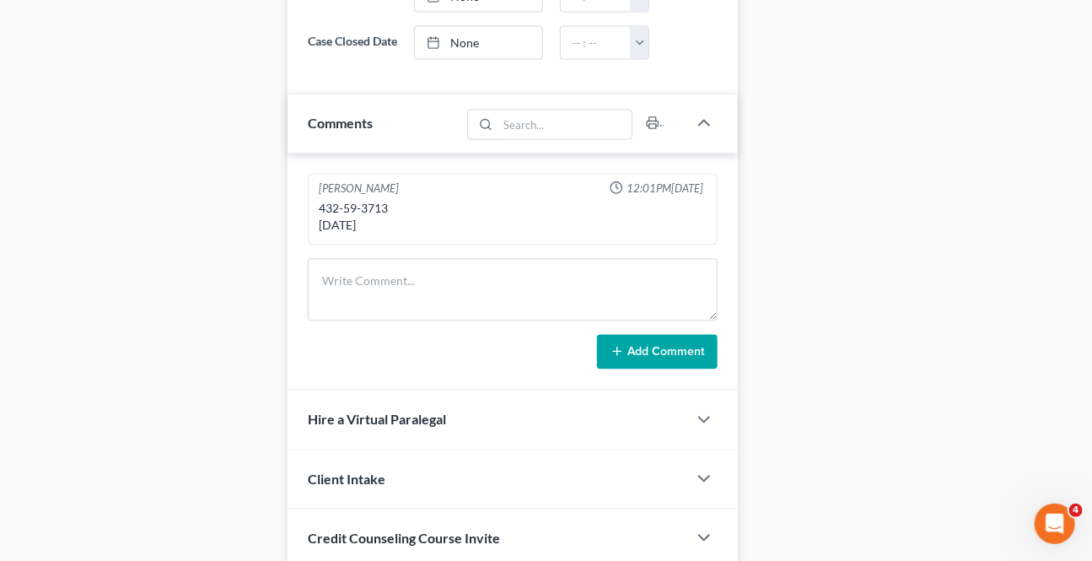
drag, startPoint x: 386, startPoint y: 234, endPoint x: 282, endPoint y: 245, distance: 104.3
copy div "[DATE]"
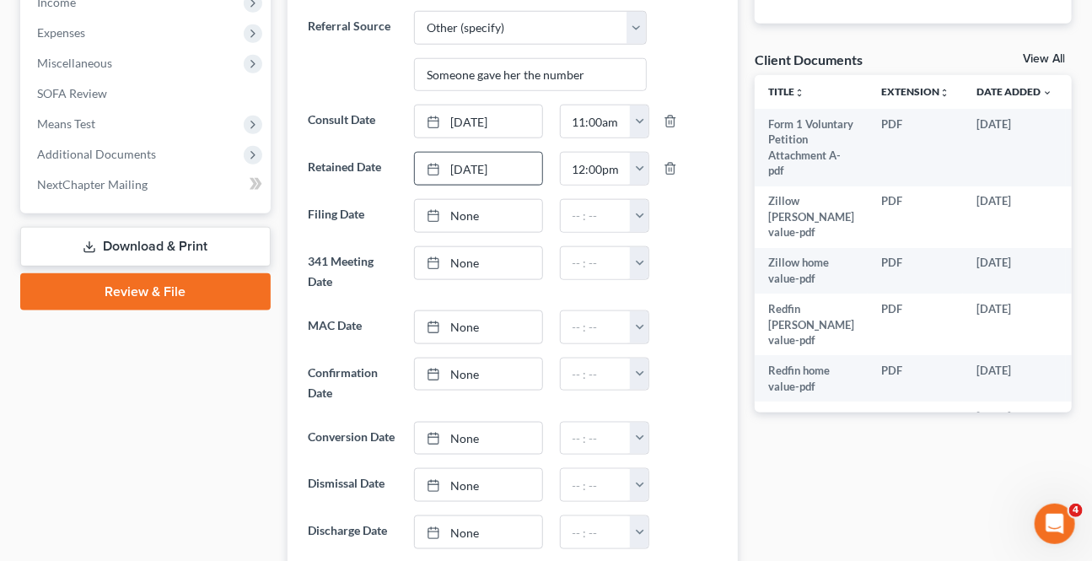
scroll to position [153, 0]
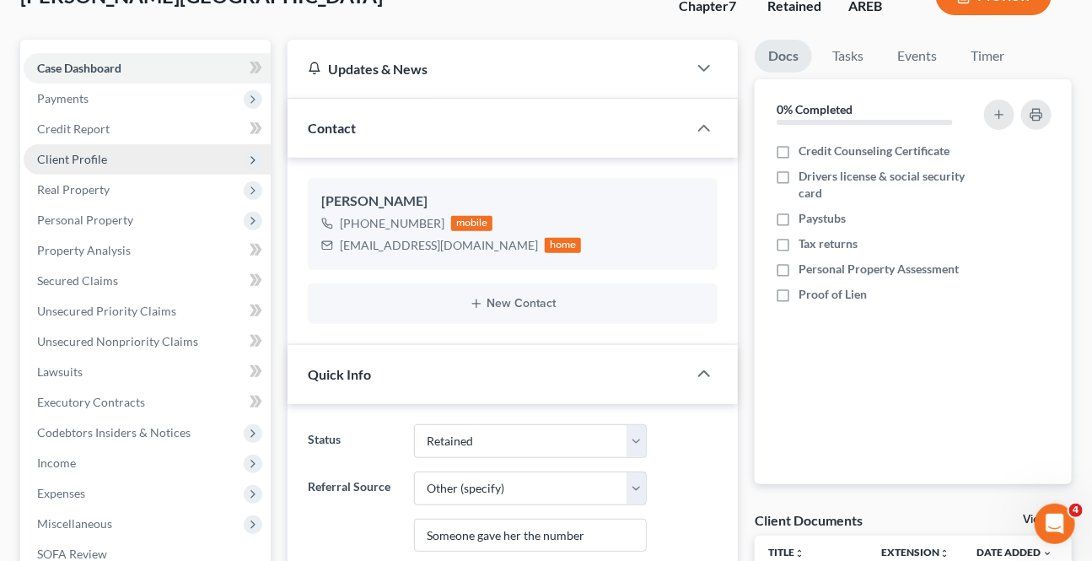
click at [100, 158] on span "Client Profile" at bounding box center [72, 159] width 70 height 14
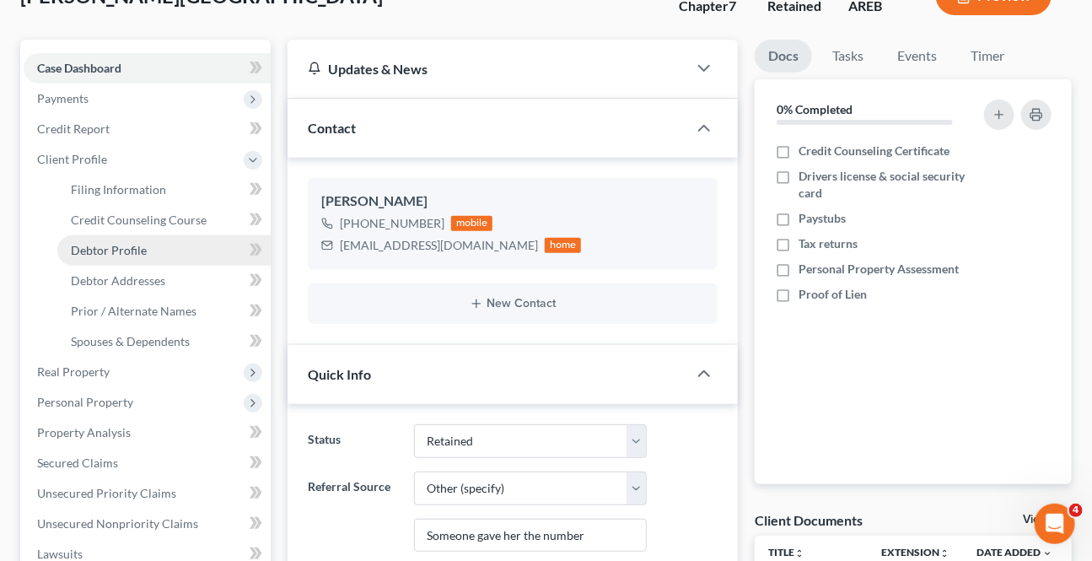
click at [119, 244] on span "Debtor Profile" at bounding box center [109, 250] width 76 height 14
select select "0"
select select "5"
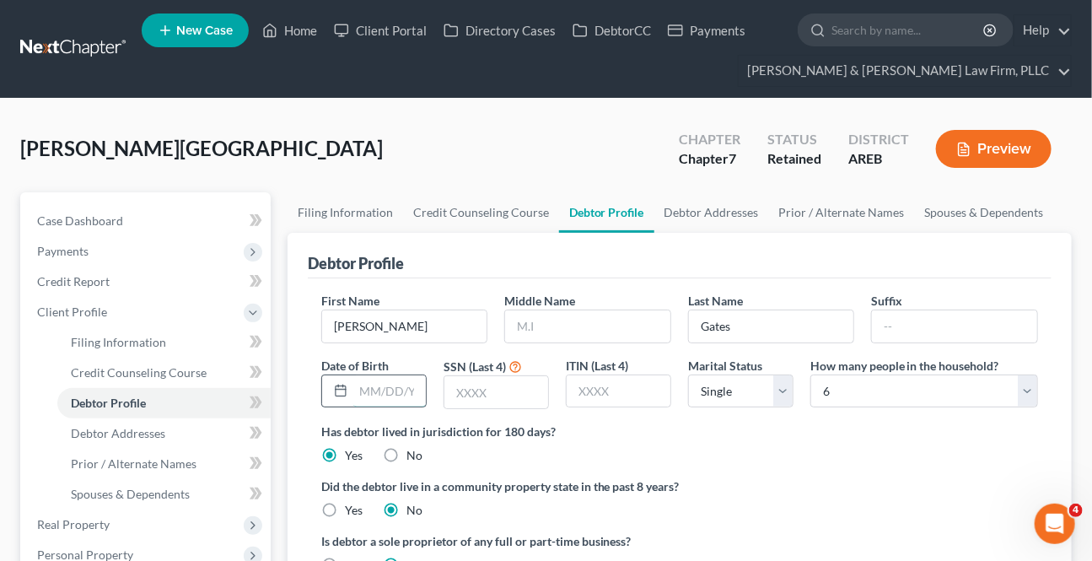
click at [397, 383] on input "text" at bounding box center [389, 391] width 72 height 32
paste input "[DATE]"
type input "[DATE]"
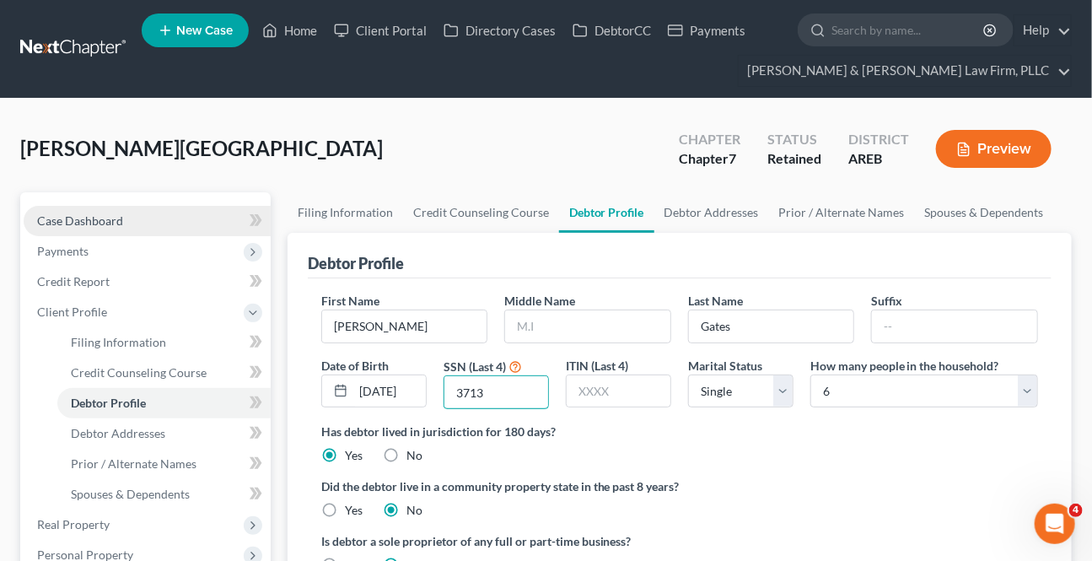
type input "3713"
click at [117, 224] on span "Case Dashboard" at bounding box center [80, 220] width 86 height 14
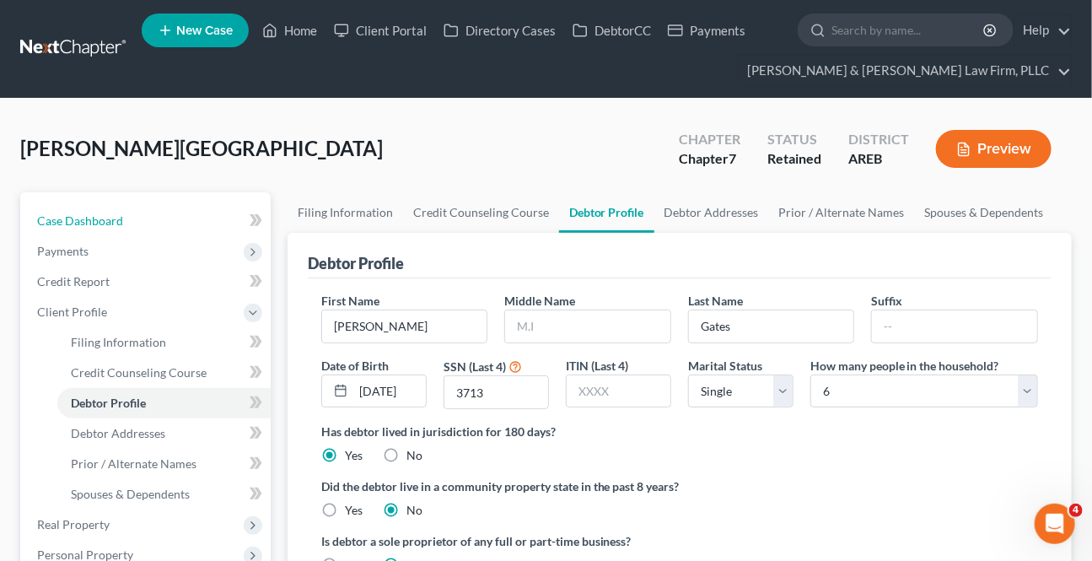
select select "6"
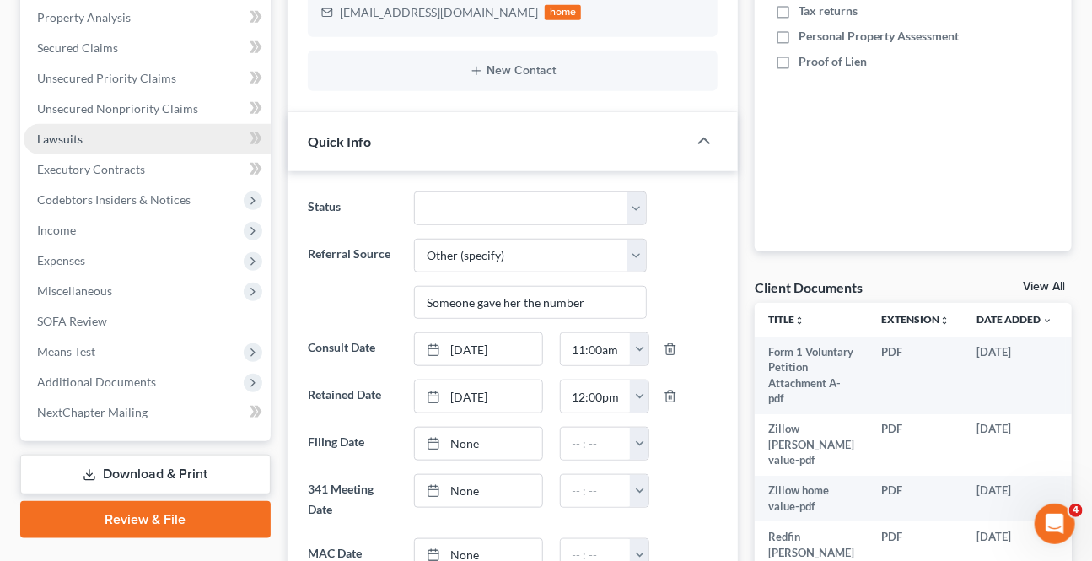
scroll to position [153, 0]
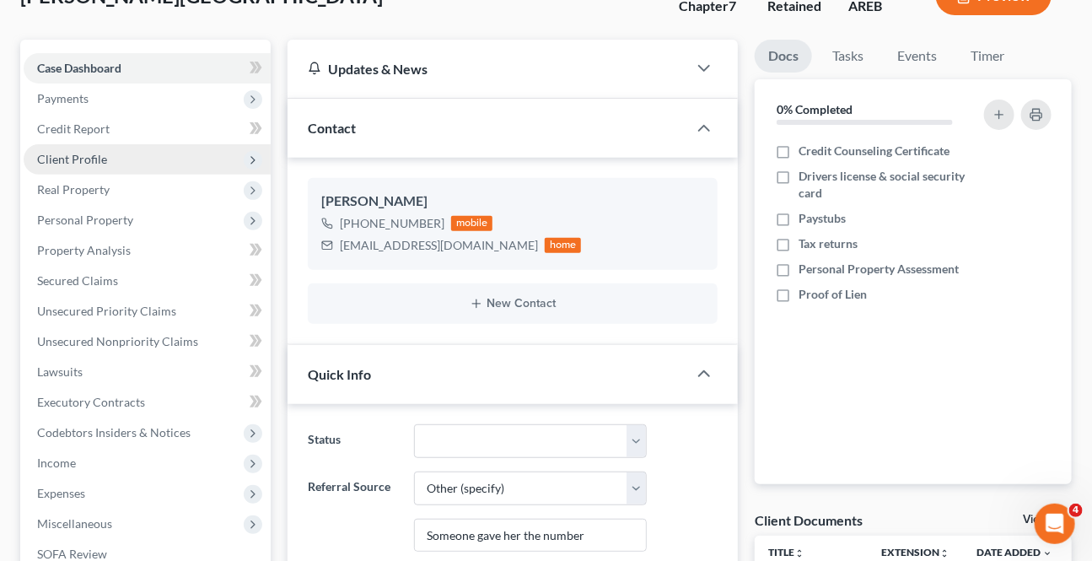
click at [76, 159] on span "Client Profile" at bounding box center [72, 159] width 70 height 14
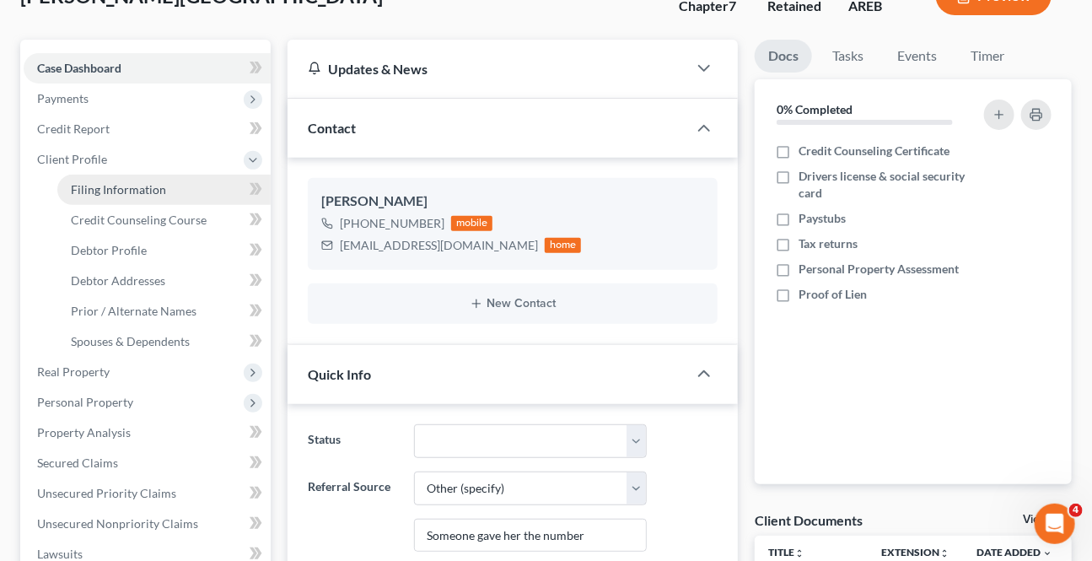
click at [113, 182] on span "Filing Information" at bounding box center [118, 189] width 95 height 14
select select "1"
select select "0"
select select "5"
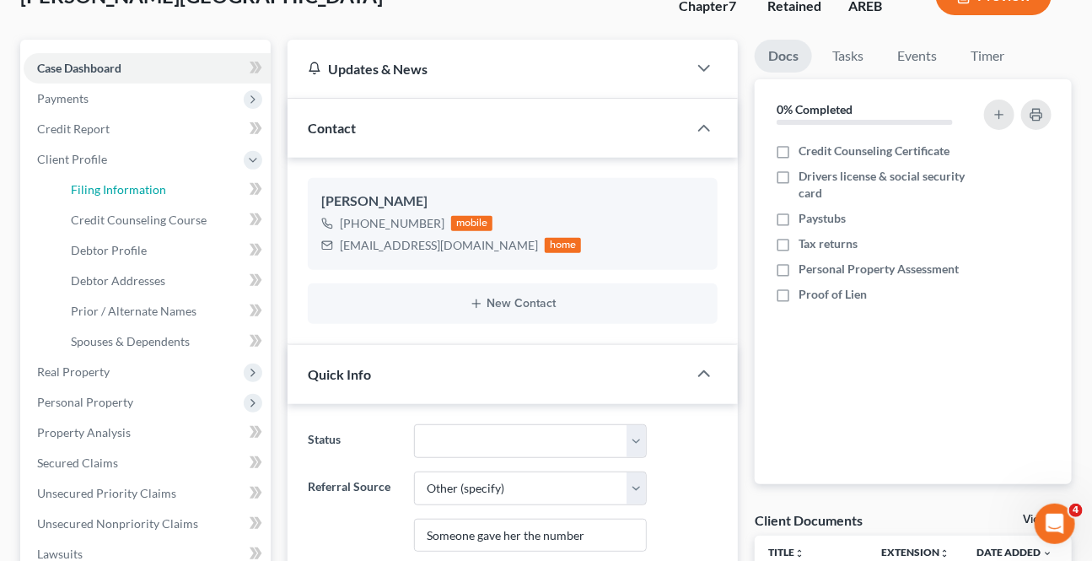
select select "2"
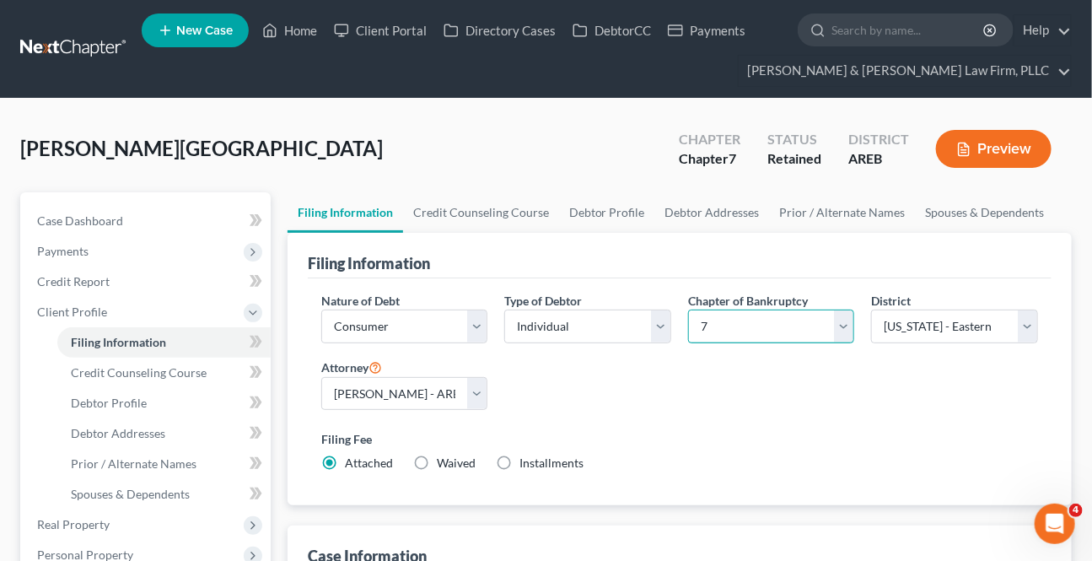
drag, startPoint x: 824, startPoint y: 325, endPoint x: 808, endPoint y: 339, distance: 20.9
click at [824, 324] on select "Select 7 11 12 13" at bounding box center [771, 326] width 167 height 34
select select "3"
click at [688, 309] on select "Select 7 11 12 13" at bounding box center [771, 326] width 167 height 34
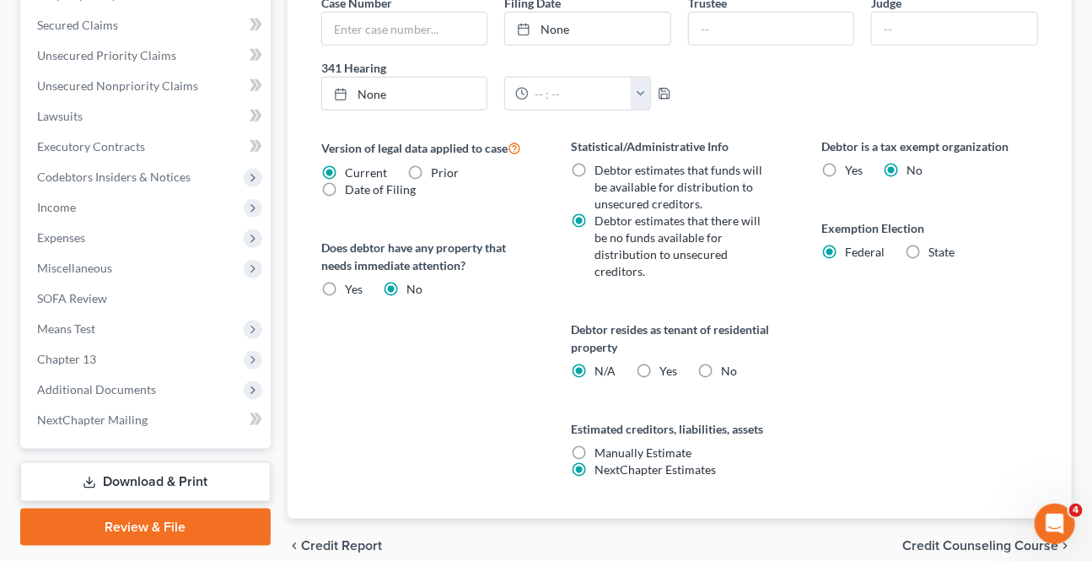
scroll to position [613, 0]
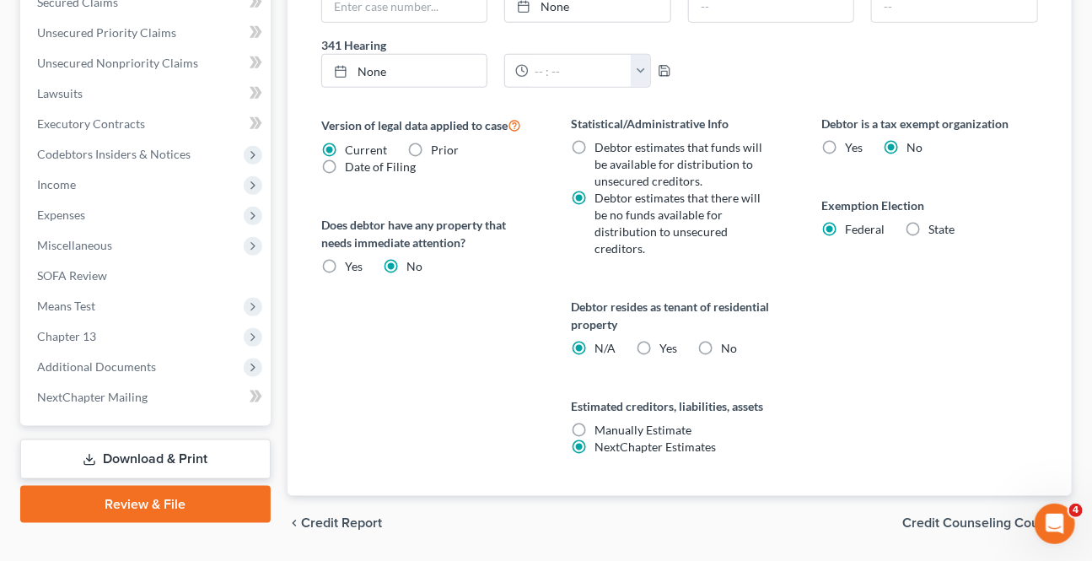
click at [910, 521] on span "Credit Counseling Course" at bounding box center [980, 522] width 156 height 13
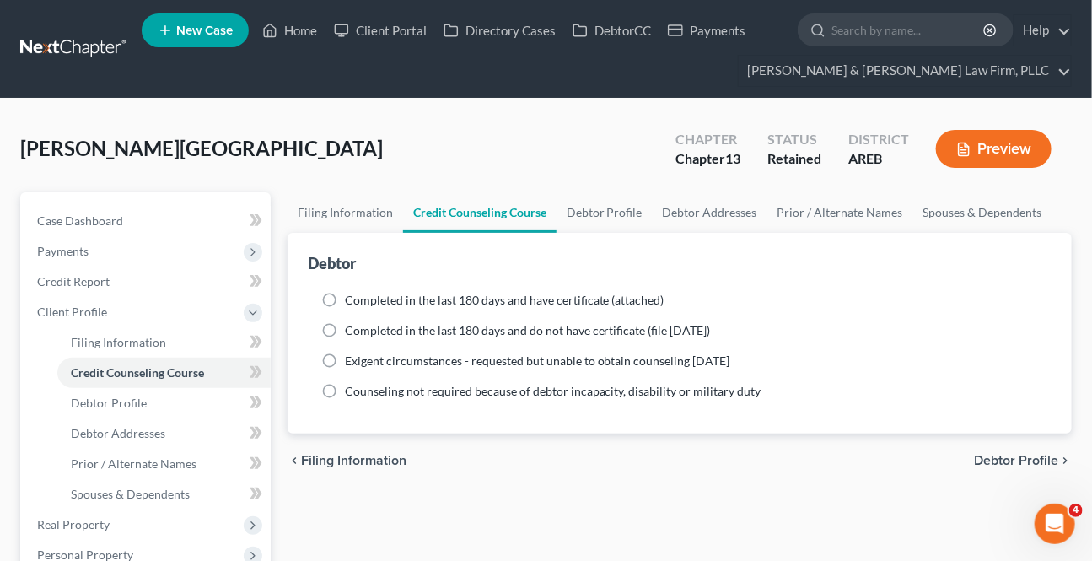
click at [1031, 458] on span "Debtor Profile" at bounding box center [1016, 460] width 84 height 13
select select "0"
select select "5"
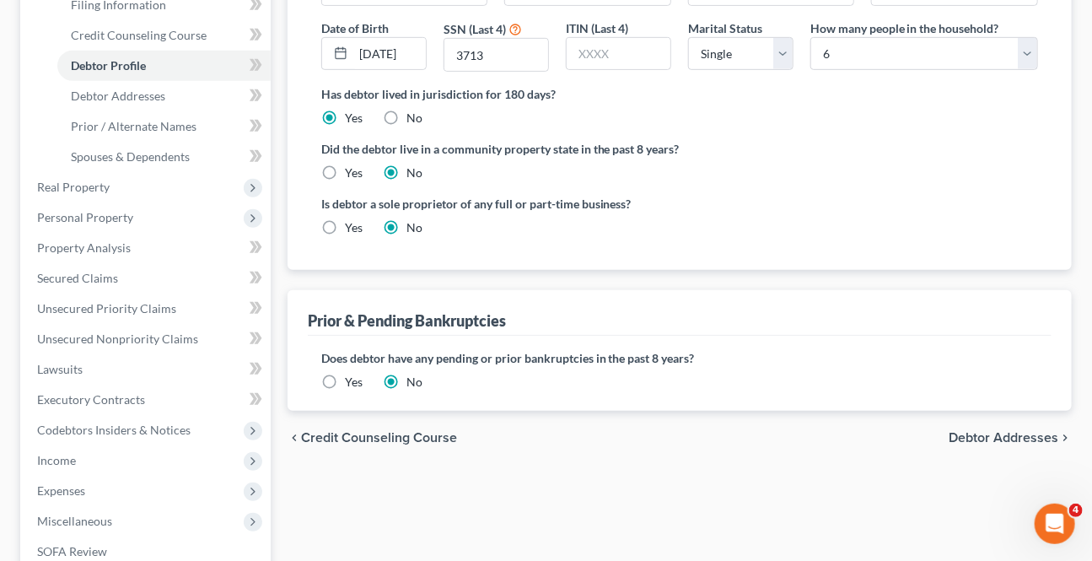
scroll to position [383, 0]
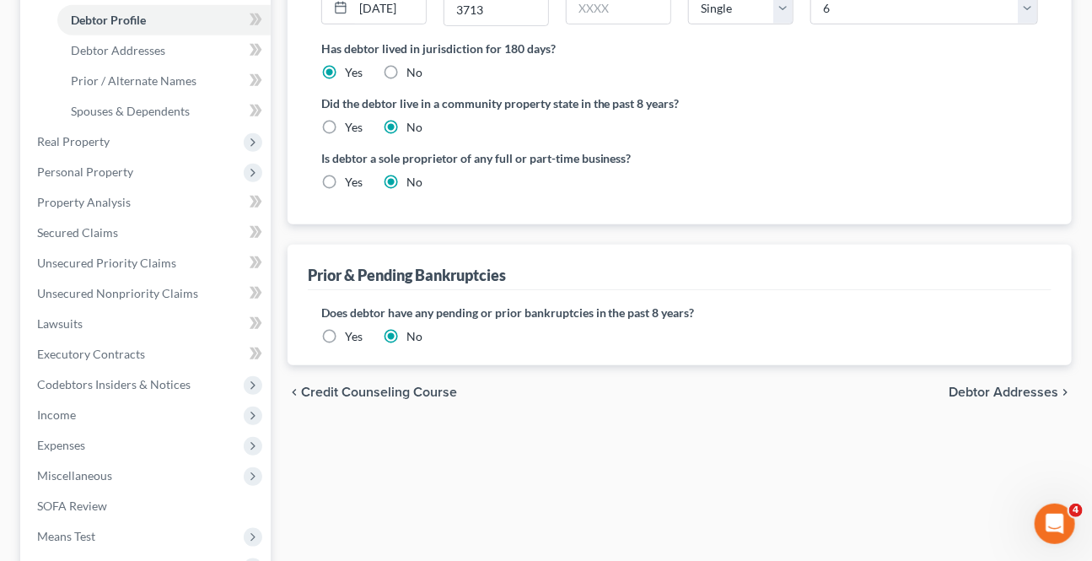
click at [998, 389] on span "Debtor Addresses" at bounding box center [1003, 391] width 110 height 13
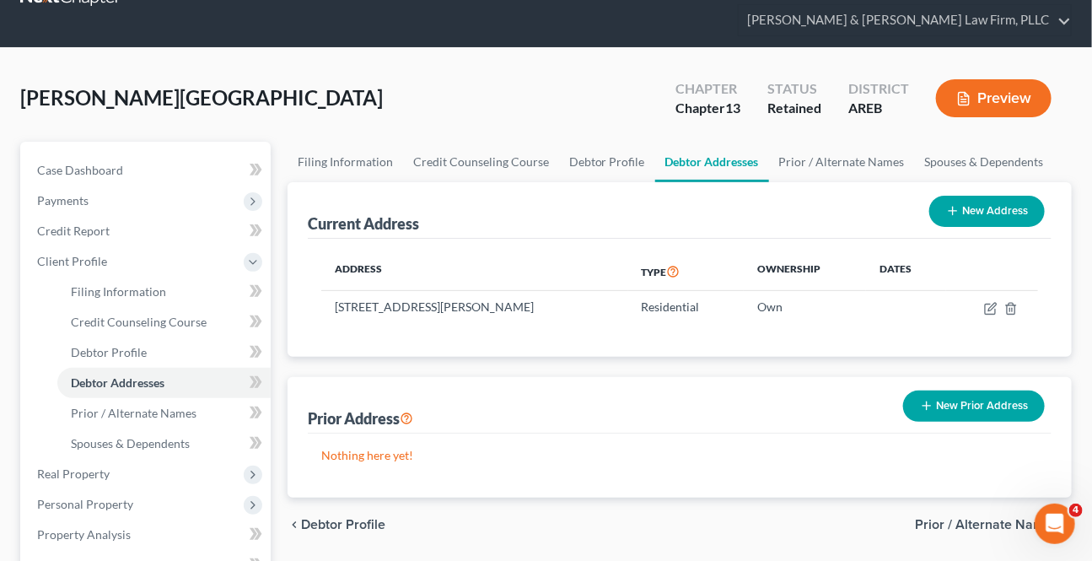
scroll to position [229, 0]
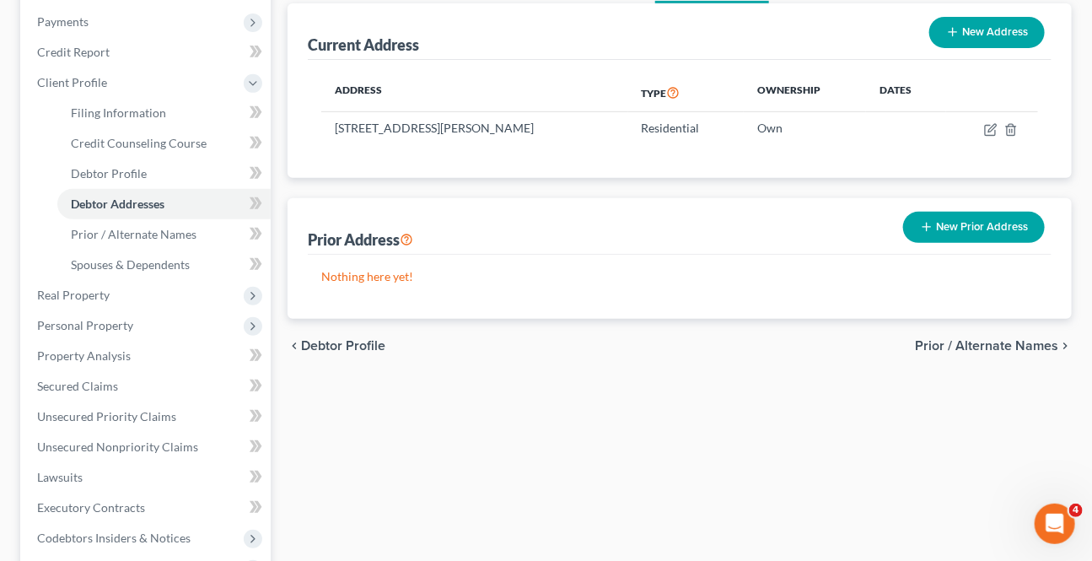
click at [988, 346] on span "Prior / Alternate Names" at bounding box center [986, 345] width 143 height 13
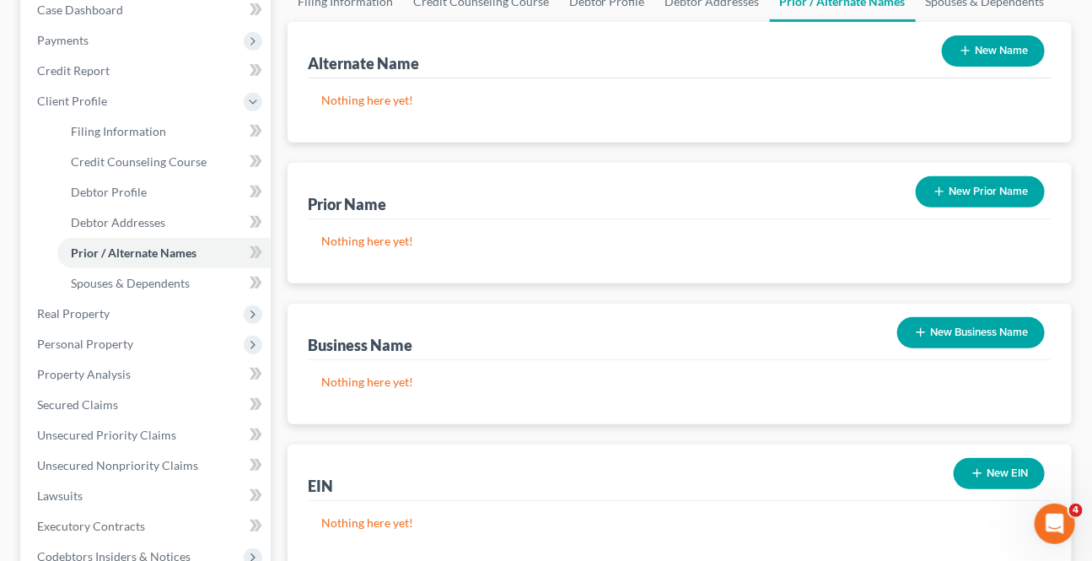
scroll to position [383, 0]
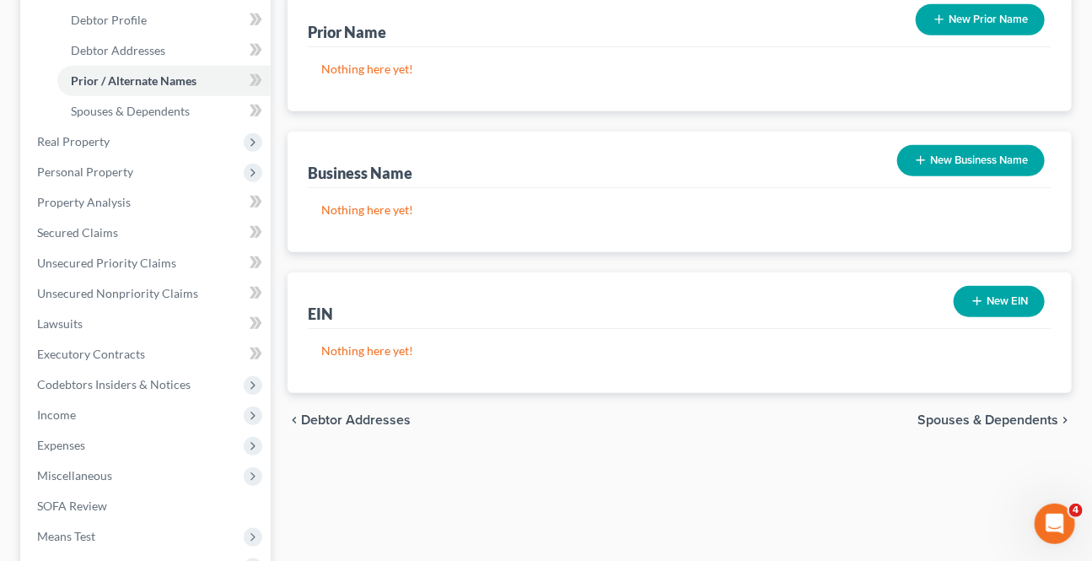
click at [982, 414] on span "Spouses & Dependents" at bounding box center [987, 419] width 141 height 13
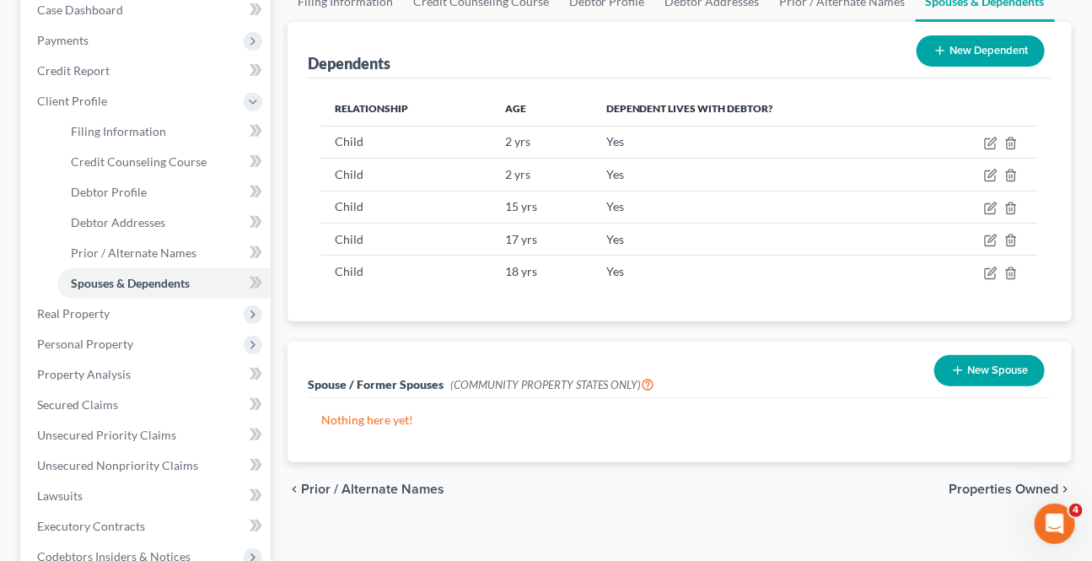
scroll to position [229, 0]
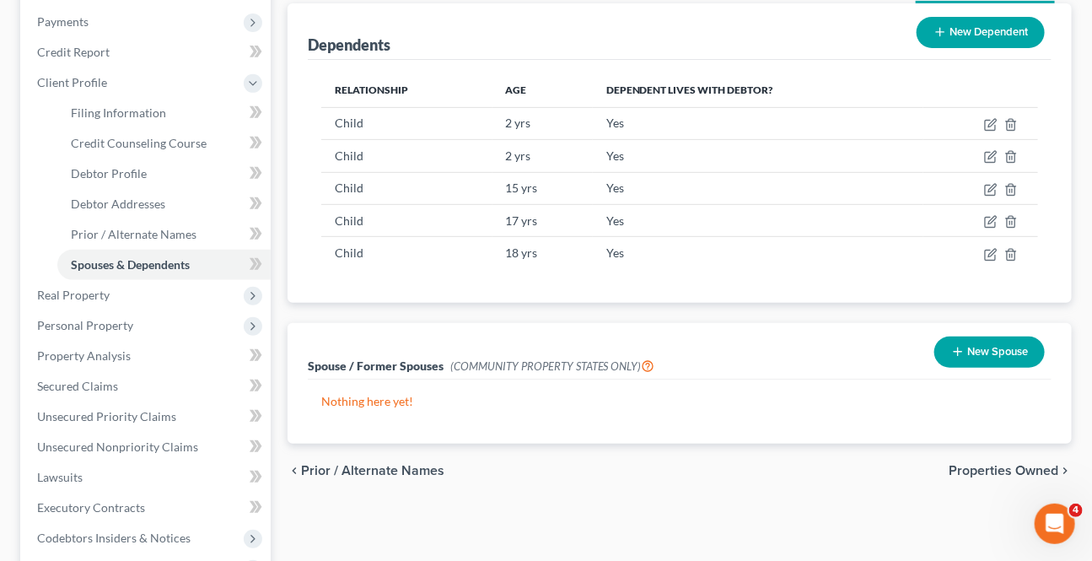
click at [977, 464] on span "Properties Owned" at bounding box center [1003, 470] width 110 height 13
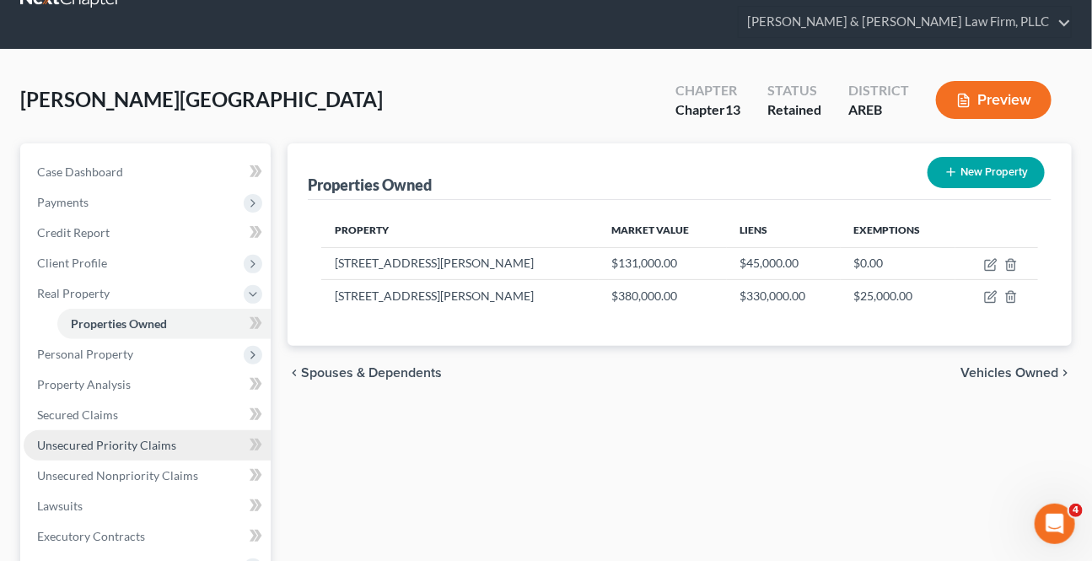
scroll to position [76, 0]
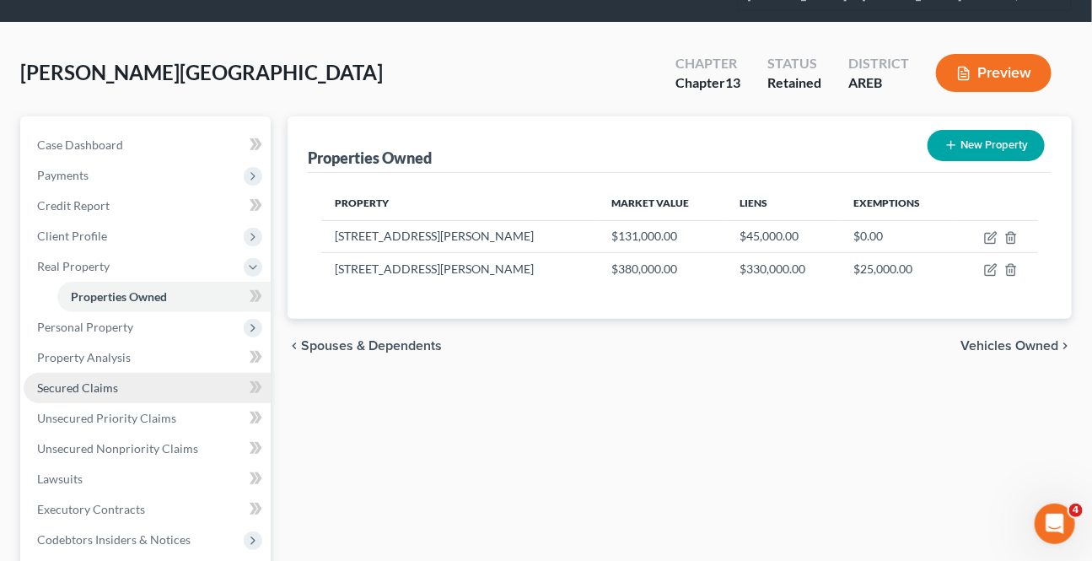
click at [79, 384] on span "Secured Claims" at bounding box center [77, 387] width 81 height 14
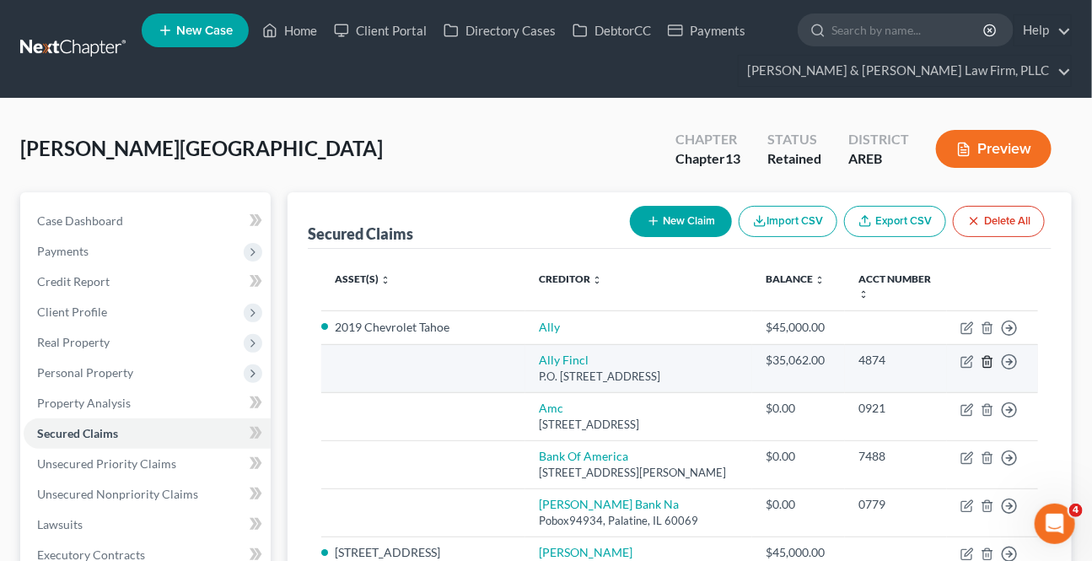
click at [989, 355] on icon "button" at bounding box center [986, 361] width 13 height 13
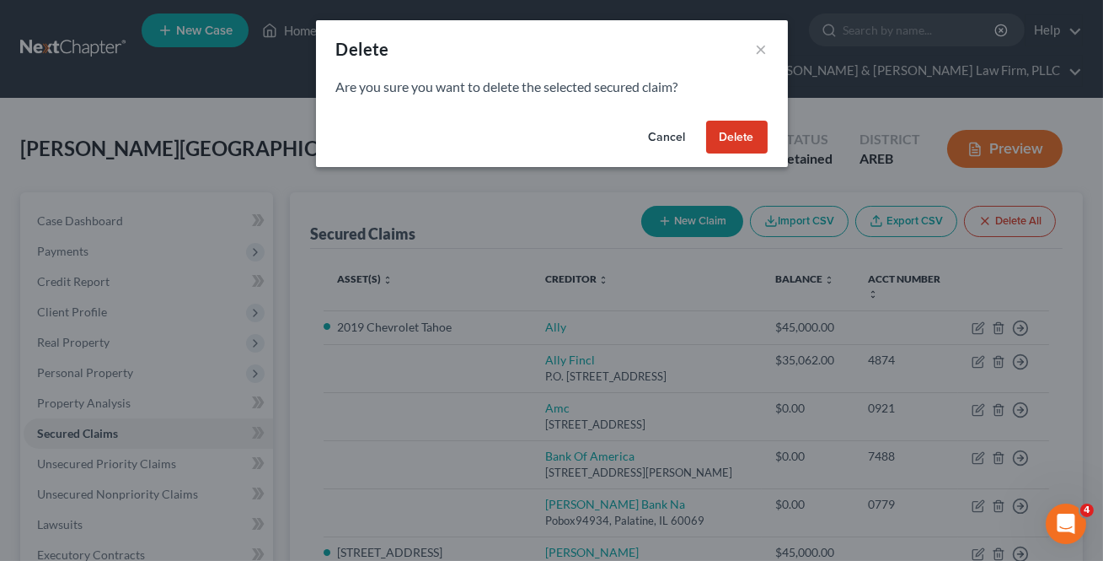
click at [677, 136] on button "Cancel" at bounding box center [668, 138] width 64 height 34
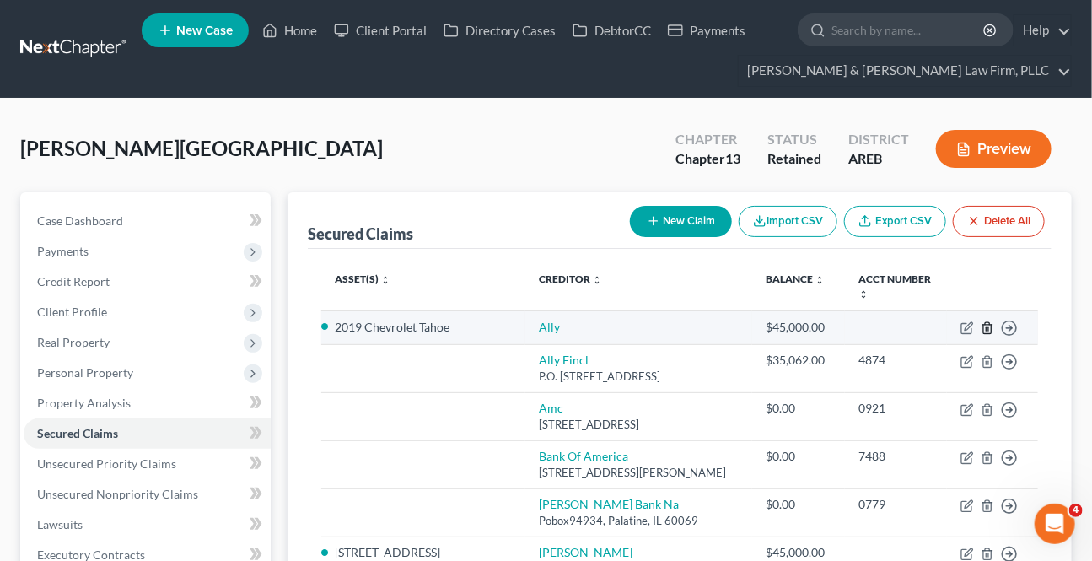
click at [989, 322] on icon "button" at bounding box center [987, 327] width 8 height 11
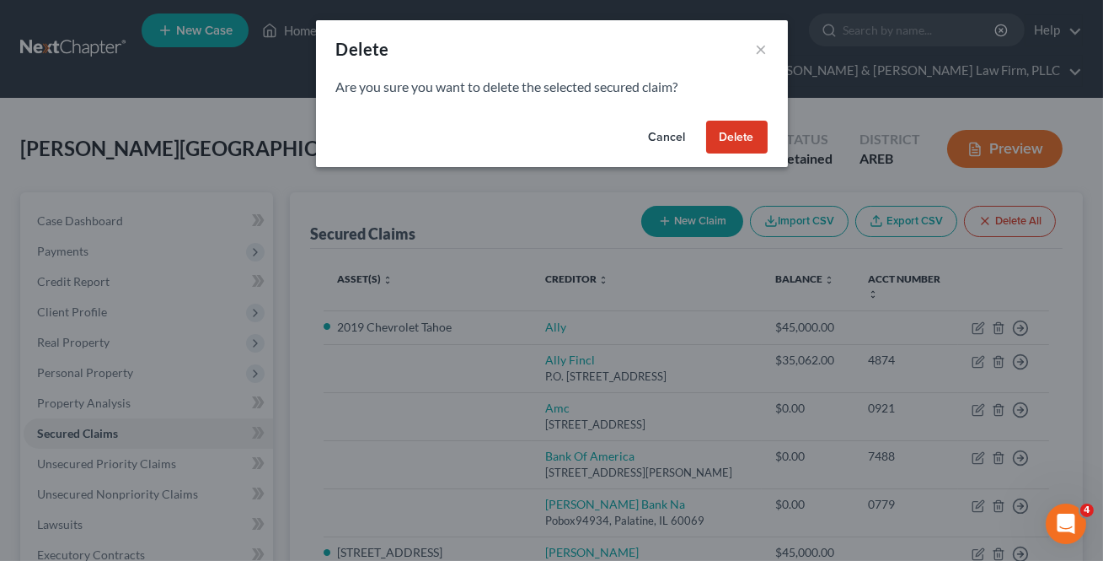
drag, startPoint x: 765, startPoint y: 125, endPoint x: 927, endPoint y: 317, distance: 251.8
click at [765, 126] on button "Delete" at bounding box center [737, 138] width 62 height 34
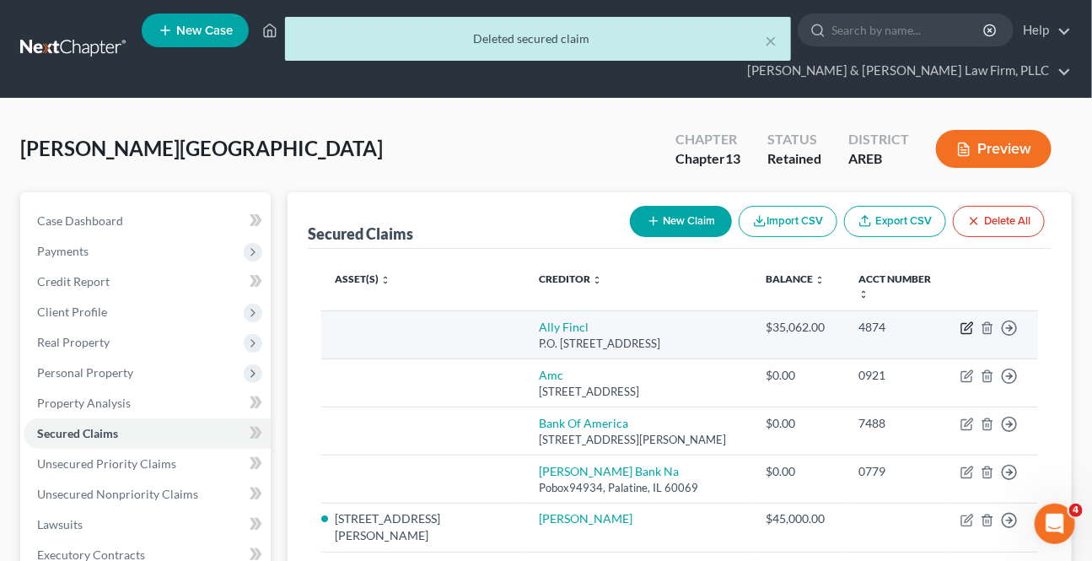
click at [964, 321] on icon "button" at bounding box center [966, 327] width 13 height 13
select select "24"
select select "0"
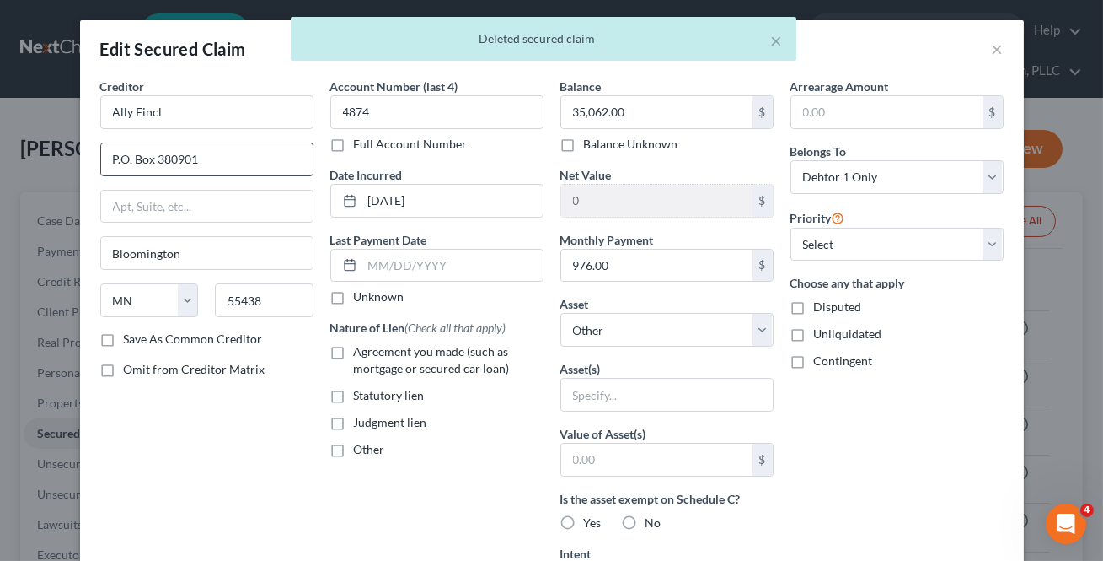
drag, startPoint x: 113, startPoint y: 163, endPoint x: 132, endPoint y: 157, distance: 20.3
click at [114, 163] on input "P.O. Box 380901" at bounding box center [207, 159] width 212 height 32
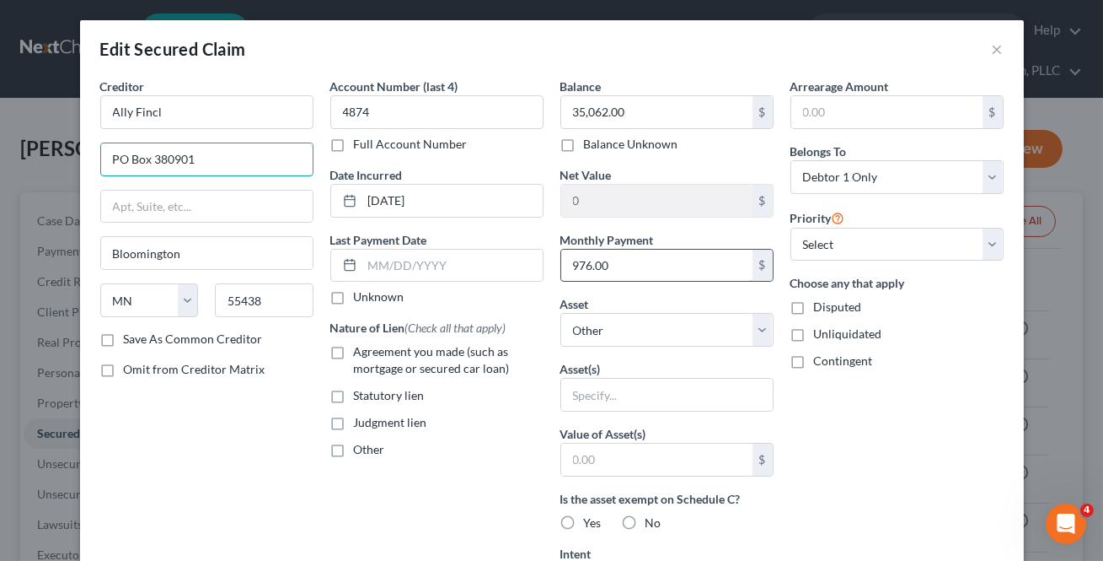
type input "PO Box 380901"
click at [354, 346] on label "Agreement you made (such as mortgage or secured car loan)" at bounding box center [449, 360] width 190 height 34
click at [361, 346] on input "Agreement you made (such as mortgage or secured car loan)" at bounding box center [366, 348] width 11 height 11
checkbox input "true"
click at [716, 253] on input "976.00" at bounding box center [656, 266] width 191 height 32
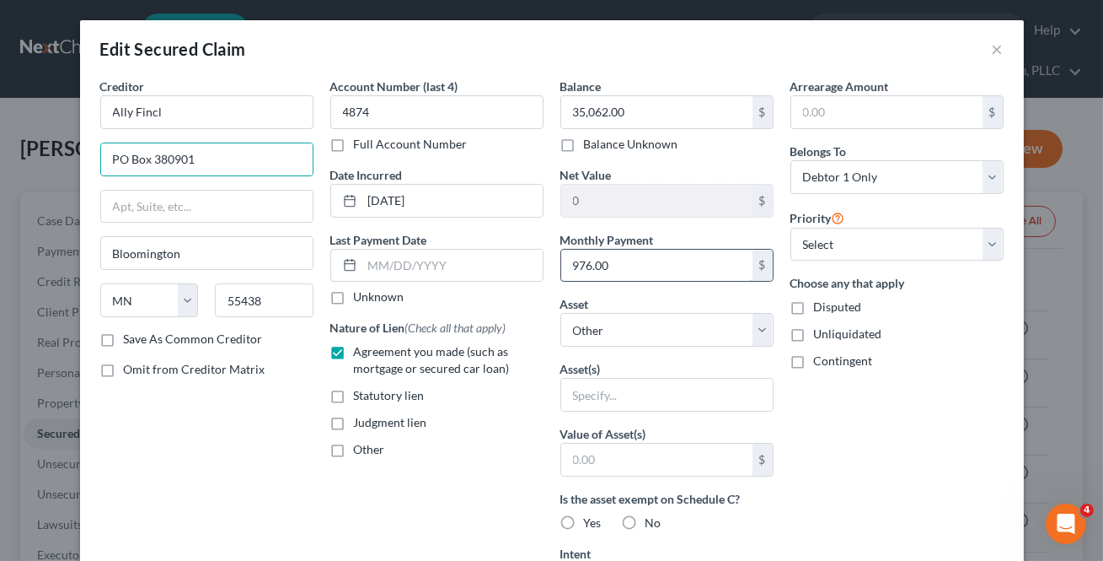
click at [674, 266] on input "976.00" at bounding box center [656, 266] width 191 height 32
type input "9"
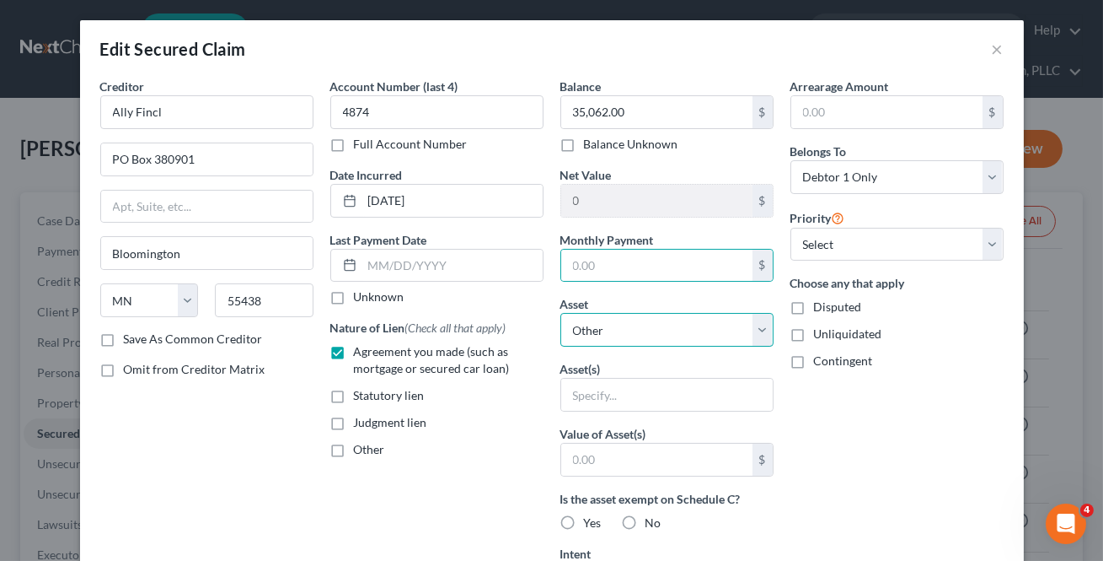
click at [658, 325] on select "Select Other Multiple Assets 2019 Chevrolet Tahoe - $20203.0 [US_STATE] FCU (Sa…" at bounding box center [667, 330] width 213 height 34
select select "2"
click at [561, 313] on select "Select Other Multiple Assets 2019 Chevrolet Tahoe - $20203.0 [US_STATE] FCU (Sa…" at bounding box center [667, 330] width 213 height 34
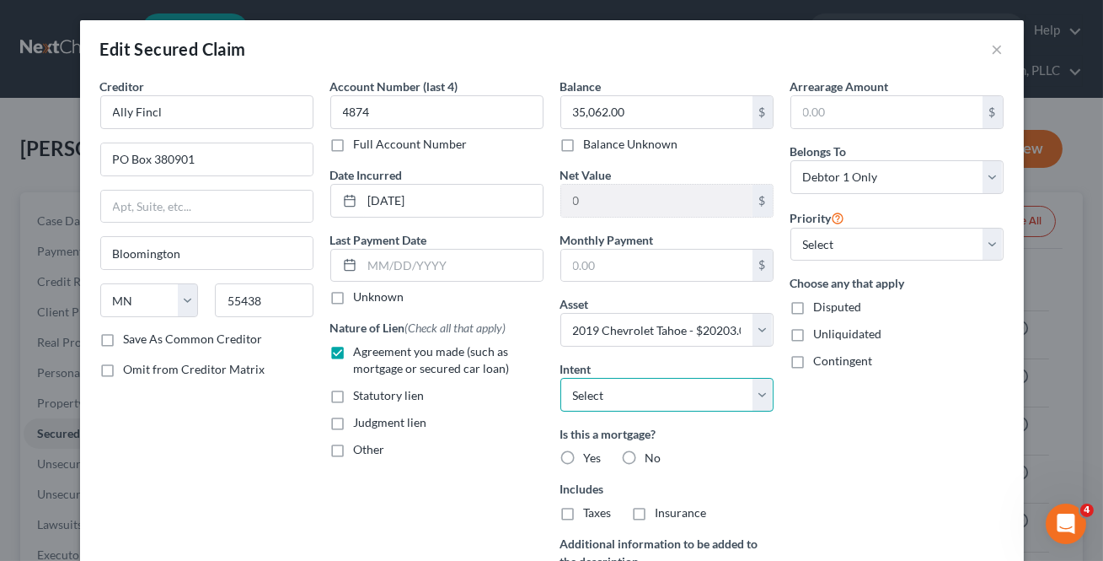
drag, startPoint x: 718, startPoint y: 400, endPoint x: 701, endPoint y: 409, distance: 19.2
click at [718, 400] on select "Select Surrender Redeem Reaffirm Avoid Other" at bounding box center [667, 395] width 213 height 34
select select "2"
click at [561, 378] on select "Select Surrender Redeem Reaffirm Avoid Other" at bounding box center [667, 395] width 213 height 34
click at [646, 450] on label "No" at bounding box center [654, 457] width 16 height 17
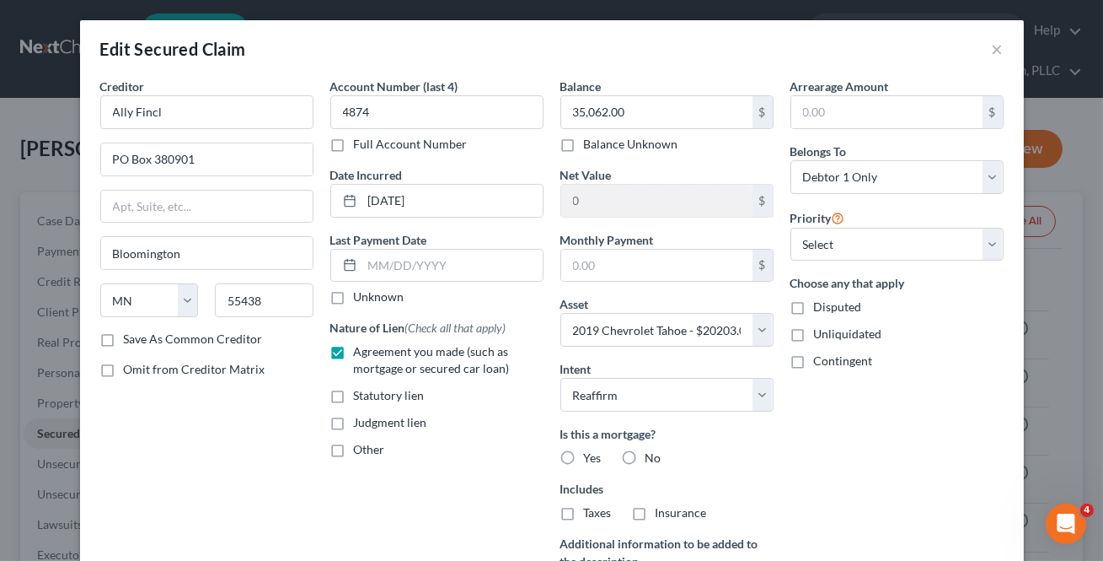
click at [652, 450] on input "No" at bounding box center [657, 454] width 11 height 11
radio input "true"
click at [646, 511] on label "No" at bounding box center [654, 512] width 16 height 17
click at [652, 511] on input "No" at bounding box center [657, 509] width 11 height 11
radio input "true"
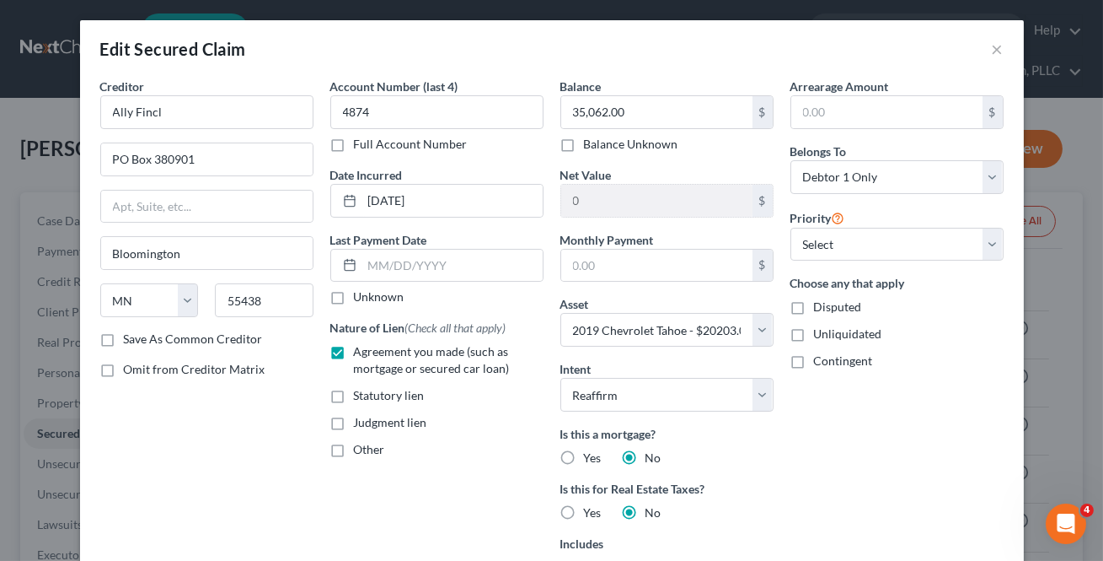
scroll to position [293, 0]
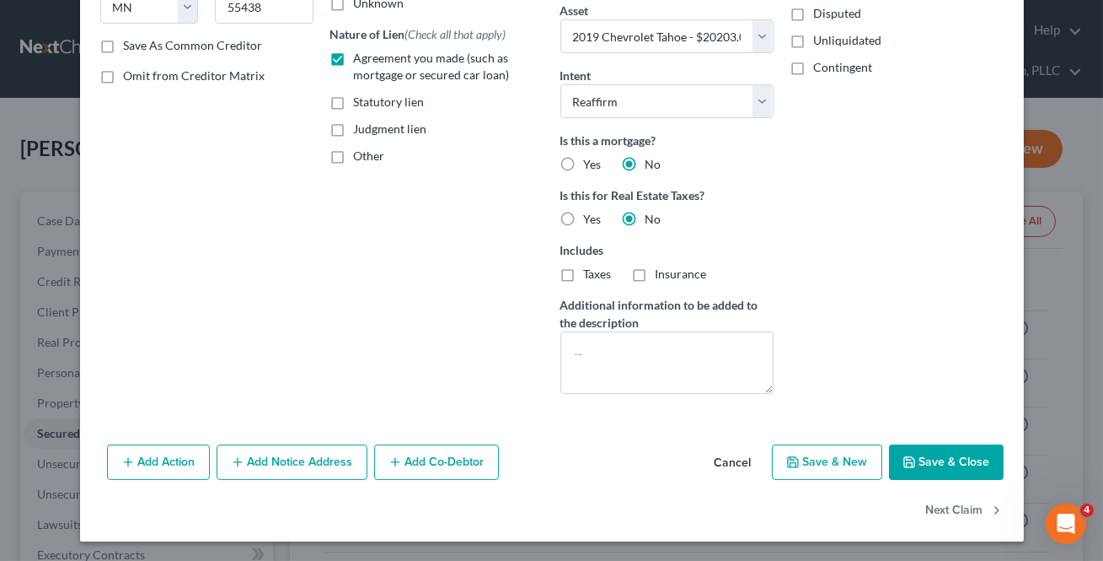
click at [921, 459] on button "Save & Close" at bounding box center [946, 461] width 115 height 35
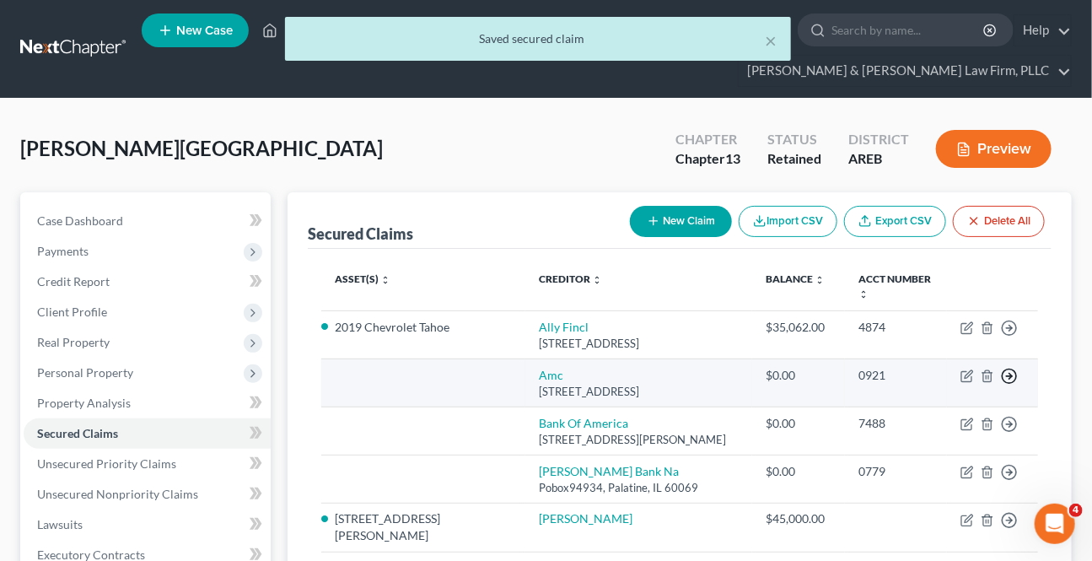
click at [1013, 368] on icon "button" at bounding box center [1009, 376] width 17 height 17
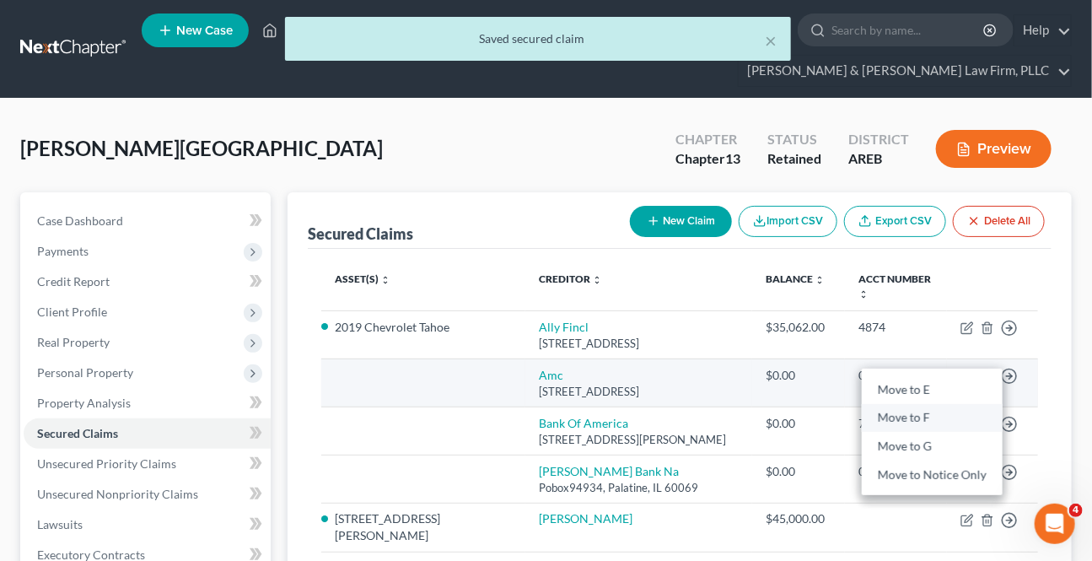
click at [919, 404] on link "Move to F" at bounding box center [931, 417] width 141 height 29
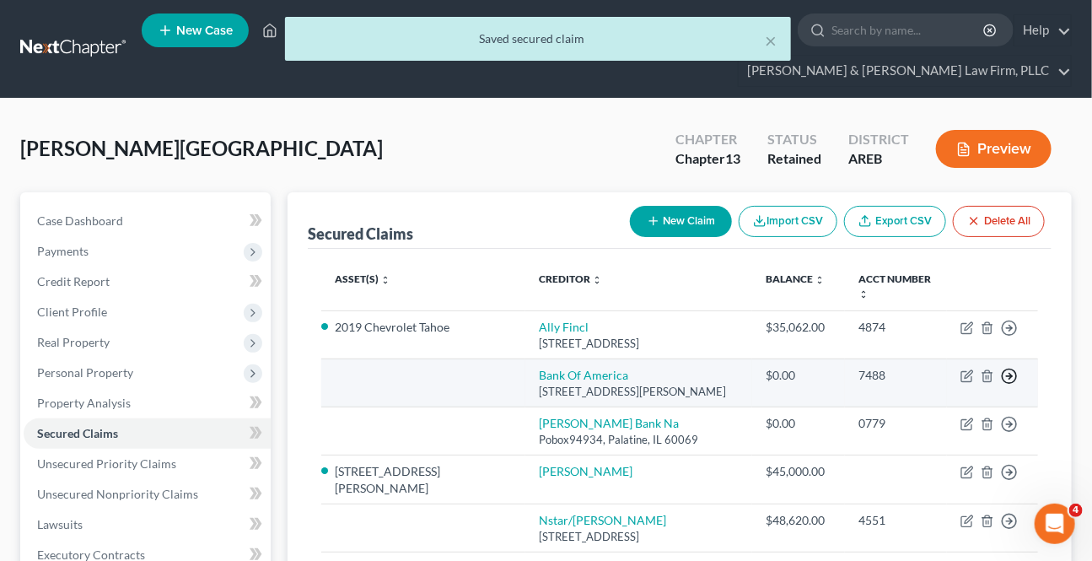
click at [999, 360] on td "Move to E Move to F Move to G Move to Notice Only" at bounding box center [992, 382] width 91 height 48
click at [1003, 369] on circle "button" at bounding box center [1009, 376] width 14 height 14
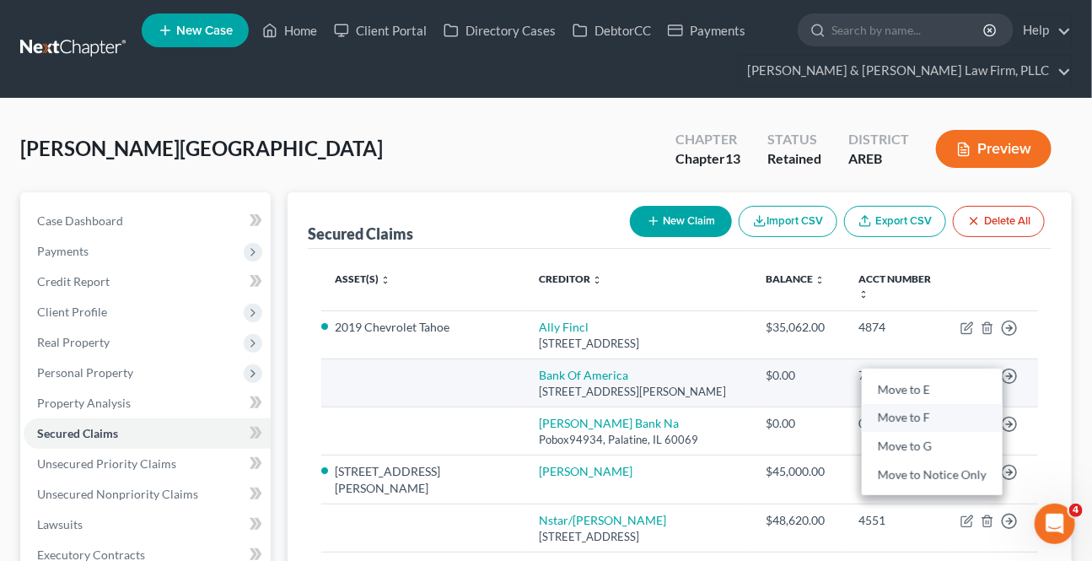
click at [931, 403] on link "Move to F" at bounding box center [931, 417] width 141 height 29
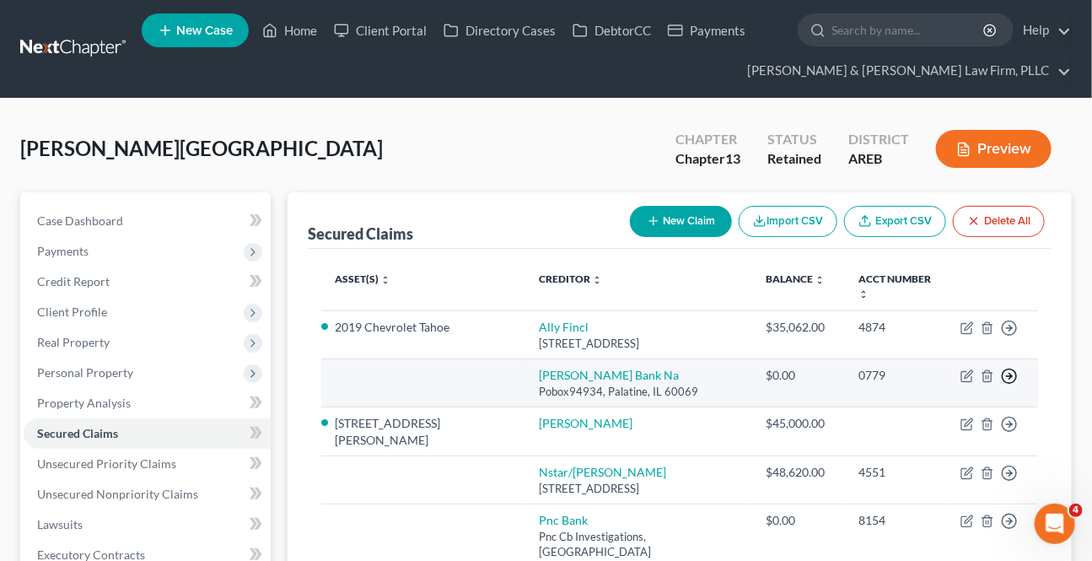
click at [1012, 368] on icon "button" at bounding box center [1009, 376] width 17 height 17
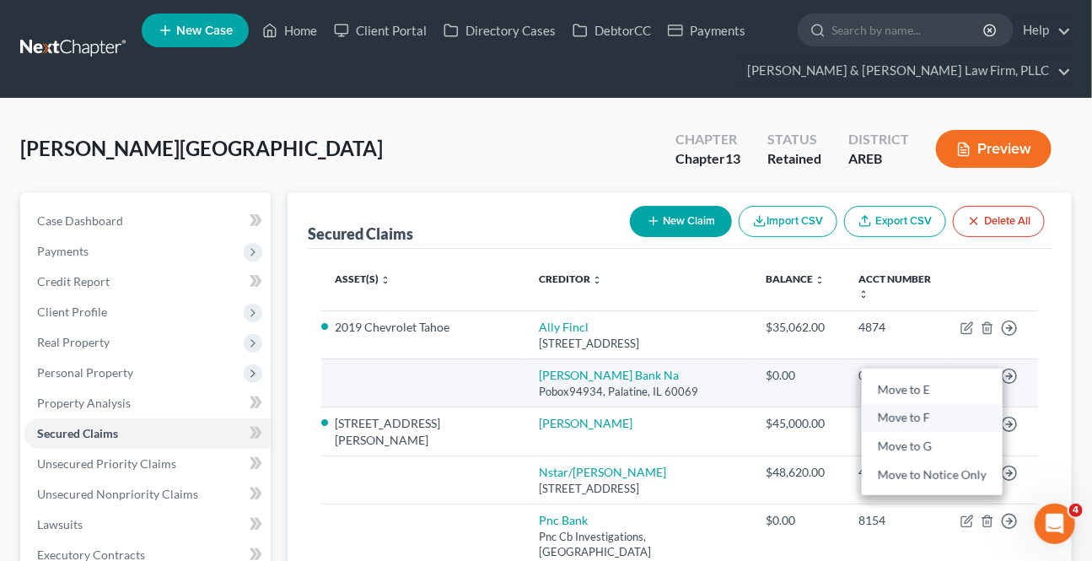
click at [954, 403] on link "Move to F" at bounding box center [931, 417] width 141 height 29
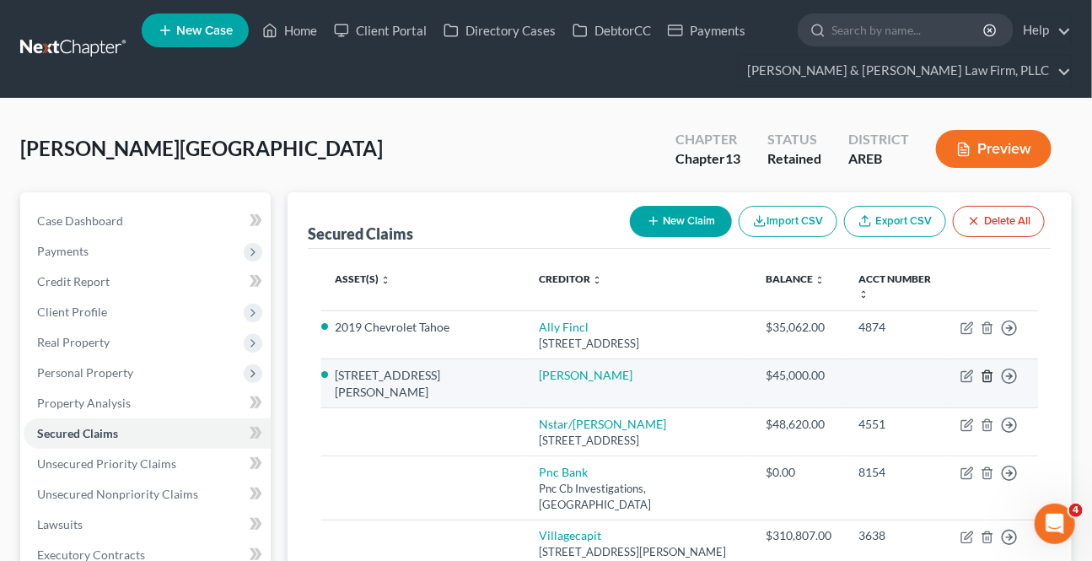
click at [985, 370] on icon "button" at bounding box center [987, 375] width 8 height 11
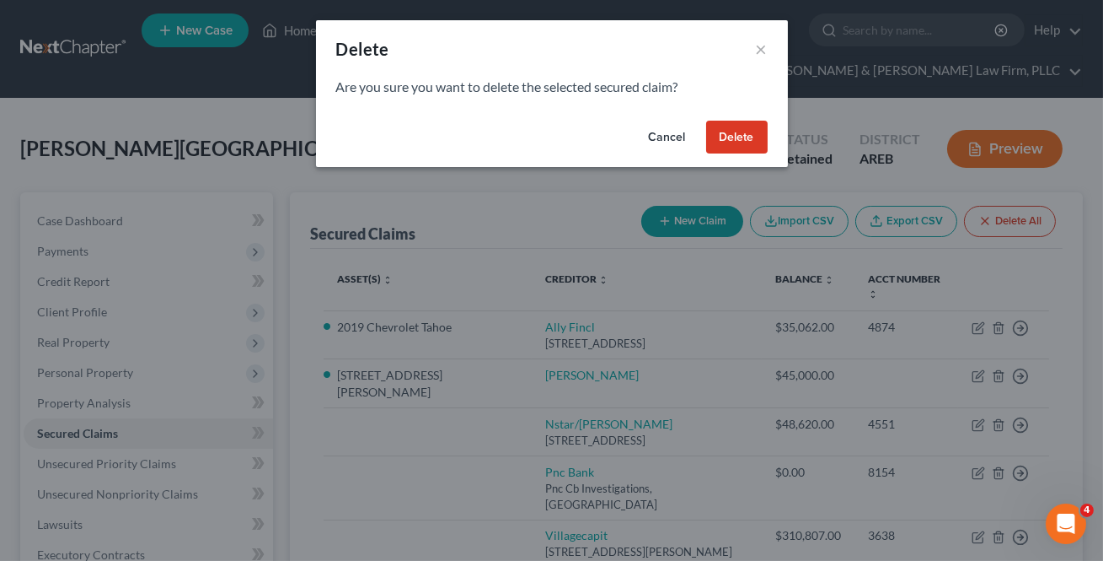
click at [748, 132] on button "Delete" at bounding box center [737, 138] width 62 height 34
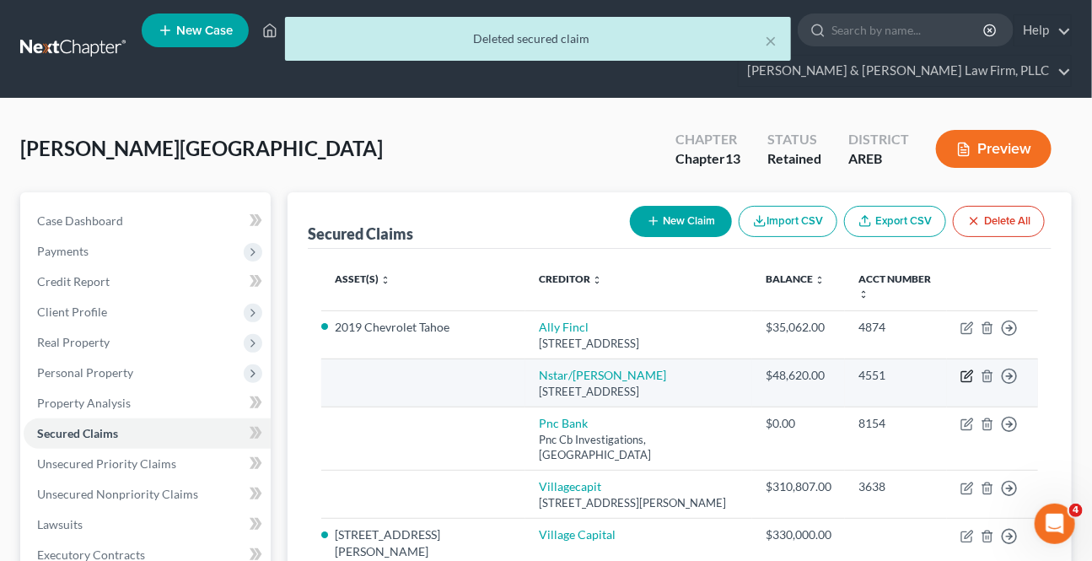
click at [965, 370] on icon "button" at bounding box center [968, 374] width 8 height 8
select select "45"
select select "0"
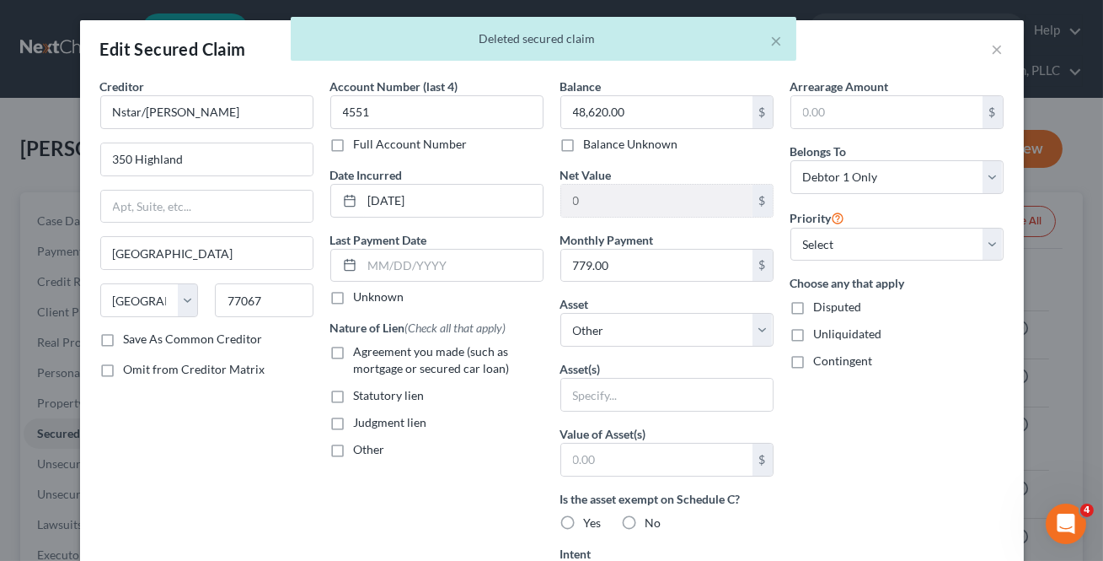
click at [354, 350] on label "Agreement you made (such as mortgage or secured car loan)" at bounding box center [449, 360] width 190 height 34
click at [361, 350] on input "Agreement you made (such as mortgage or secured car loan)" at bounding box center [366, 348] width 11 height 11
checkbox input "true"
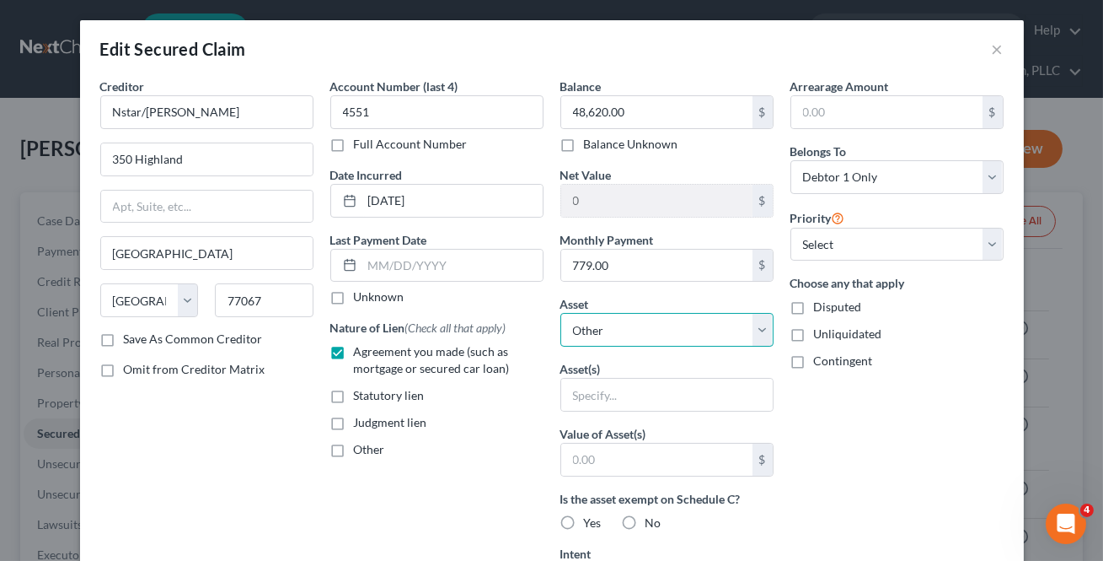
click at [664, 329] on select "Select Other Multiple Assets 2019 Chevrolet Tahoe - $20203.0 [US_STATE] FCU (Sa…" at bounding box center [667, 330] width 213 height 34
select select "4"
click at [561, 313] on select "Select Other Multiple Assets 2019 Chevrolet Tahoe - $20203.0 [US_STATE] FCU (Sa…" at bounding box center [667, 330] width 213 height 34
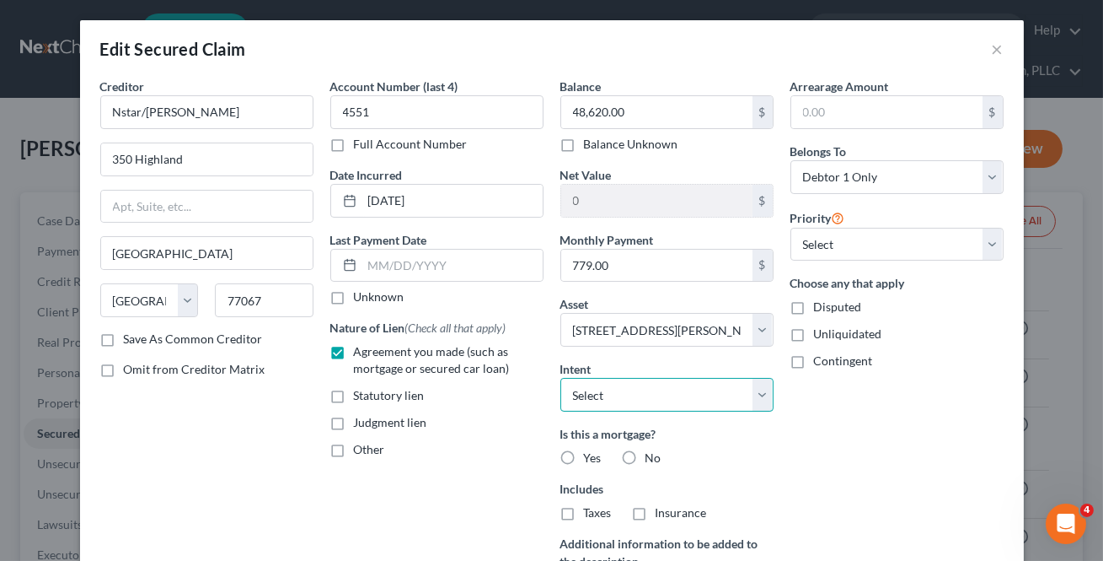
click at [658, 405] on select "Select Surrender Redeem Reaffirm Avoid Other" at bounding box center [667, 395] width 213 height 34
select select "2"
click at [561, 378] on select "Select Surrender Redeem Reaffirm Avoid Other" at bounding box center [667, 395] width 213 height 34
click at [584, 457] on label "Yes" at bounding box center [593, 457] width 18 height 17
click at [591, 457] on input "Yes" at bounding box center [596, 454] width 11 height 11
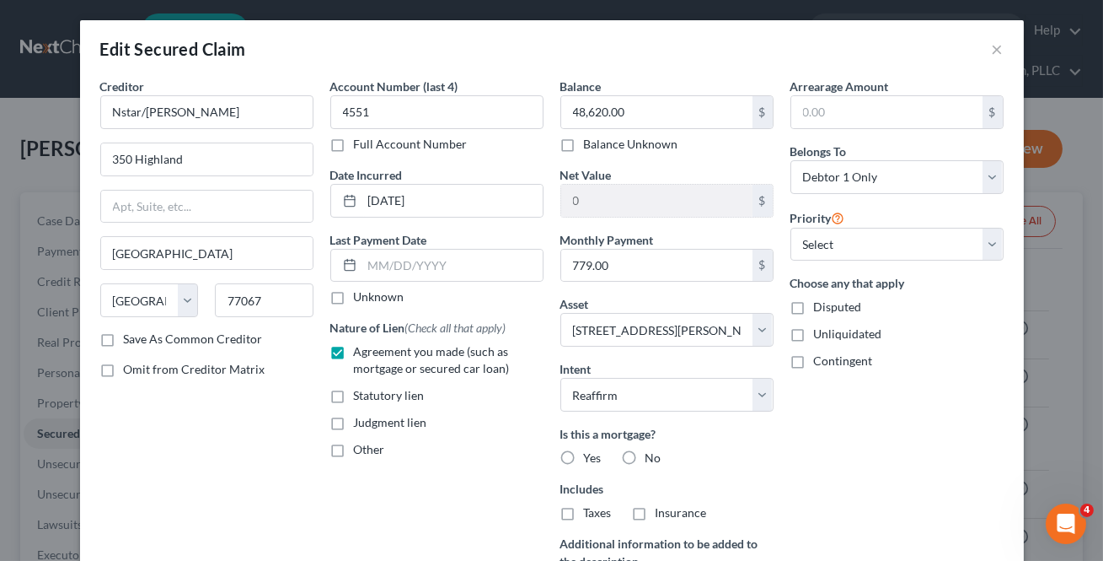
radio input "true"
click at [584, 513] on label "Taxes" at bounding box center [598, 512] width 28 height 17
click at [591, 513] on input "Taxes" at bounding box center [596, 509] width 11 height 11
checkbox input "true"
drag, startPoint x: 638, startPoint y: 516, endPoint x: 904, endPoint y: 413, distance: 284.7
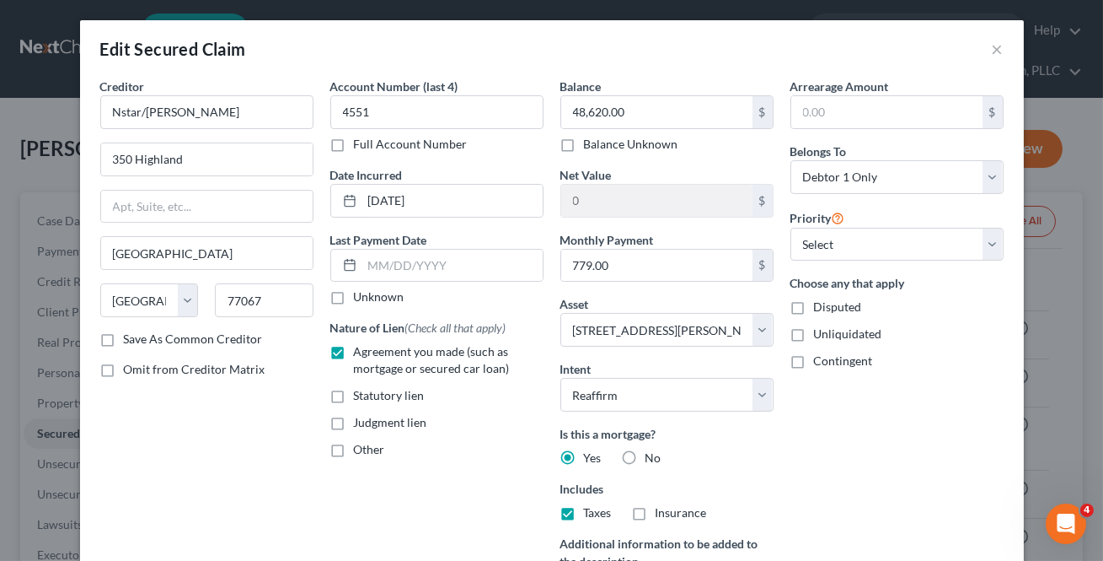
click at [656, 515] on label "Insurance" at bounding box center [681, 512] width 51 height 17
click at [663, 515] on input "Insurance" at bounding box center [668, 509] width 11 height 11
checkbox input "true"
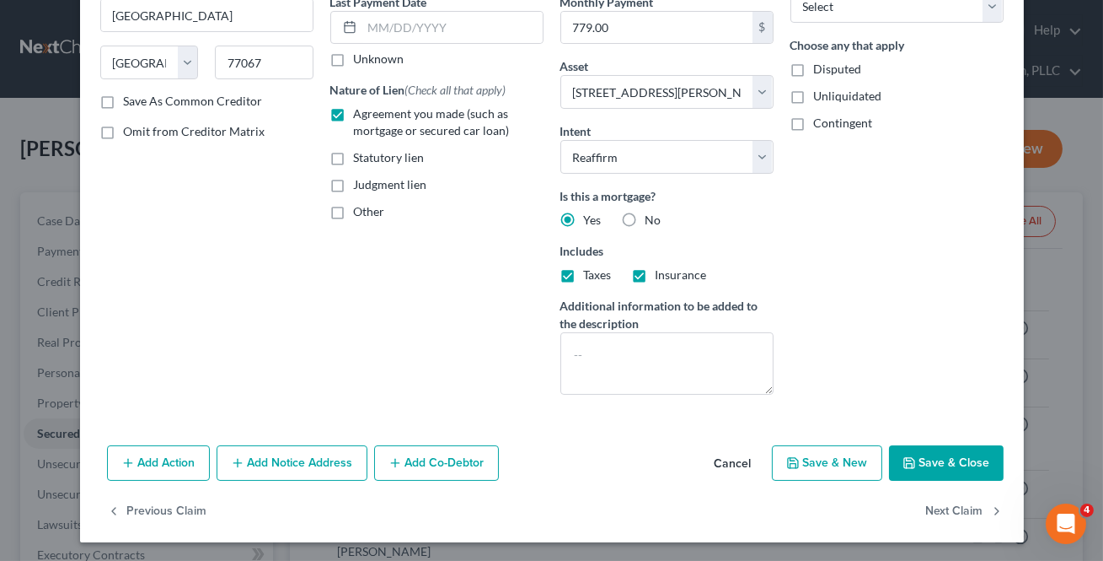
scroll to position [239, 0]
drag, startPoint x: 938, startPoint y: 464, endPoint x: 942, endPoint y: 455, distance: 9.1
click at [937, 459] on button "Save & Close" at bounding box center [946, 461] width 115 height 35
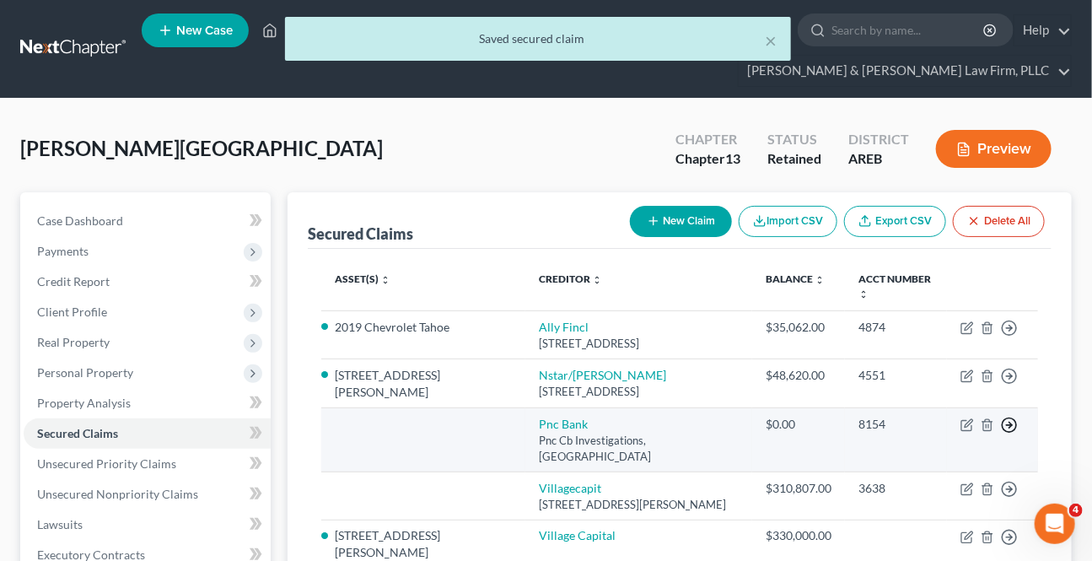
click at [1012, 416] on icon "button" at bounding box center [1009, 424] width 17 height 17
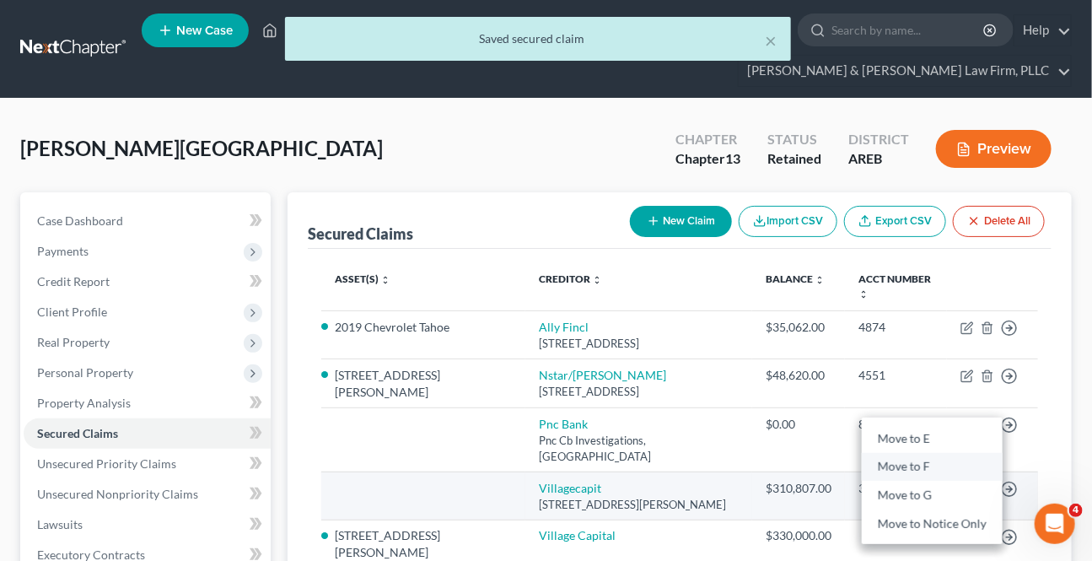
click at [910, 455] on link "Move to F" at bounding box center [931, 467] width 141 height 29
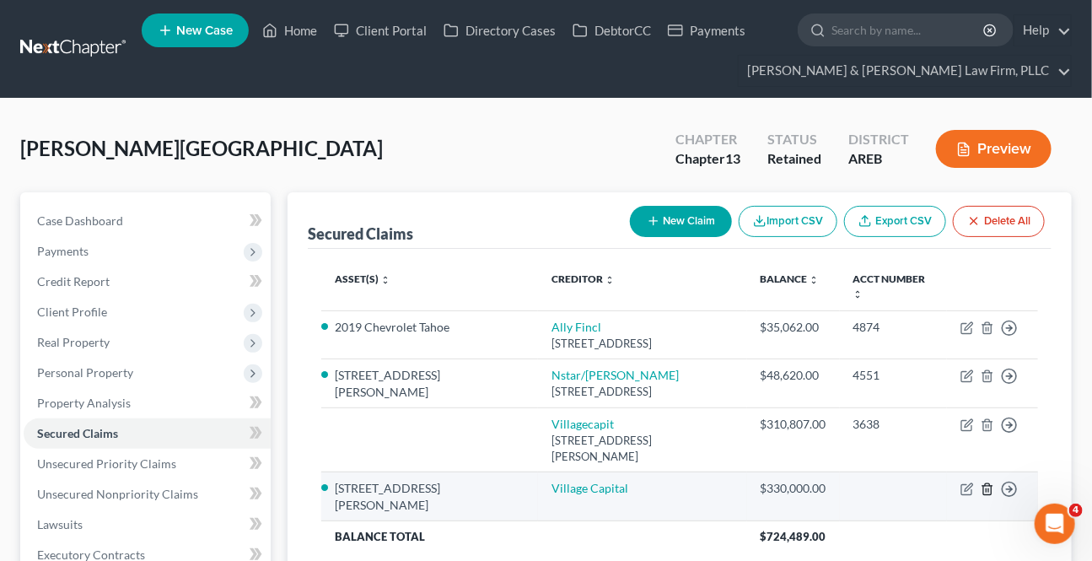
click at [987, 482] on icon "button" at bounding box center [986, 488] width 13 height 13
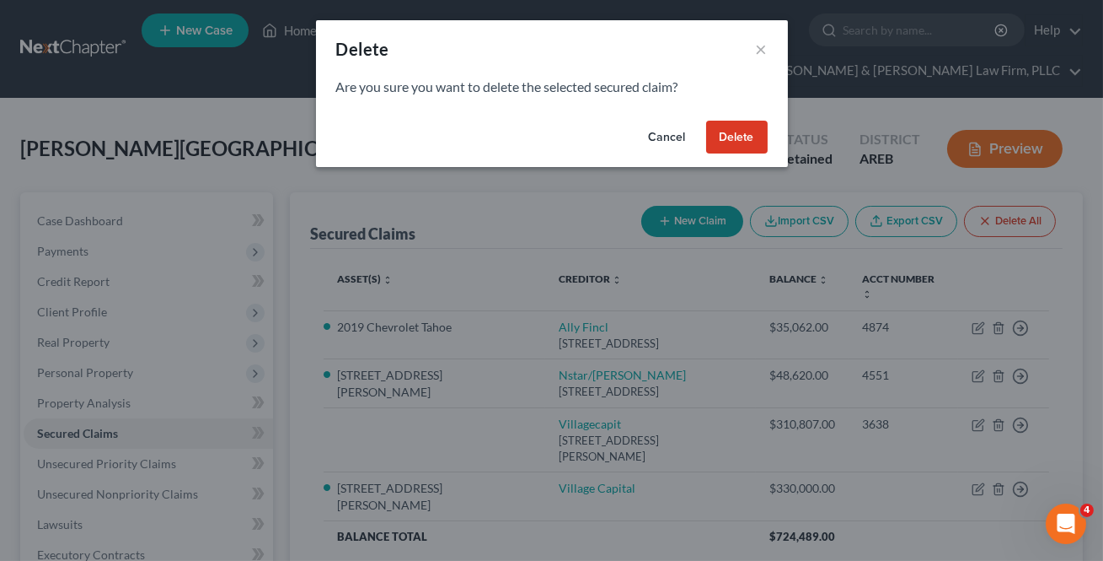
click at [735, 135] on button "Delete" at bounding box center [737, 138] width 62 height 34
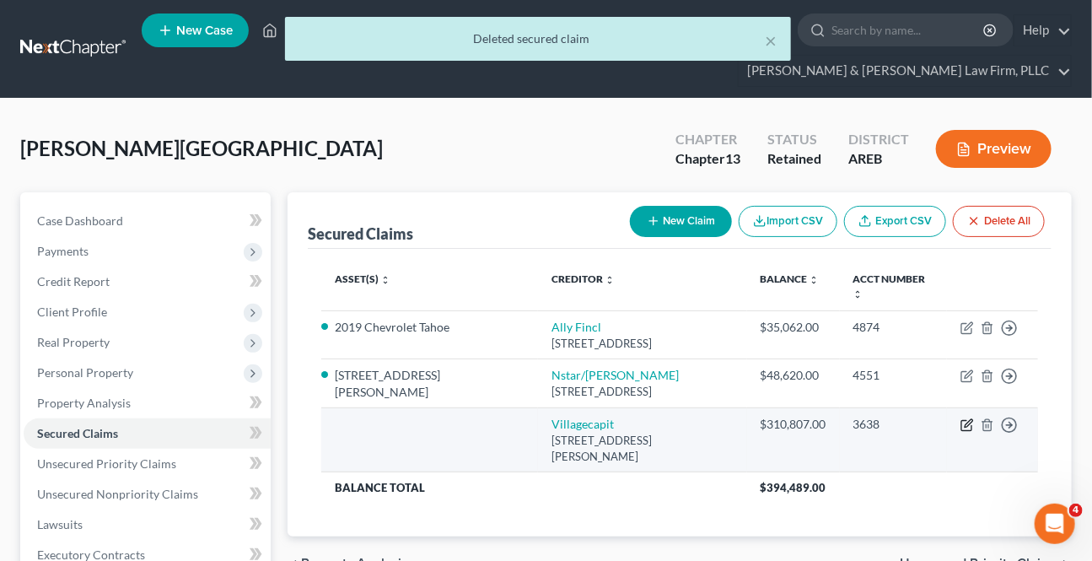
click at [965, 420] on icon "button" at bounding box center [968, 424] width 8 height 8
select select "31"
select select "0"
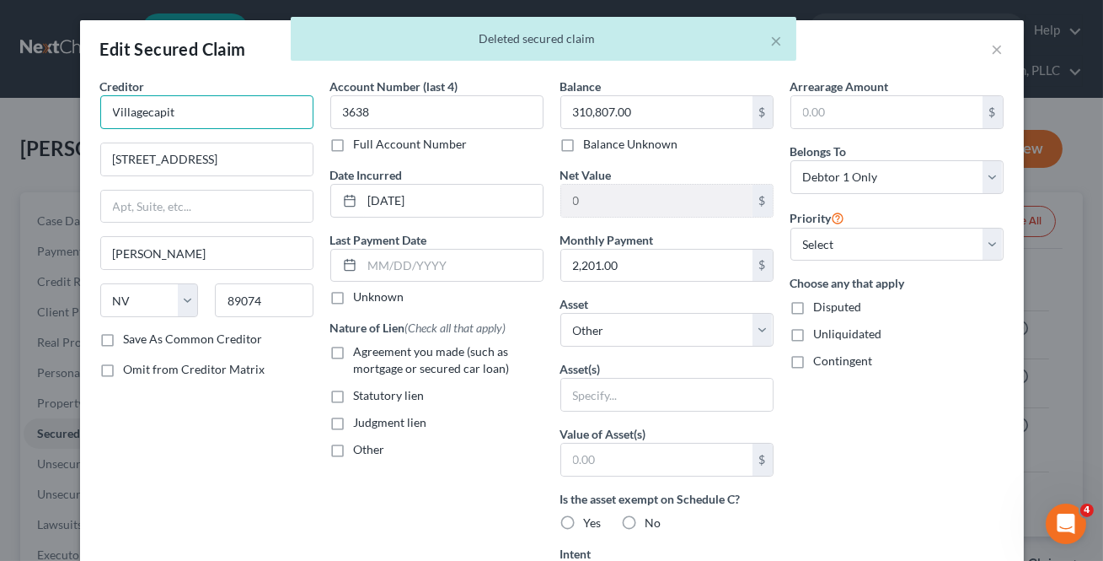
drag, startPoint x: 185, startPoint y: 94, endPoint x: 217, endPoint y: 114, distance: 37.4
click at [185, 95] on input "Villagecapit" at bounding box center [206, 112] width 213 height 34
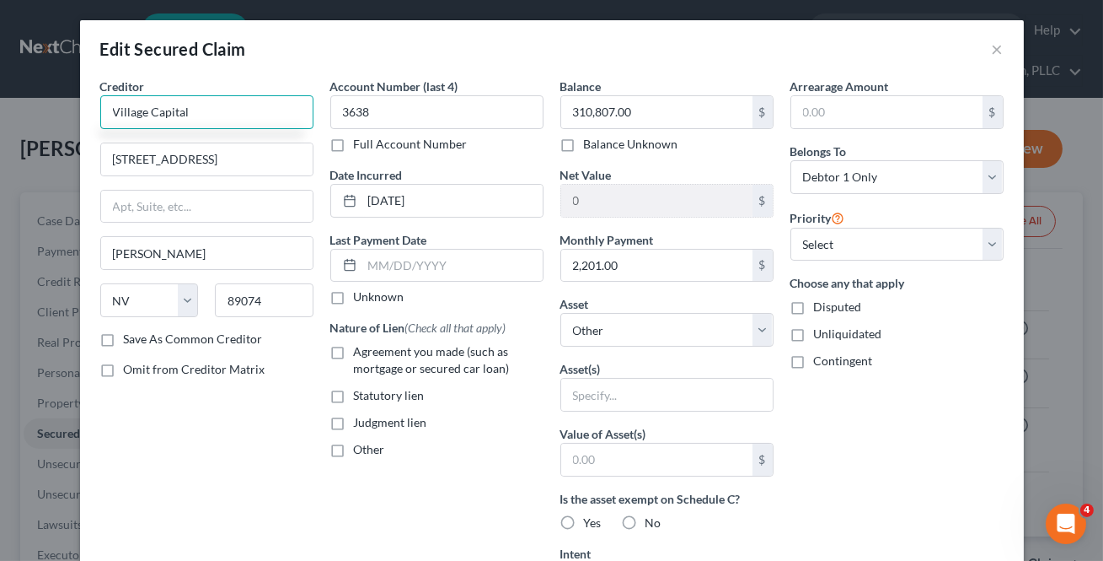
type input "Village Capital"
drag, startPoint x: 100, startPoint y: 338, endPoint x: 648, endPoint y: 270, distance: 552.2
click at [124, 337] on label "Save As Common Creditor" at bounding box center [193, 338] width 139 height 17
click at [131, 337] on input "Save As Common Creditor" at bounding box center [136, 335] width 11 height 11
checkbox input "true"
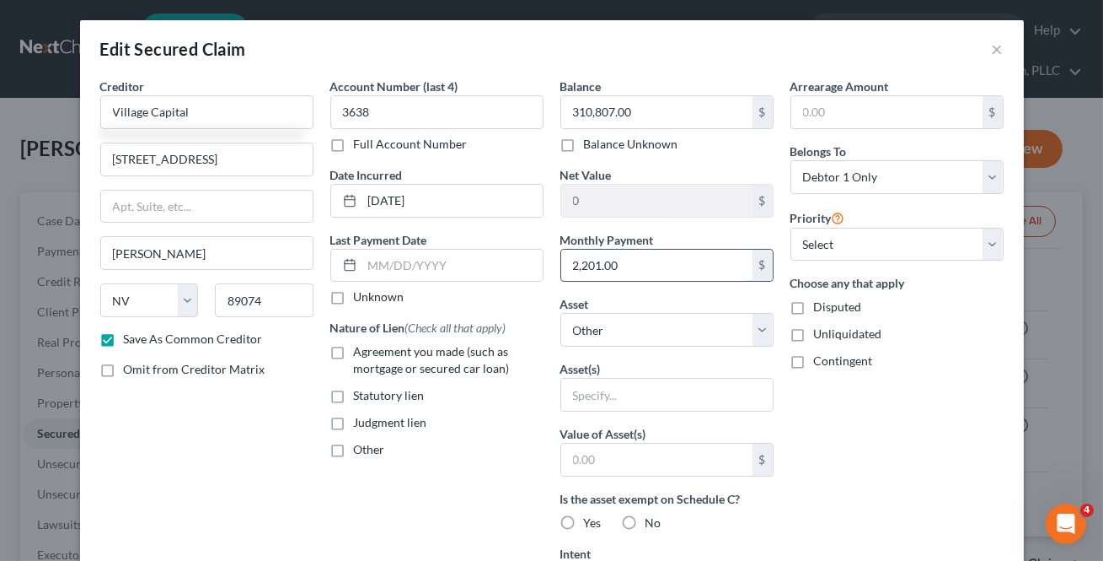
click at [354, 356] on label "Agreement you made (such as mortgage or secured car loan)" at bounding box center [449, 360] width 190 height 34
click at [361, 354] on input "Agreement you made (such as mortgage or secured car loan)" at bounding box center [366, 348] width 11 height 11
checkbox input "true"
click at [652, 266] on input "2,201.00" at bounding box center [656, 266] width 191 height 32
click at [648, 270] on input "2,201.00" at bounding box center [656, 266] width 191 height 32
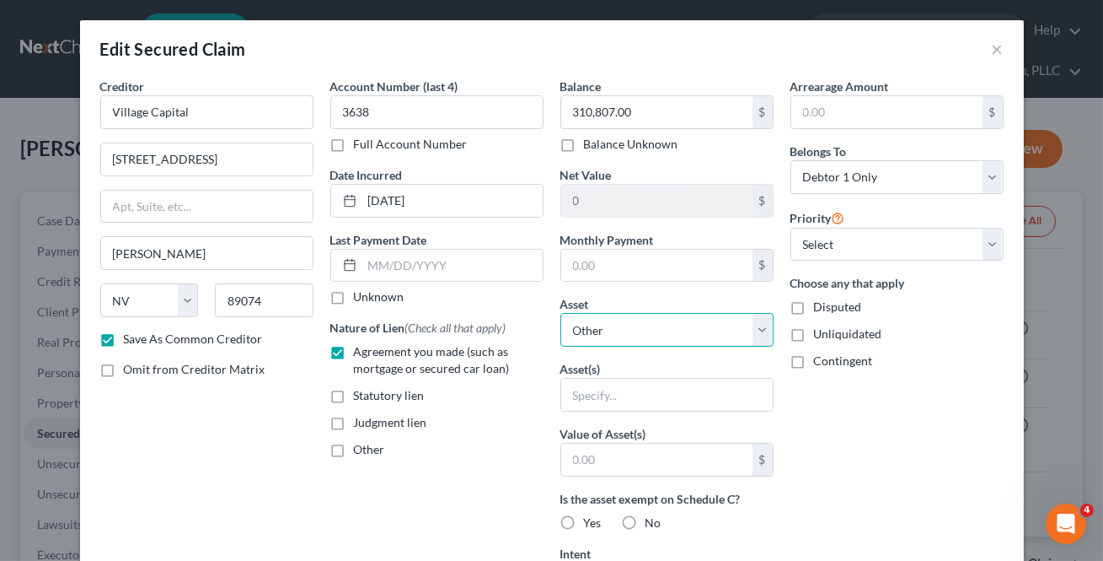
click at [738, 330] on select "Select Other Multiple Assets 2019 Chevrolet Tahoe - $20203.0 [US_STATE] FCU (Sa…" at bounding box center [667, 330] width 213 height 34
select select "5"
click at [561, 313] on select "Select Other Multiple Assets 2019 Chevrolet Tahoe - $20203.0 [US_STATE] FCU (Sa…" at bounding box center [667, 330] width 213 height 34
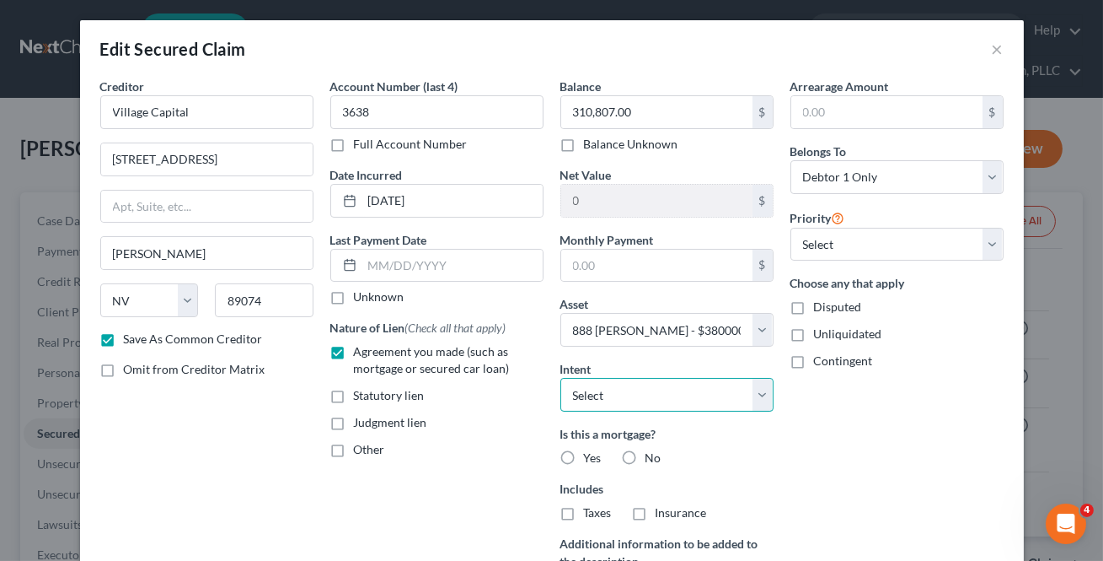
drag, startPoint x: 751, startPoint y: 395, endPoint x: 714, endPoint y: 410, distance: 39.8
click at [751, 395] on select "Select Surrender Redeem Reaffirm Avoid Other" at bounding box center [667, 395] width 213 height 34
select select "2"
click at [561, 378] on select "Select Surrender Redeem Reaffirm Avoid Other" at bounding box center [667, 395] width 213 height 34
click at [584, 454] on label "Yes" at bounding box center [593, 457] width 18 height 17
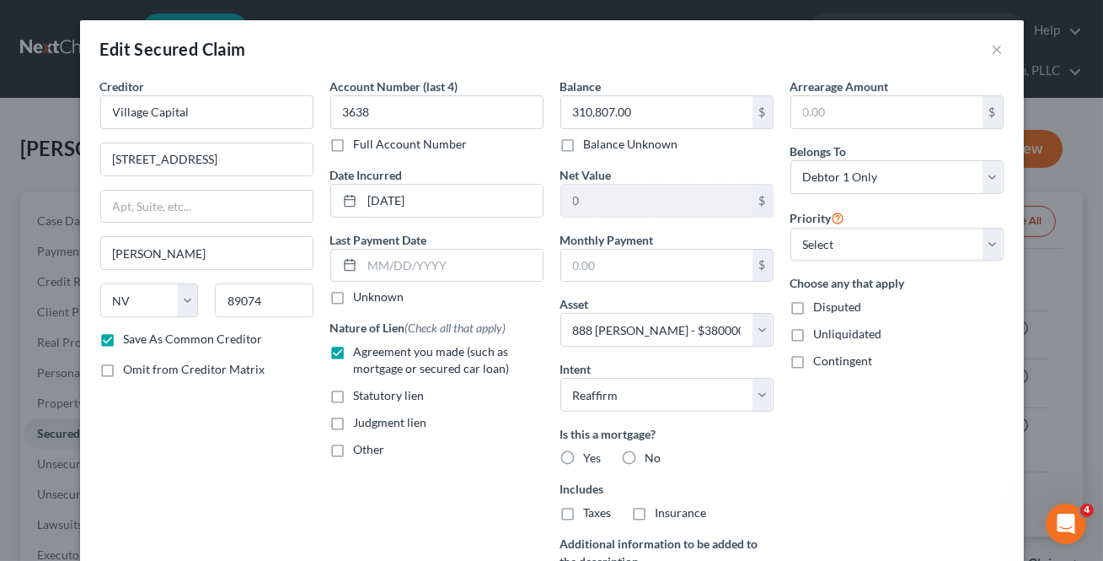
click at [591, 454] on input "Yes" at bounding box center [596, 454] width 11 height 11
radio input "true"
click at [584, 513] on label "Taxes" at bounding box center [598, 512] width 28 height 17
click at [591, 513] on input "Taxes" at bounding box center [596, 509] width 11 height 11
checkbox input "true"
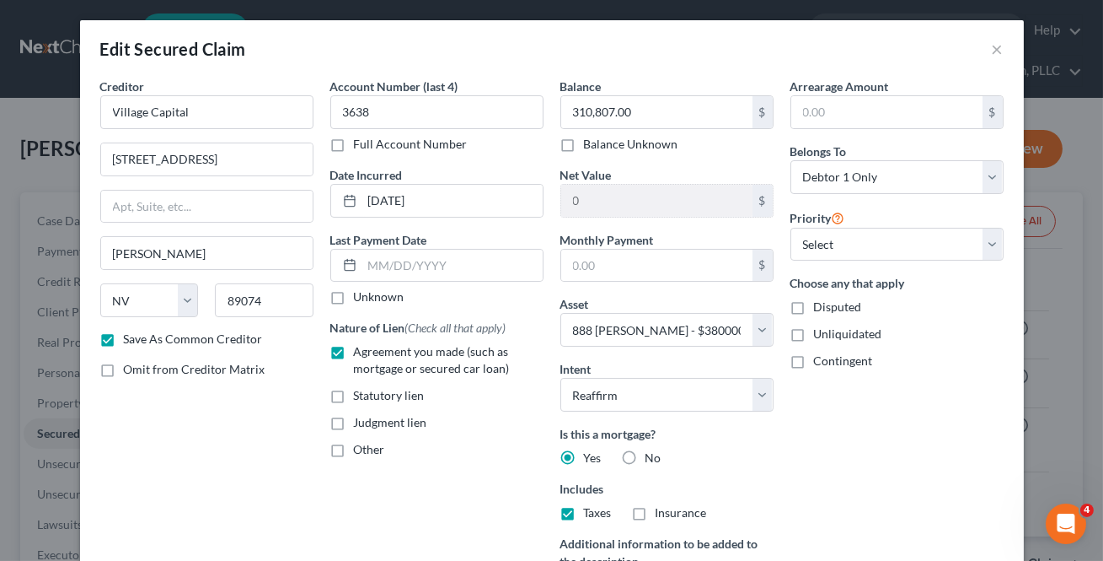
click at [656, 514] on label "Insurance" at bounding box center [681, 512] width 51 height 17
click at [663, 514] on input "Insurance" at bounding box center [668, 509] width 11 height 11
checkbox input "true"
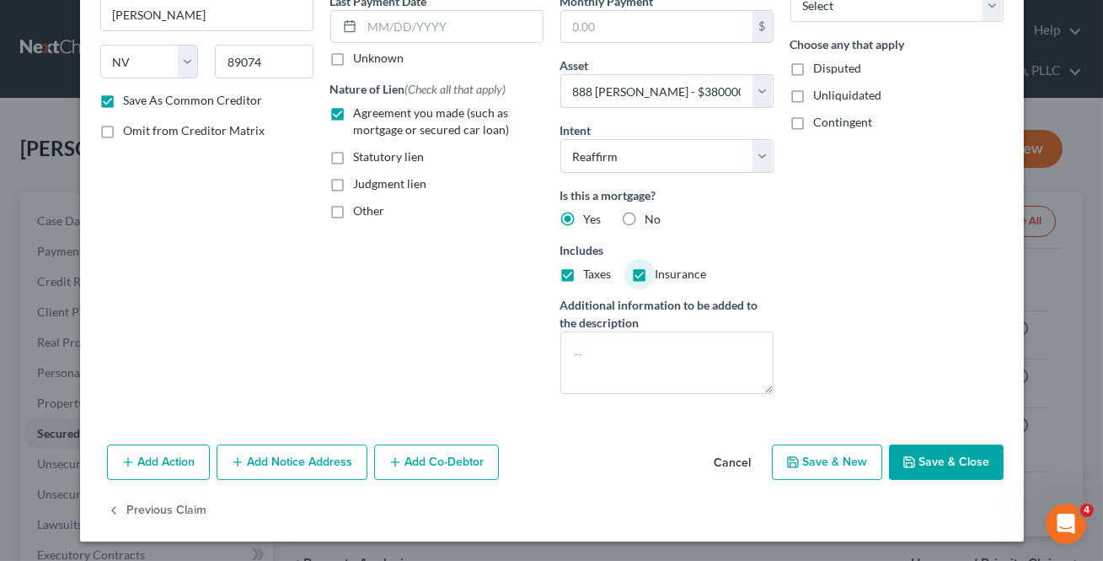
drag, startPoint x: 953, startPoint y: 461, endPoint x: 867, endPoint y: 399, distance: 106.2
click at [952, 460] on button "Save & Close" at bounding box center [946, 461] width 115 height 35
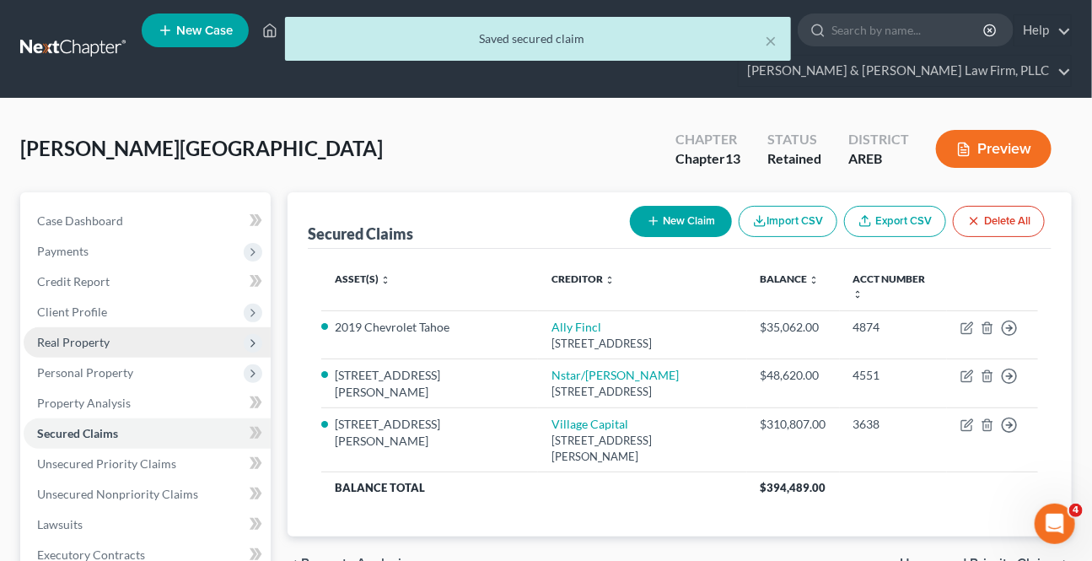
click at [84, 346] on span "Real Property" at bounding box center [73, 342] width 72 height 14
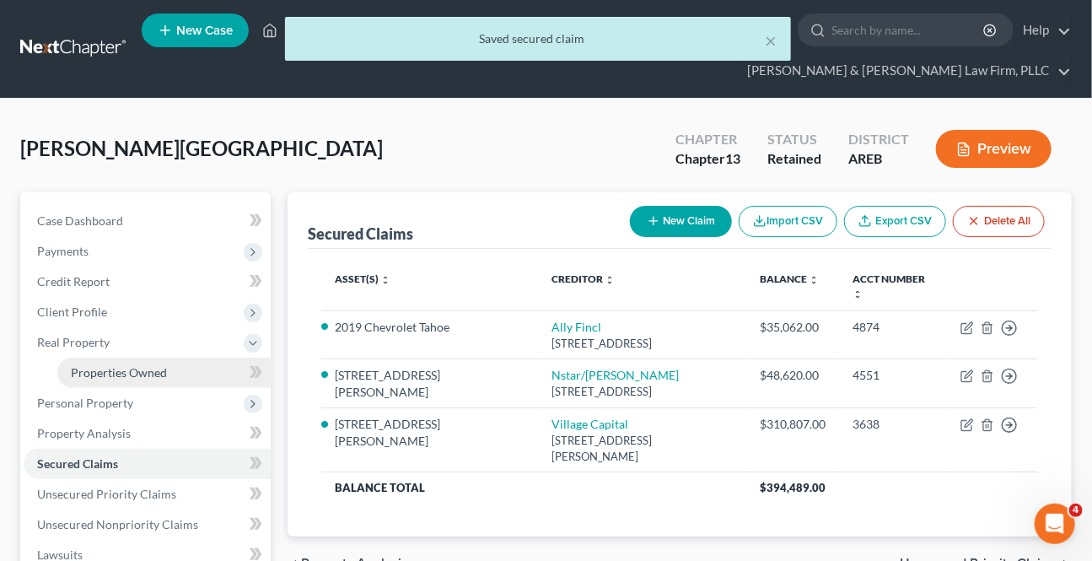
click at [132, 362] on link "Properties Owned" at bounding box center [163, 372] width 213 height 30
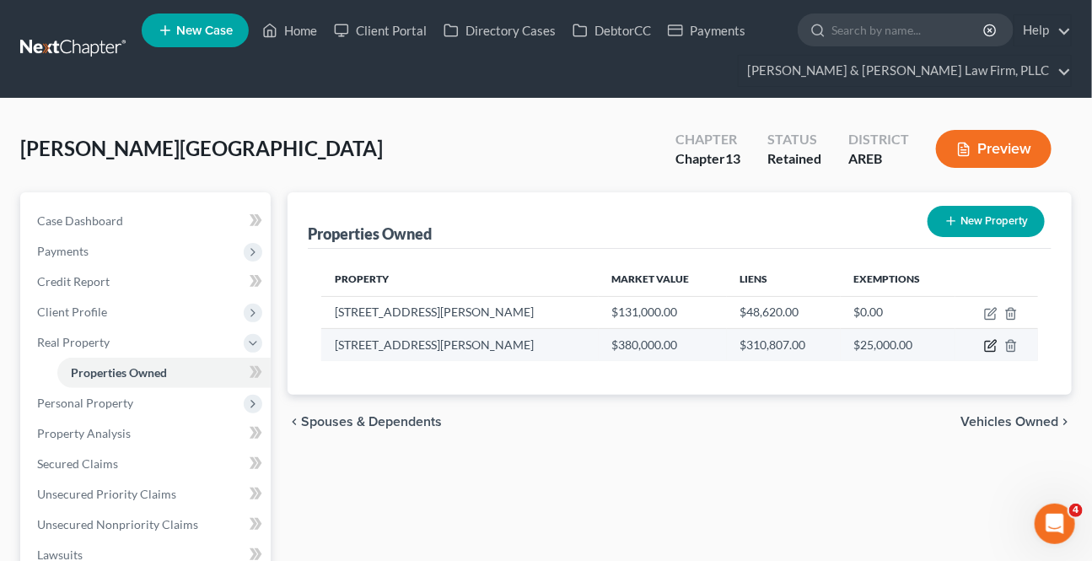
click at [991, 346] on icon "button" at bounding box center [990, 345] width 13 height 13
select select "2"
select select "3"
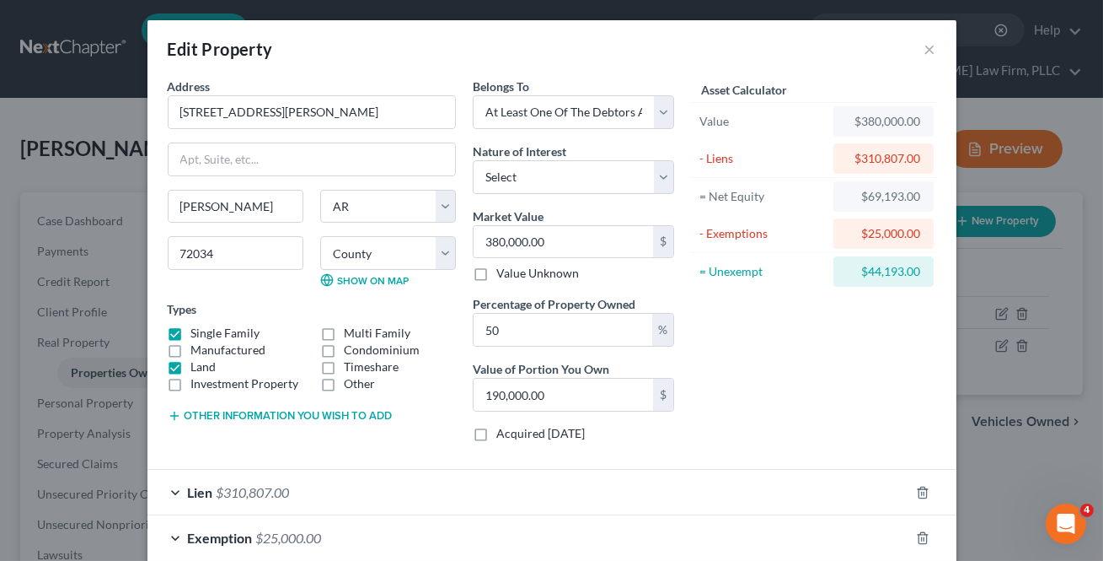
scroll to position [92, 0]
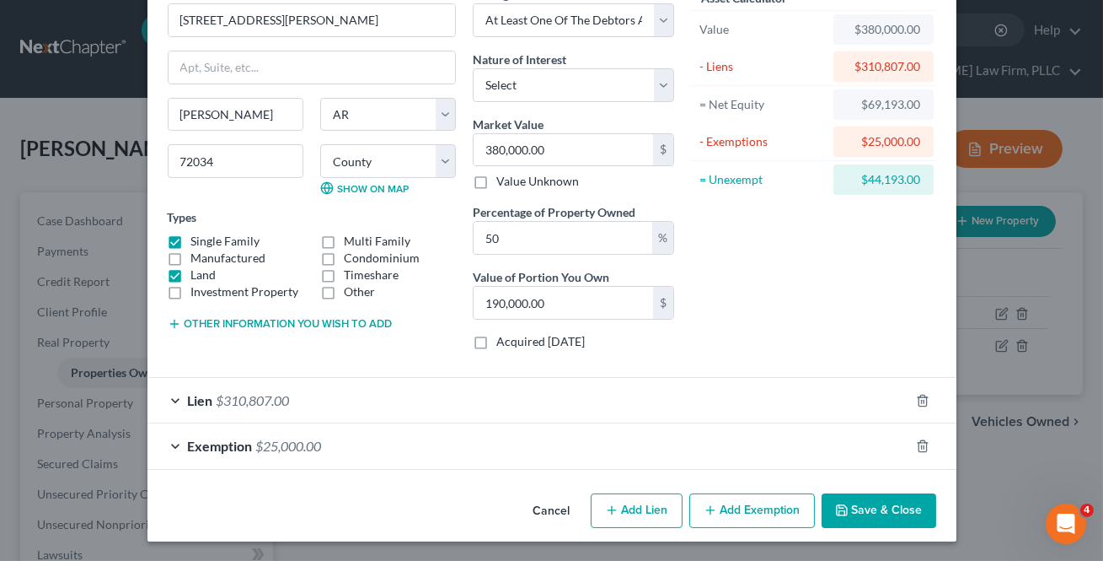
drag, startPoint x: 864, startPoint y: 510, endPoint x: 867, endPoint y: 486, distance: 23.8
click at [864, 507] on button "Save & Close" at bounding box center [879, 510] width 115 height 35
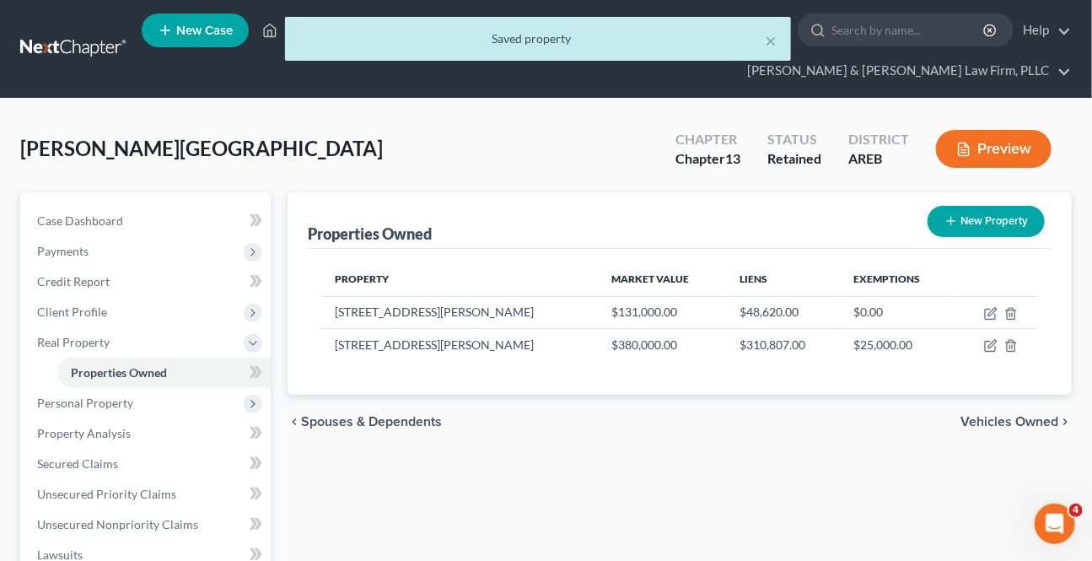
click at [990, 421] on span "Vehicles Owned" at bounding box center [1009, 421] width 98 height 13
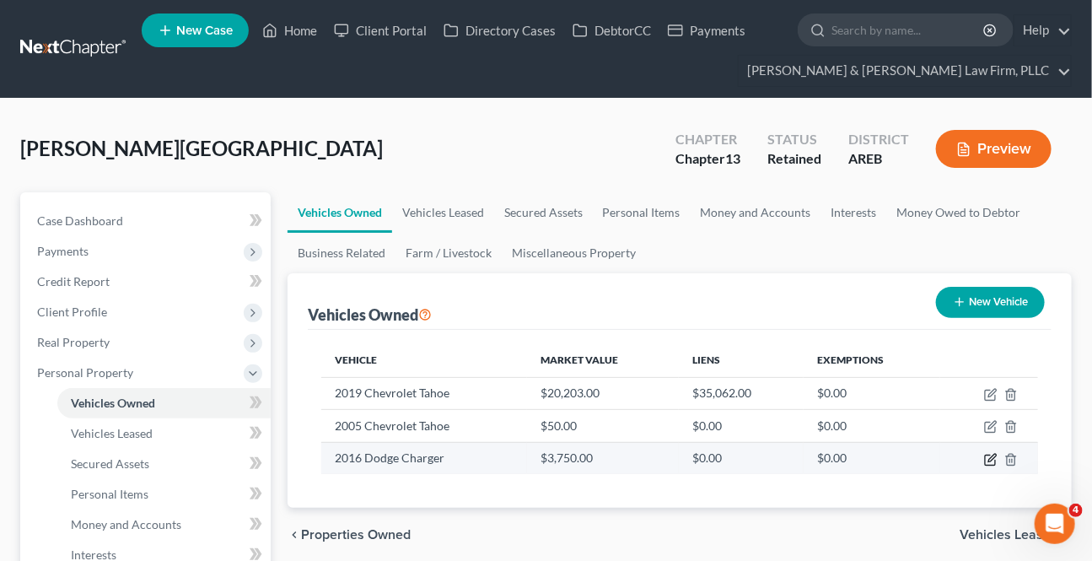
click at [994, 459] on icon "button" at bounding box center [990, 459] width 13 height 13
select select "0"
select select "10"
select select "3"
select select "0"
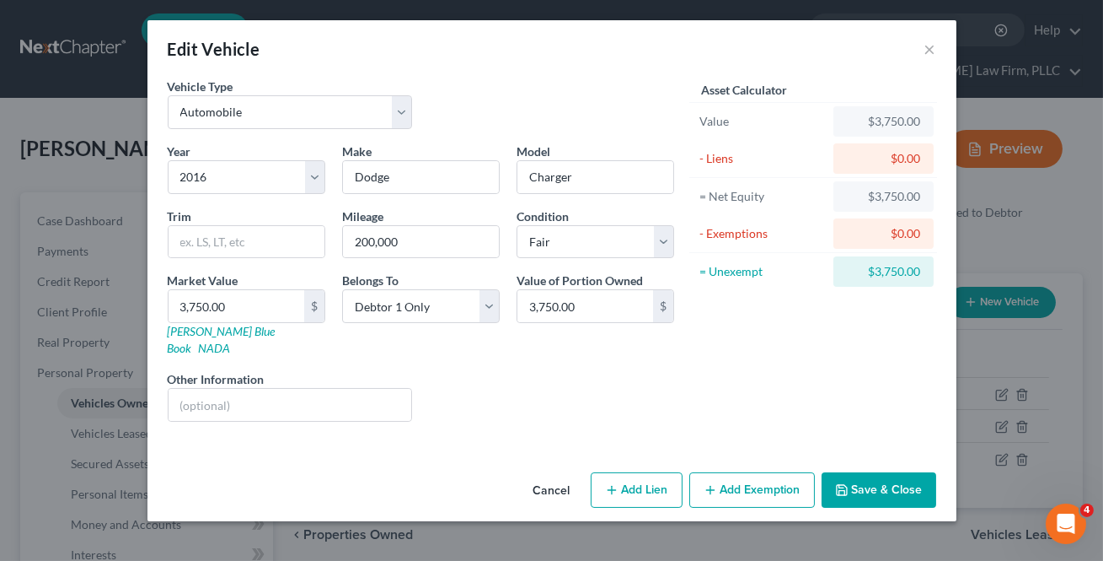
click at [797, 476] on button "Add Exemption" at bounding box center [753, 489] width 126 height 35
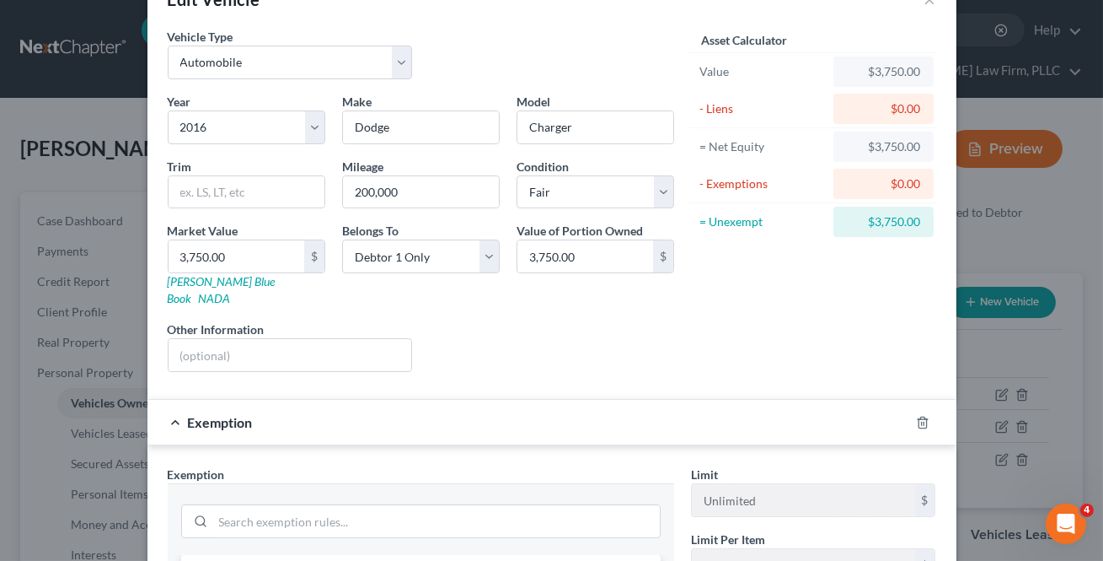
scroll to position [229, 0]
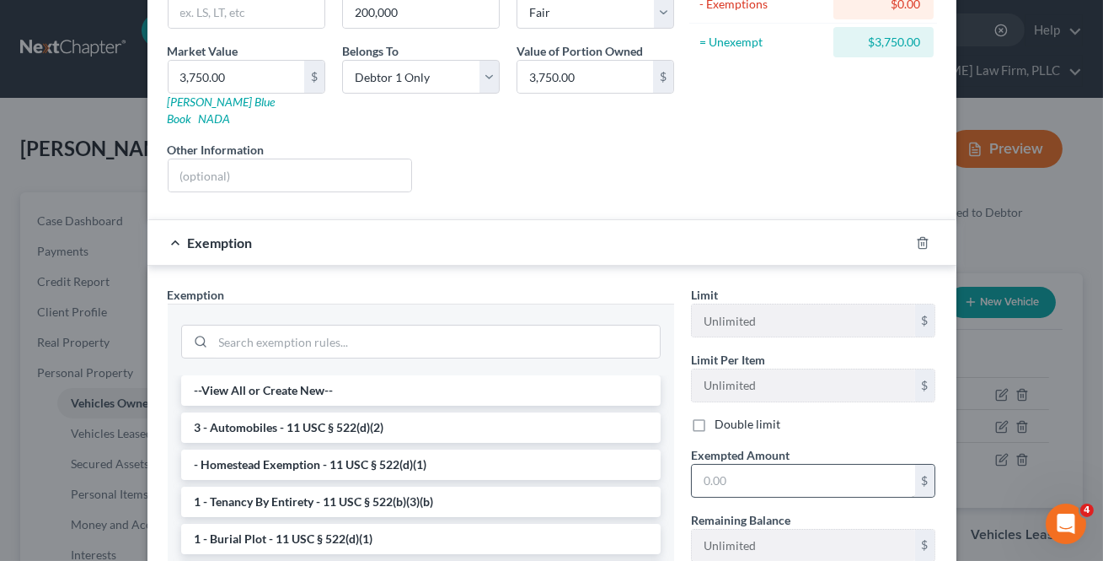
drag, startPoint x: 292, startPoint y: 408, endPoint x: 775, endPoint y: 466, distance: 486.5
click at [292, 412] on li "3 - Automobiles - 11 USC § 522(d)(2)" at bounding box center [421, 427] width 480 height 30
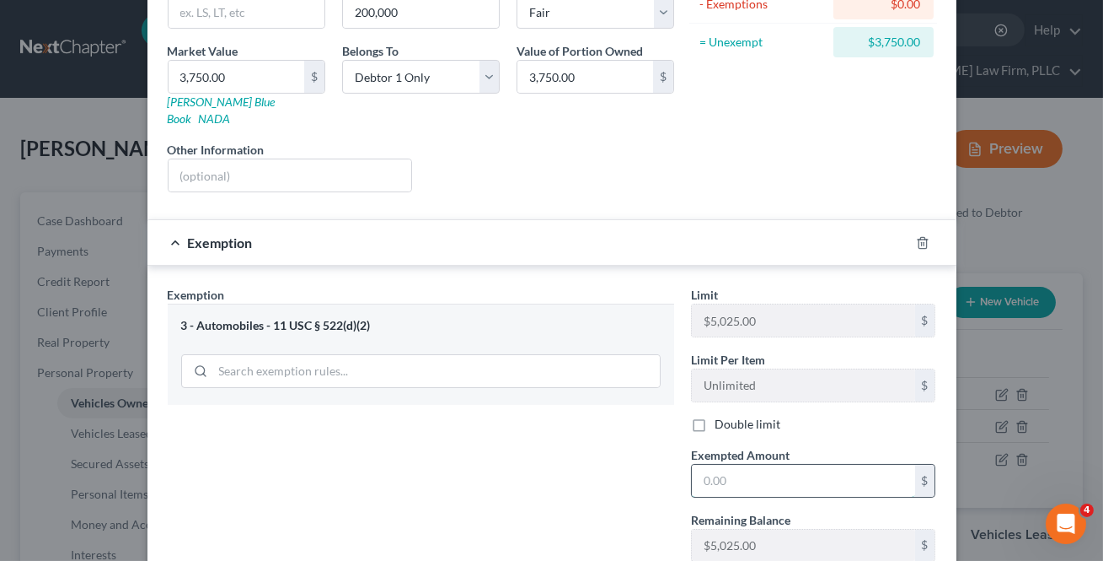
click at [775, 465] on input "text" at bounding box center [803, 480] width 223 height 32
type input "3,375"
click at [808, 148] on div "Asset Calculator Value $3,750.00 - Liens $0.00 = Net Equity $3,750.00 - Exempti…" at bounding box center [814, 26] width 262 height 357
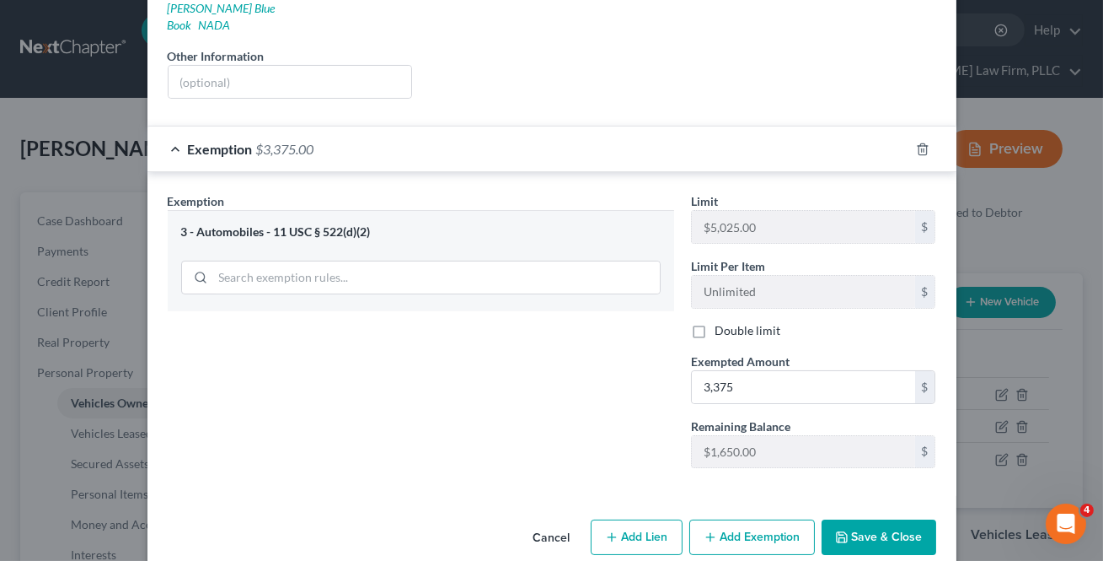
scroll to position [332, 0]
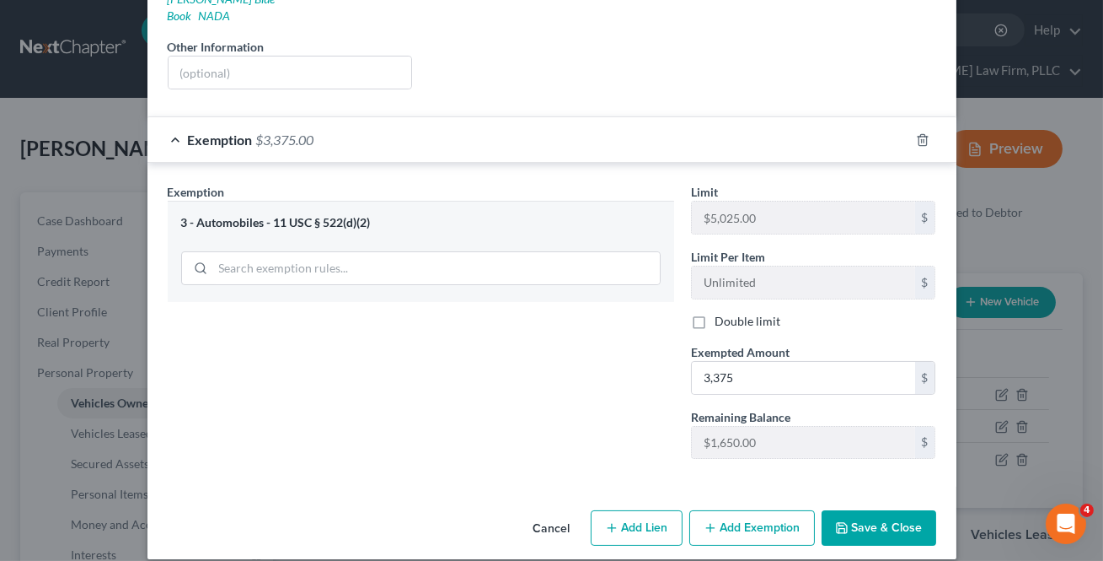
drag, startPoint x: 875, startPoint y: 509, endPoint x: 872, endPoint y: 496, distance: 13.1
click at [875, 510] on button "Save & Close" at bounding box center [879, 527] width 115 height 35
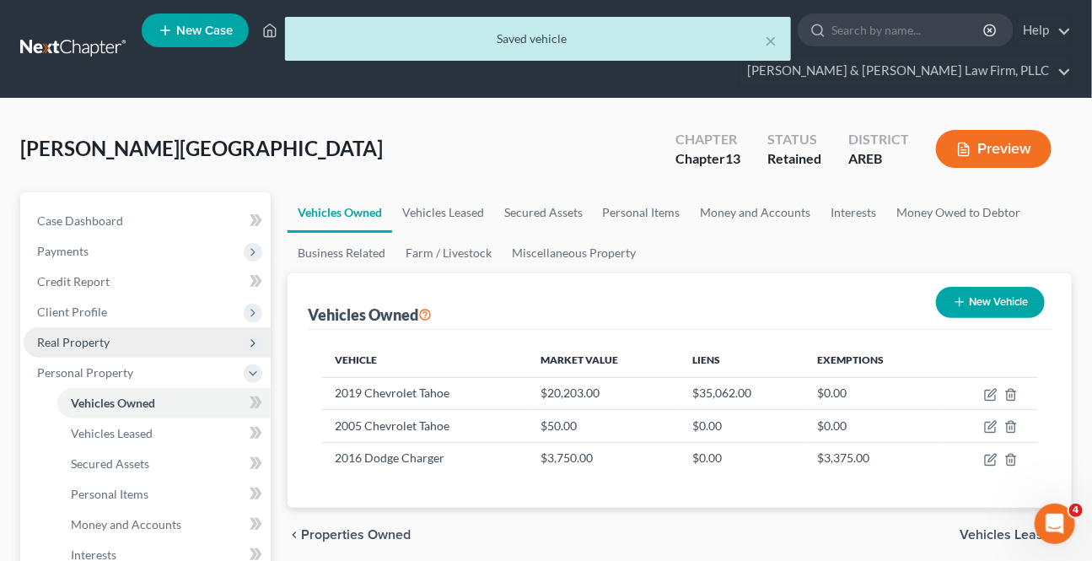
click at [93, 338] on span "Real Property" at bounding box center [73, 342] width 72 height 14
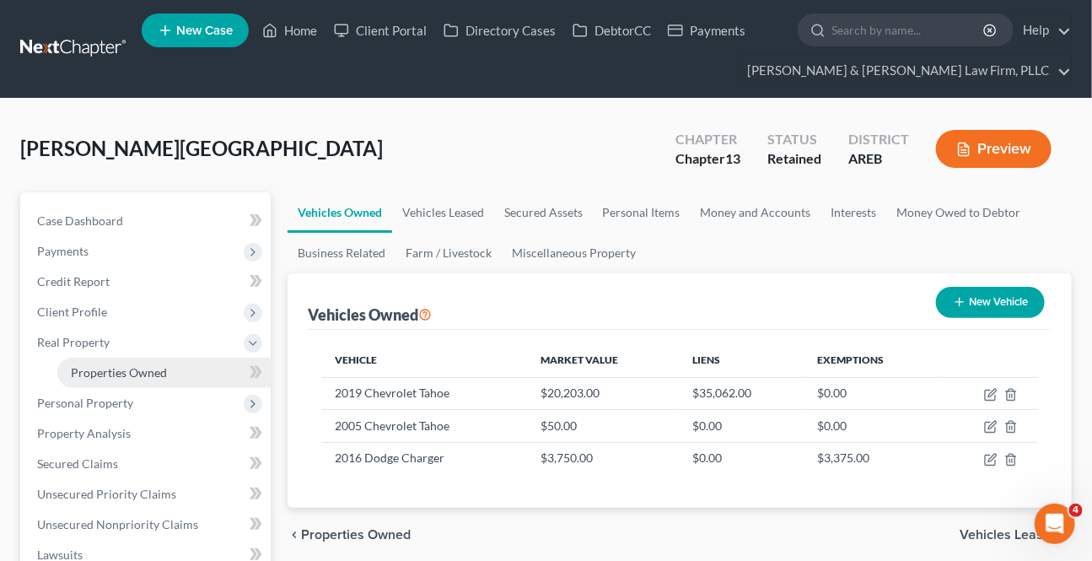
click at [112, 365] on span "Properties Owned" at bounding box center [119, 372] width 96 height 14
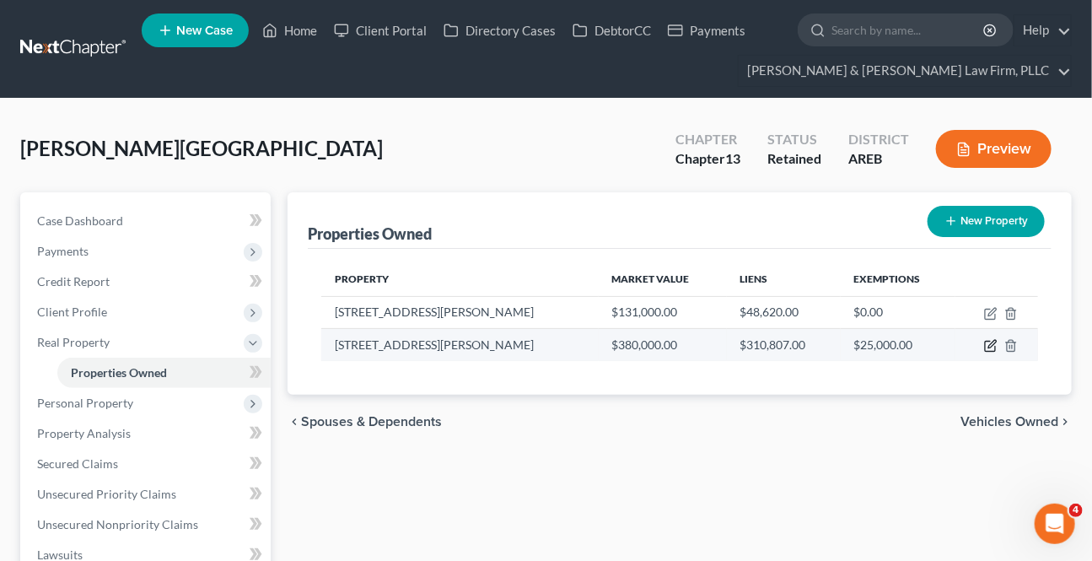
click at [988, 347] on icon "button" at bounding box center [990, 345] width 13 height 13
select select "2"
select select "22"
select select "3"
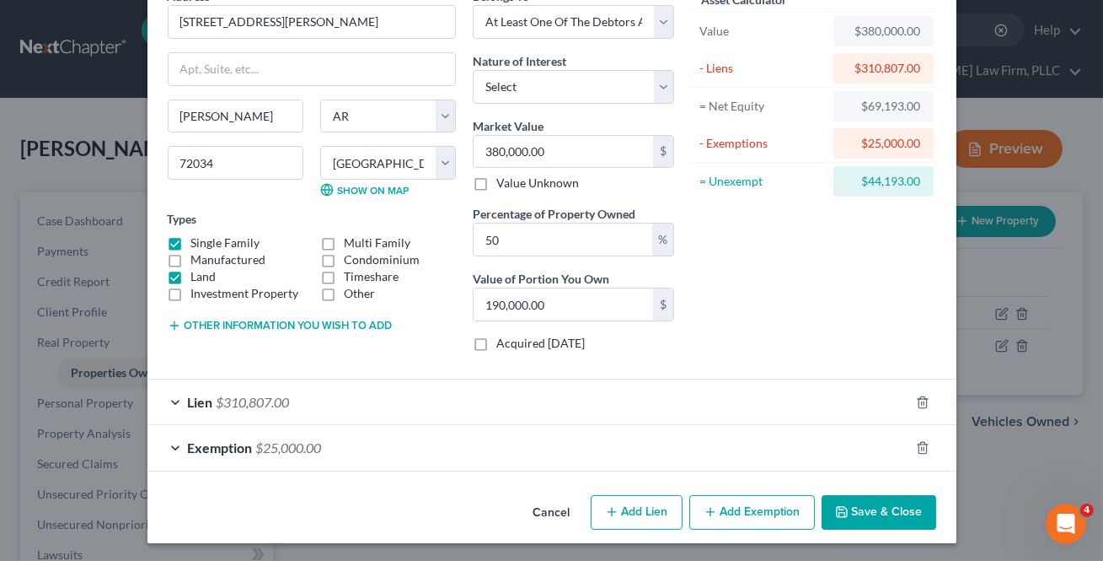
scroll to position [92, 0]
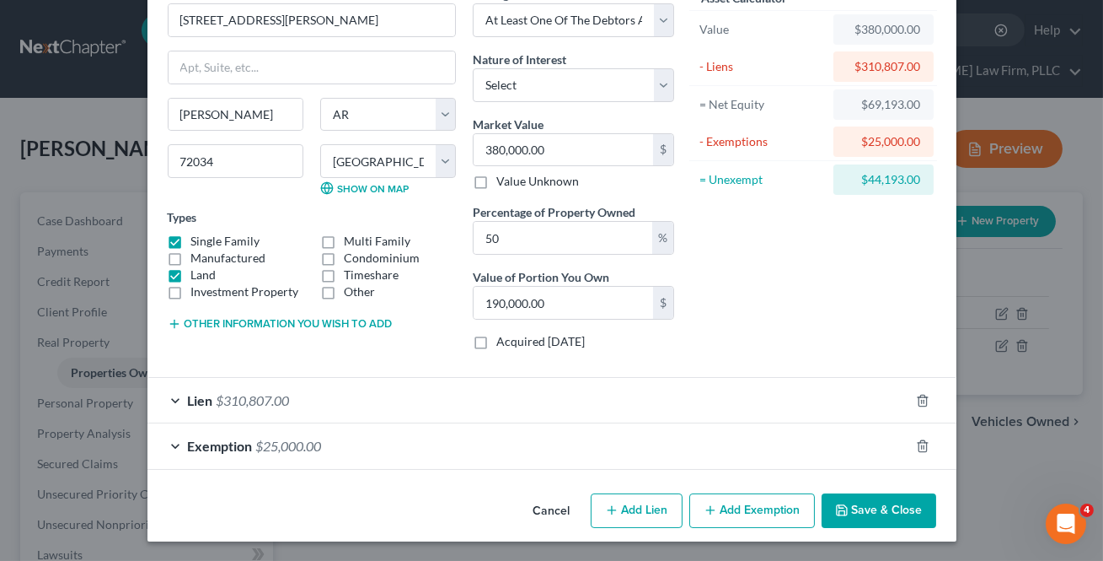
click at [820, 456] on div "Exemption $25,000.00" at bounding box center [529, 445] width 762 height 45
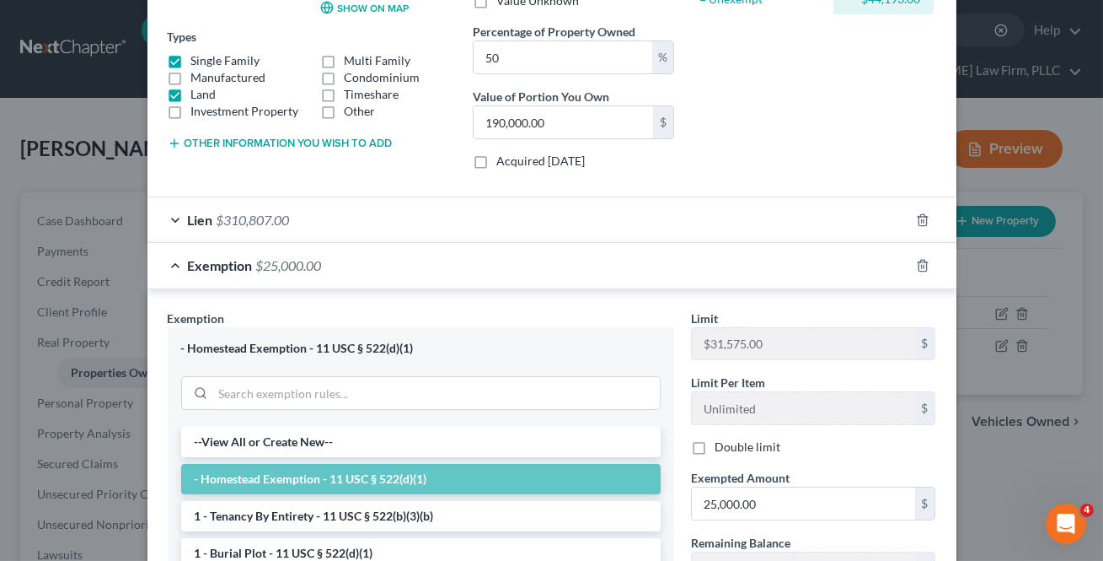
scroll to position [475, 0]
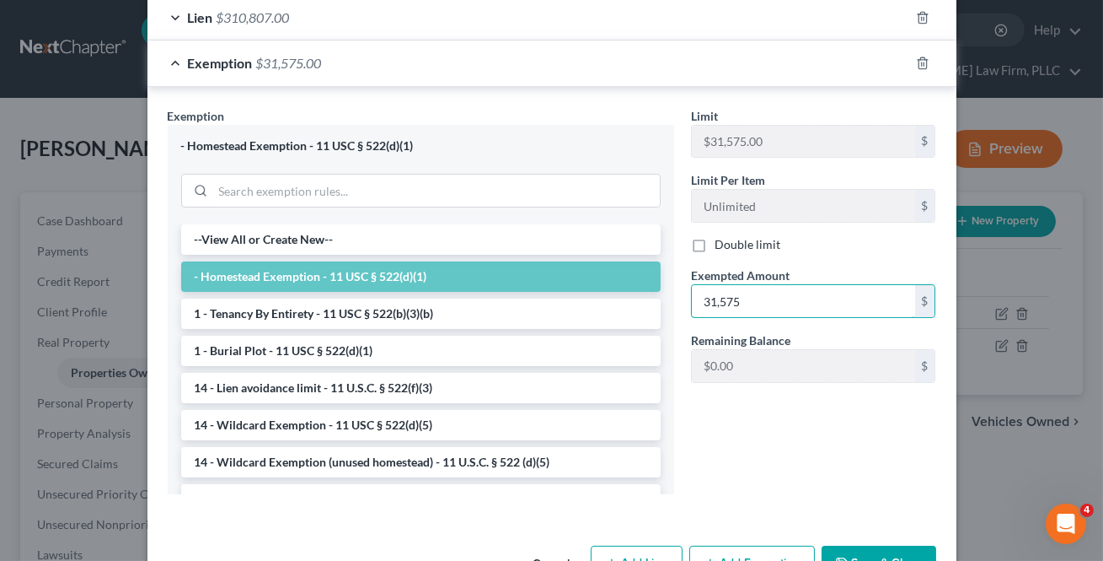
type input "31,575"
drag, startPoint x: 734, startPoint y: 437, endPoint x: 393, endPoint y: 335, distance: 356.1
click at [734, 435] on div "Limit $31,575.00 $ Limit Per Item Unlimited $ Double limit Exempted Amount * 31…" at bounding box center [814, 307] width 262 height 400
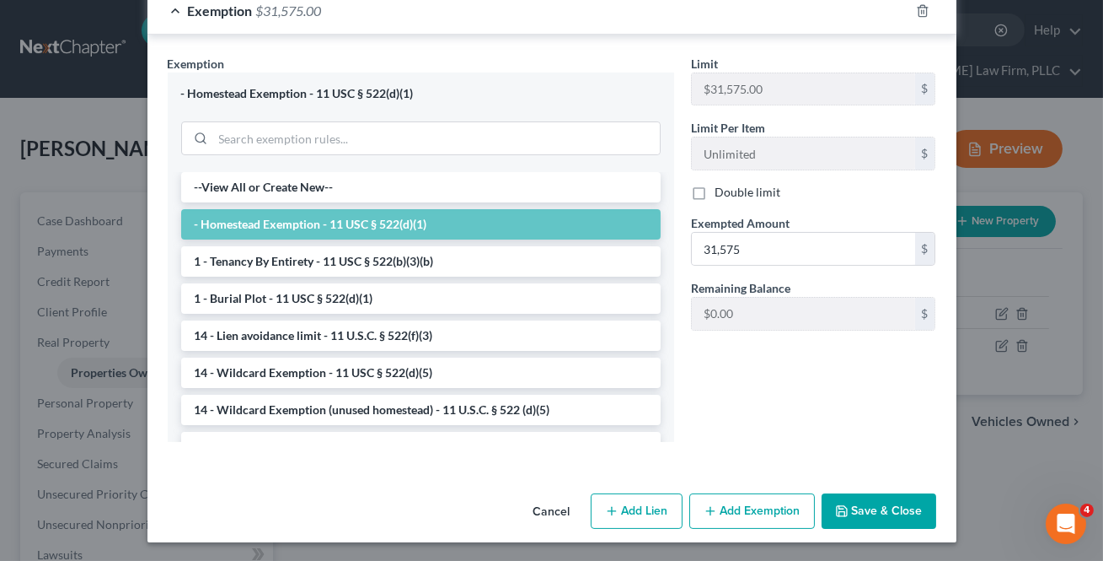
click at [727, 514] on button "Add Exemption" at bounding box center [753, 510] width 126 height 35
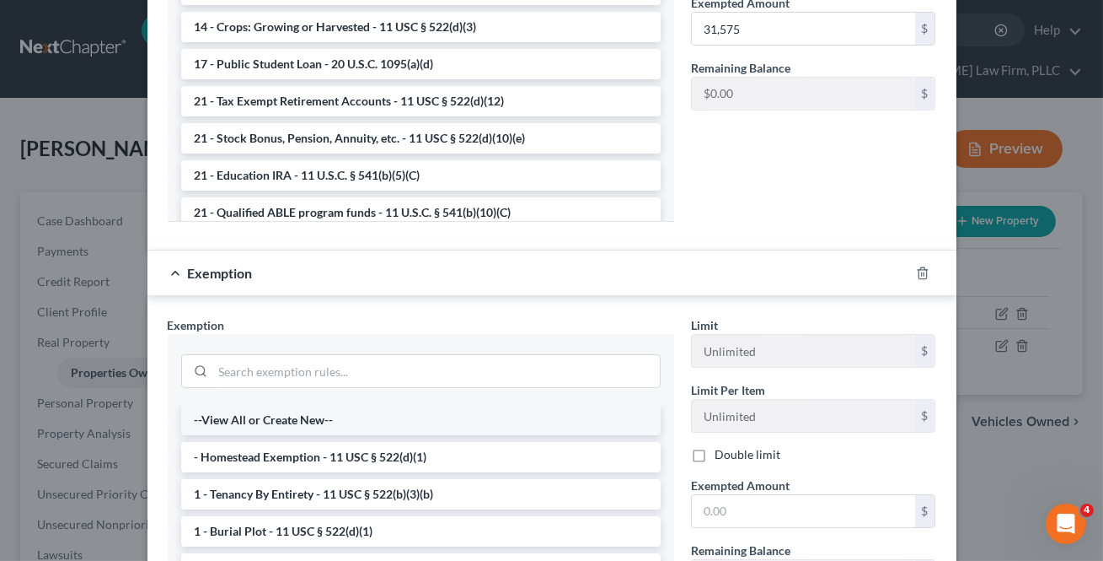
scroll to position [757, 0]
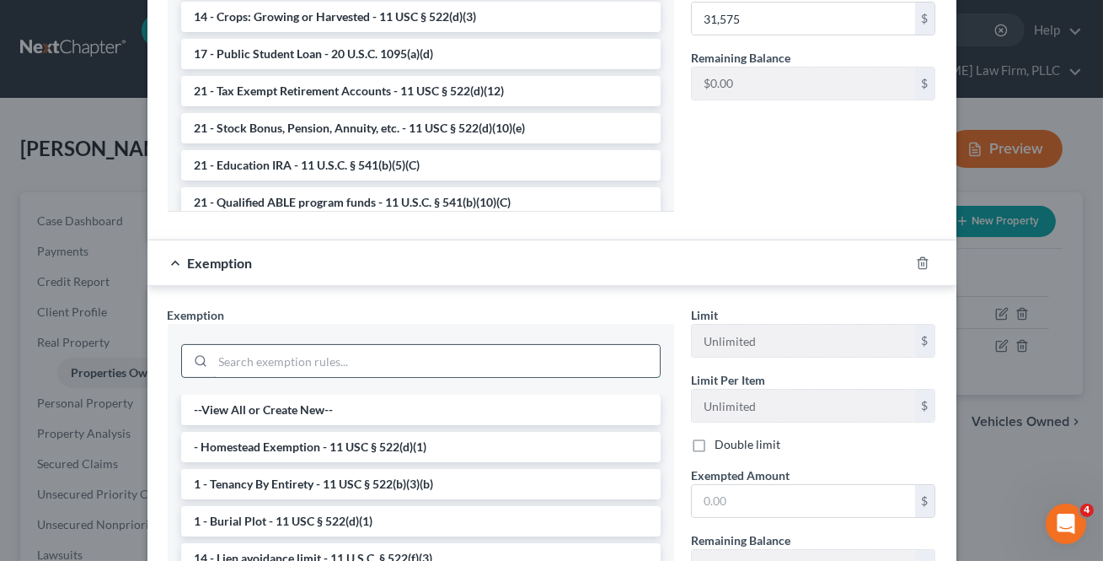
click at [275, 348] on input "search" at bounding box center [436, 361] width 447 height 32
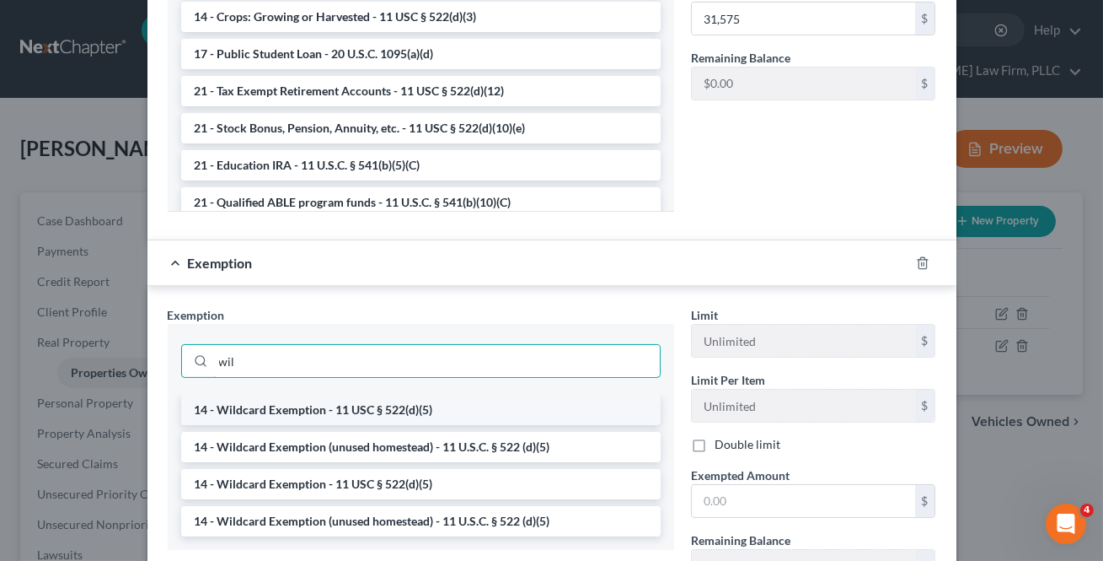
type input "wil"
click at [335, 412] on li "14 - Wildcard Exemption - 11 USC § 522(d)(5)" at bounding box center [421, 410] width 480 height 30
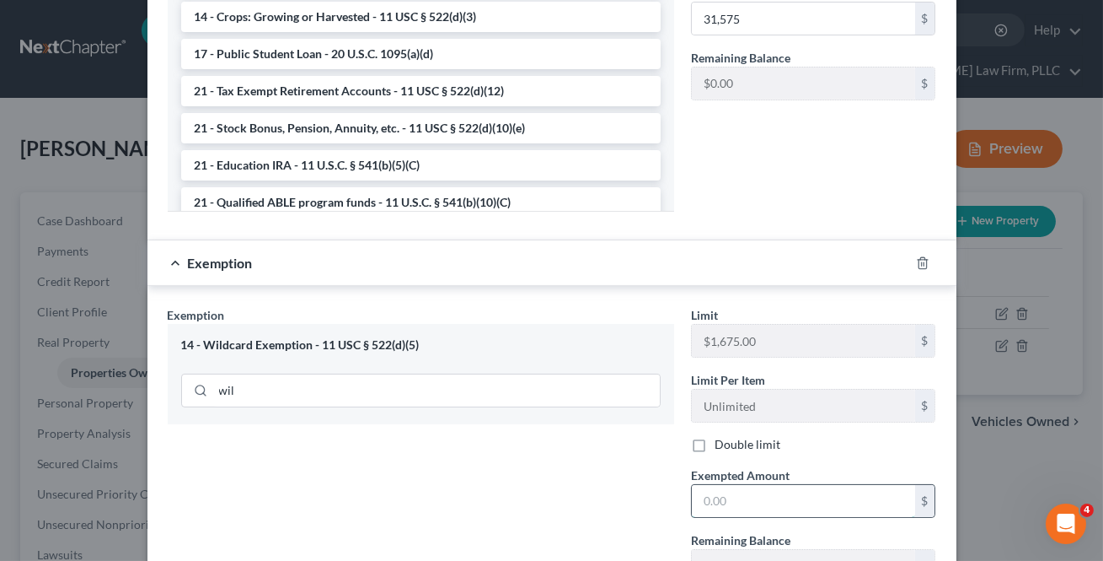
click at [758, 489] on input "text" at bounding box center [803, 501] width 223 height 32
type input "1,675"
click at [792, 162] on div "Limit $31,575.00 $ Limit Per Item Unlimited $ Double limit Exempted Amount * 31…" at bounding box center [814, 25] width 262 height 400
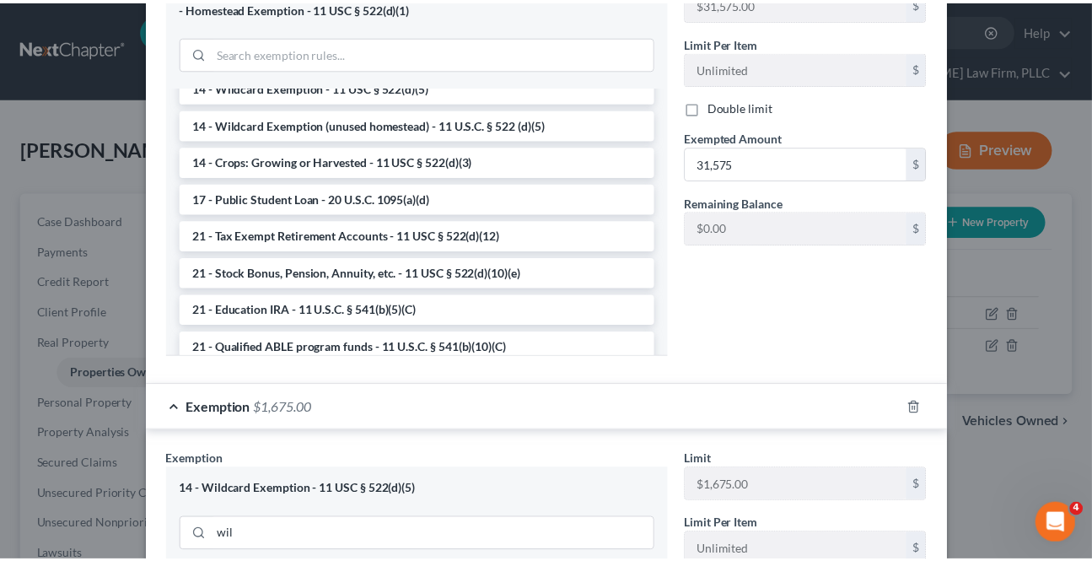
scroll to position [896, 0]
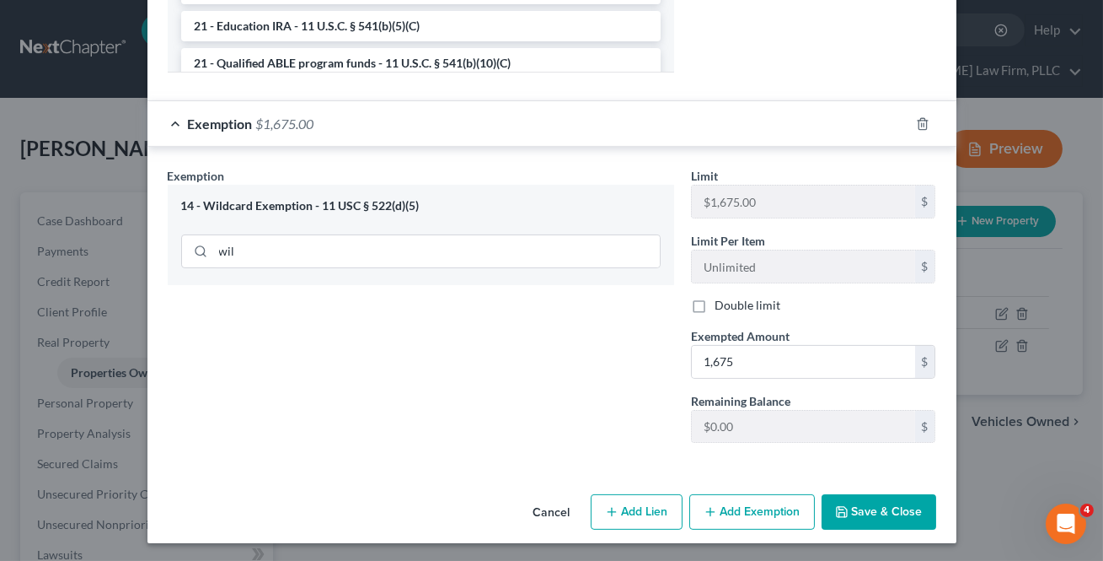
drag, startPoint x: 888, startPoint y: 504, endPoint x: 893, endPoint y: 494, distance: 11.0
click at [888, 502] on button "Save & Close" at bounding box center [879, 511] width 115 height 35
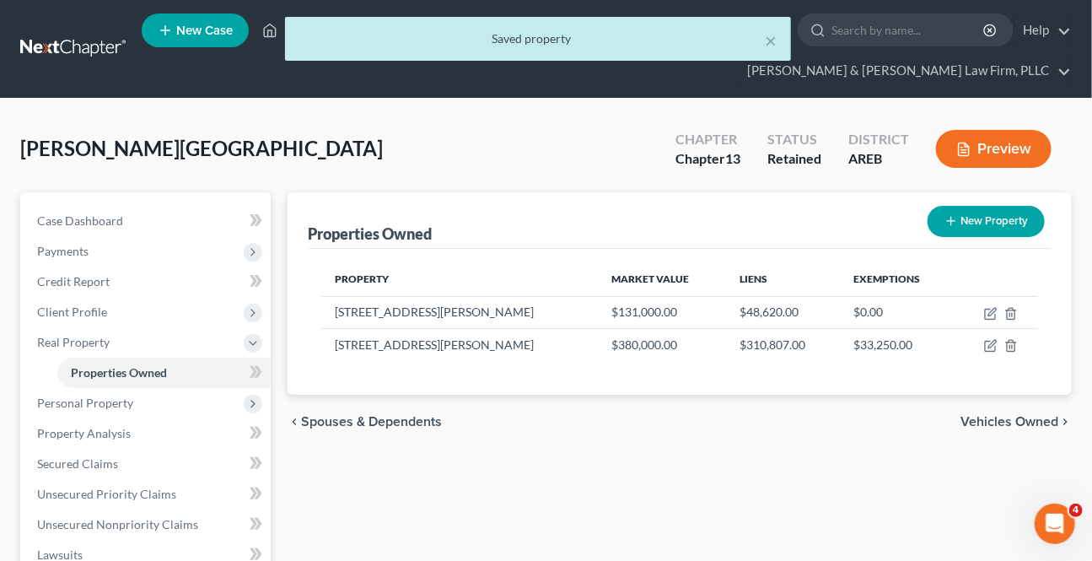
click at [984, 415] on span "Vehicles Owned" at bounding box center [1009, 421] width 98 height 13
